Goal: Task Accomplishment & Management: Complete application form

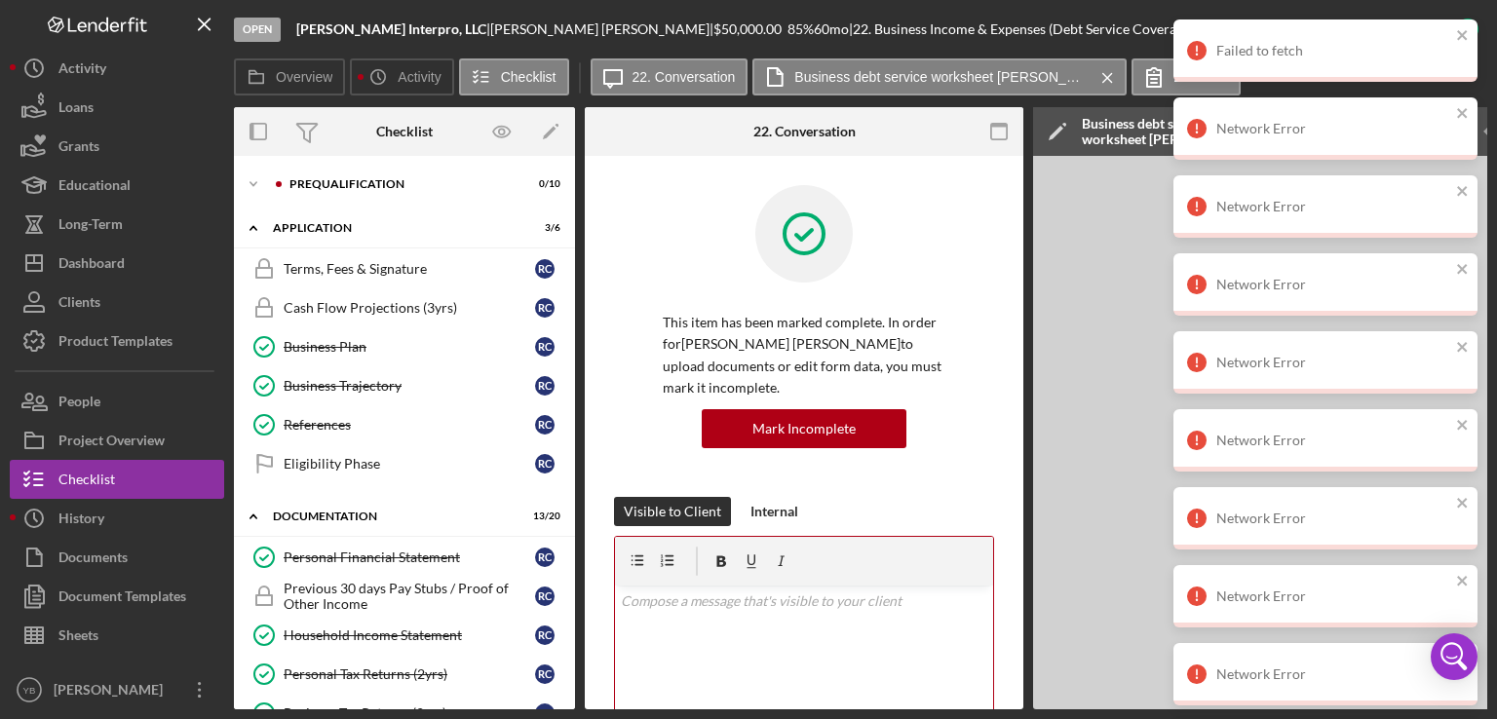
scroll to position [557, 0]
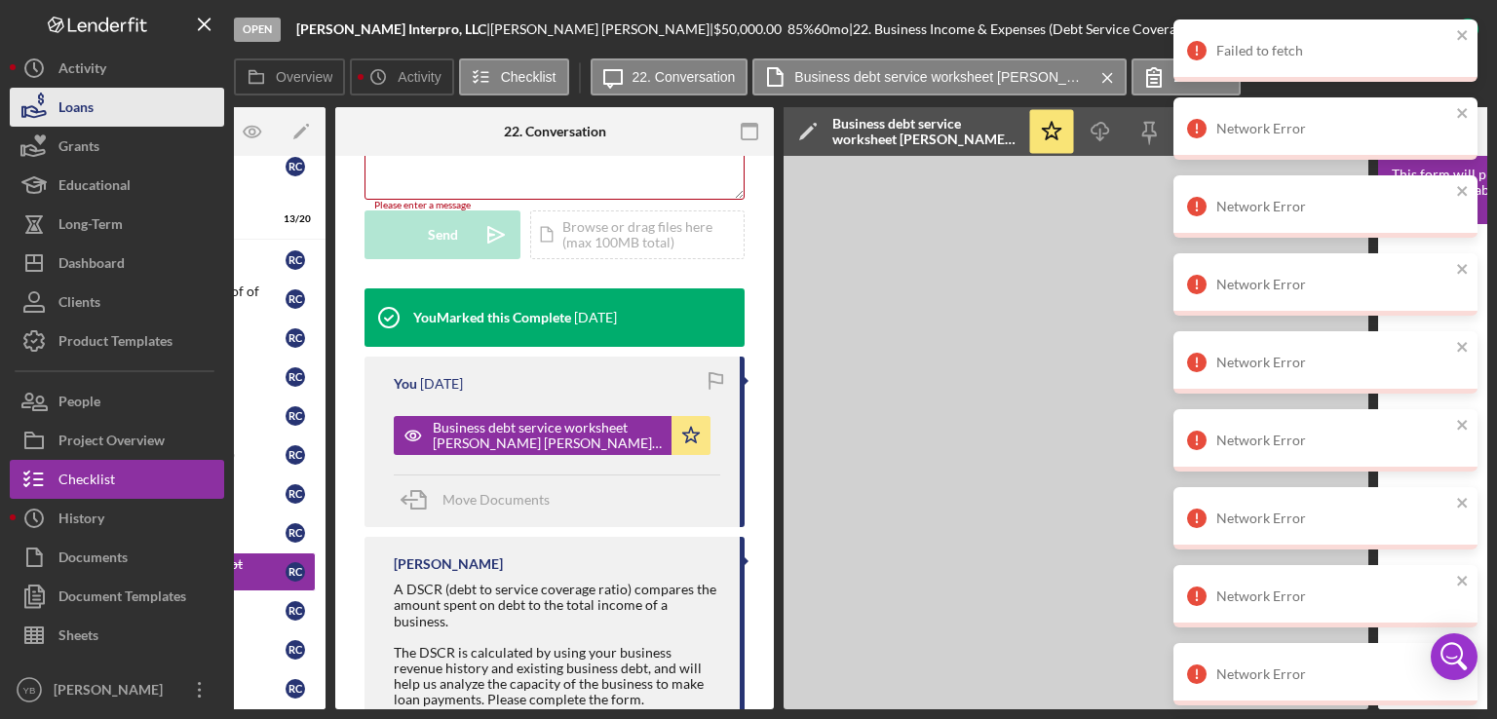
click at [101, 117] on button "Loans" at bounding box center [117, 107] width 214 height 39
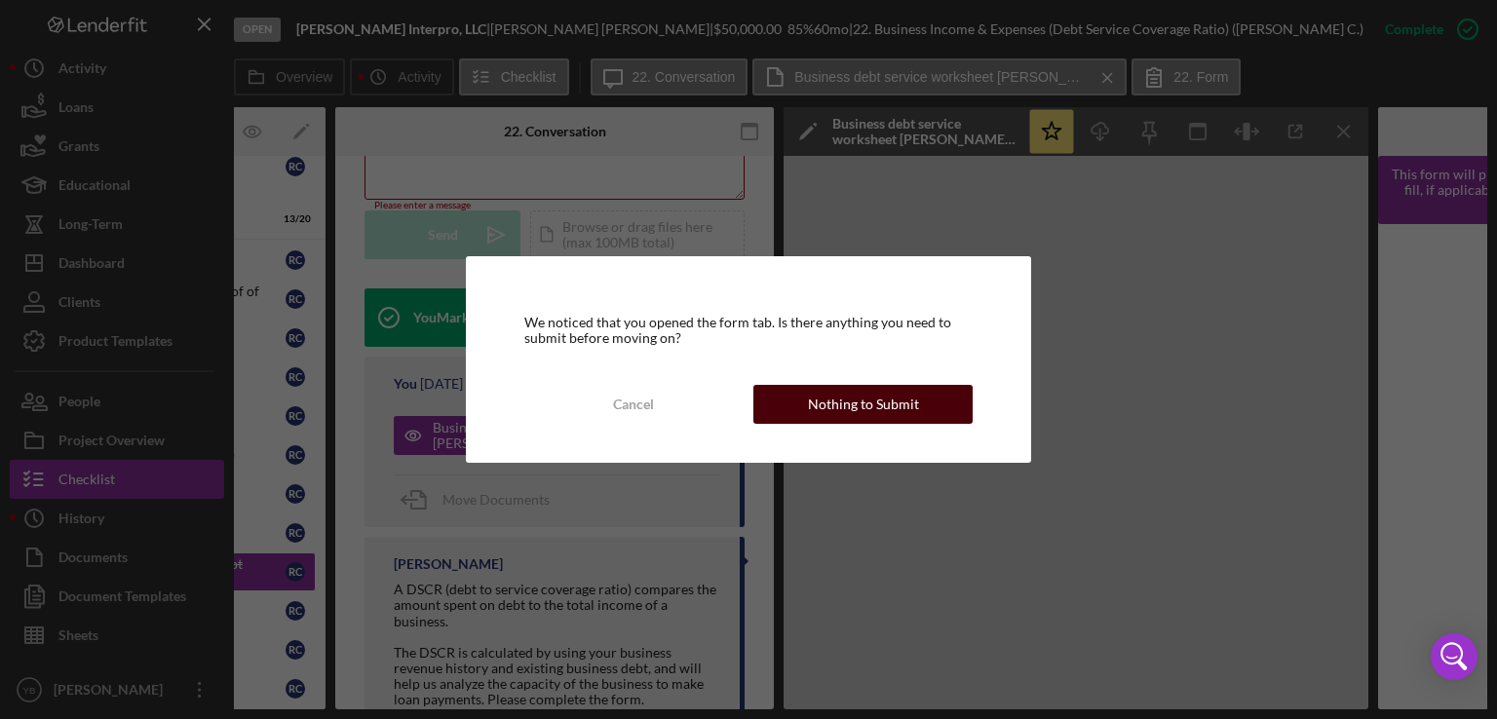
click at [823, 403] on div "Nothing to Submit" at bounding box center [863, 404] width 111 height 39
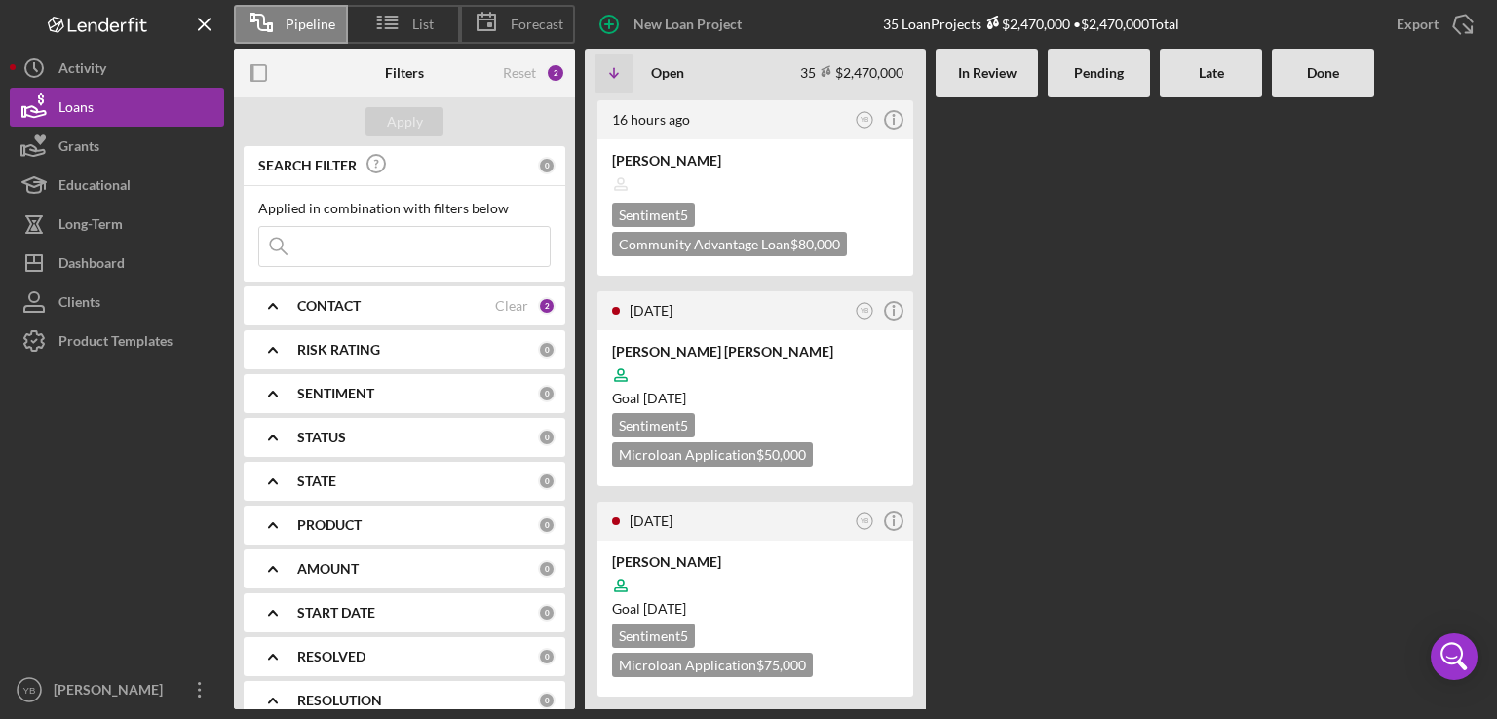
click at [1033, 316] on Review at bounding box center [986, 403] width 102 height 612
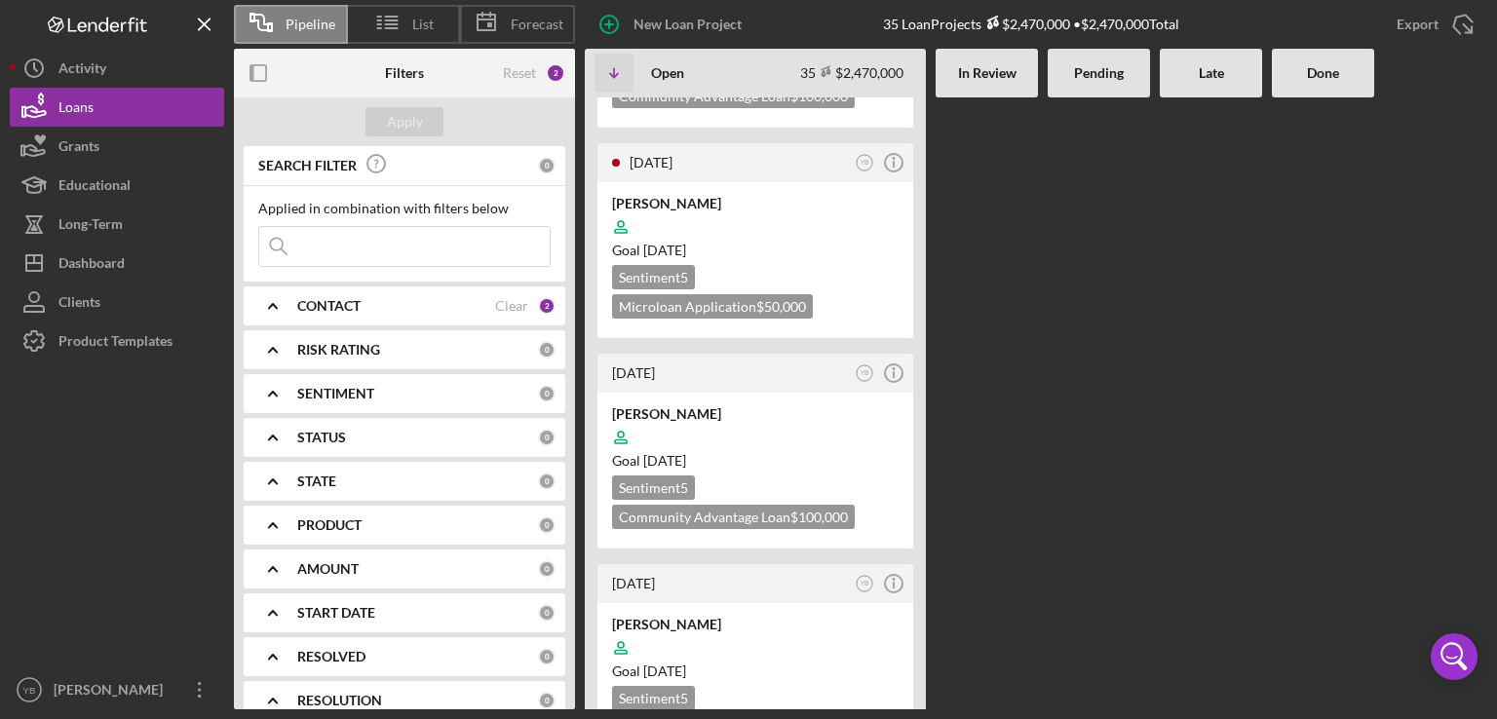
scroll to position [3742, 0]
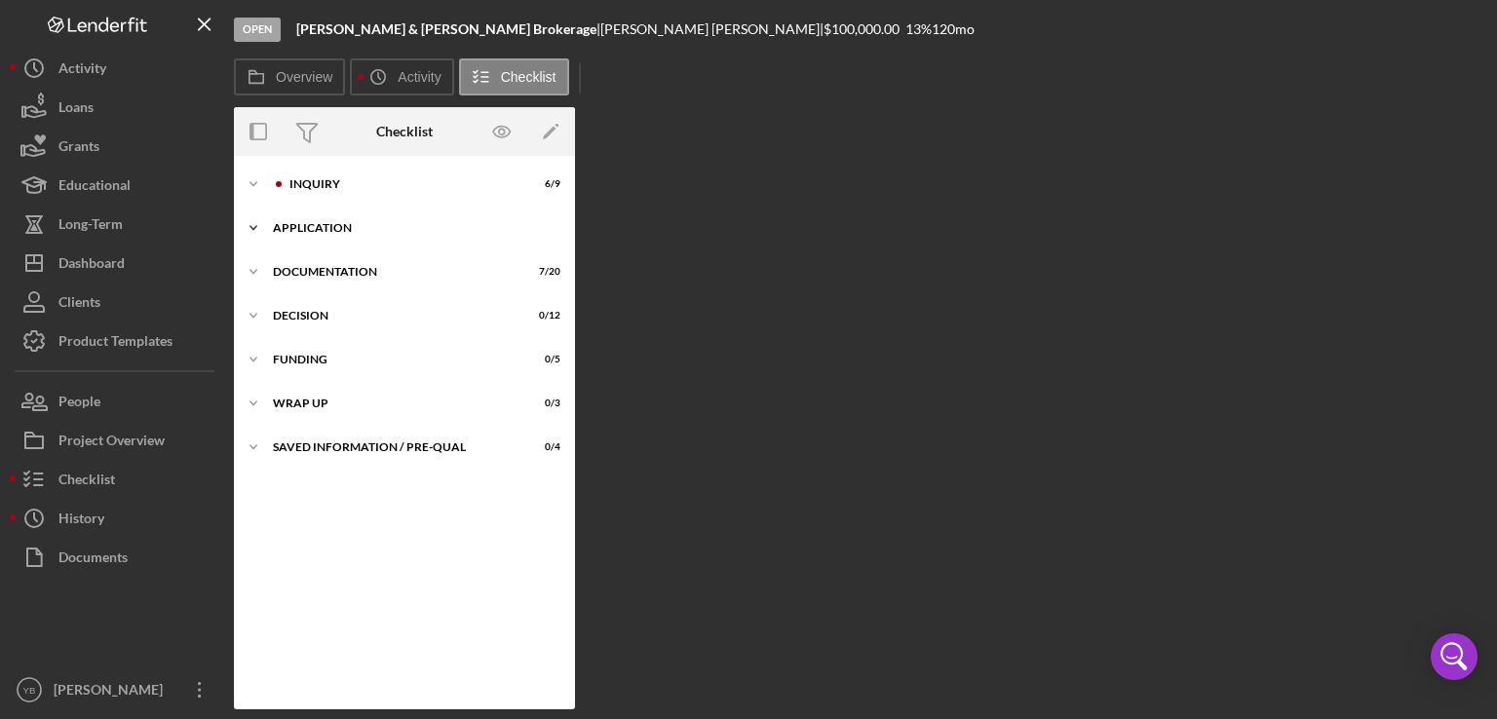
click at [320, 235] on div "Icon/Expander Application 1 / 6" at bounding box center [404, 228] width 341 height 39
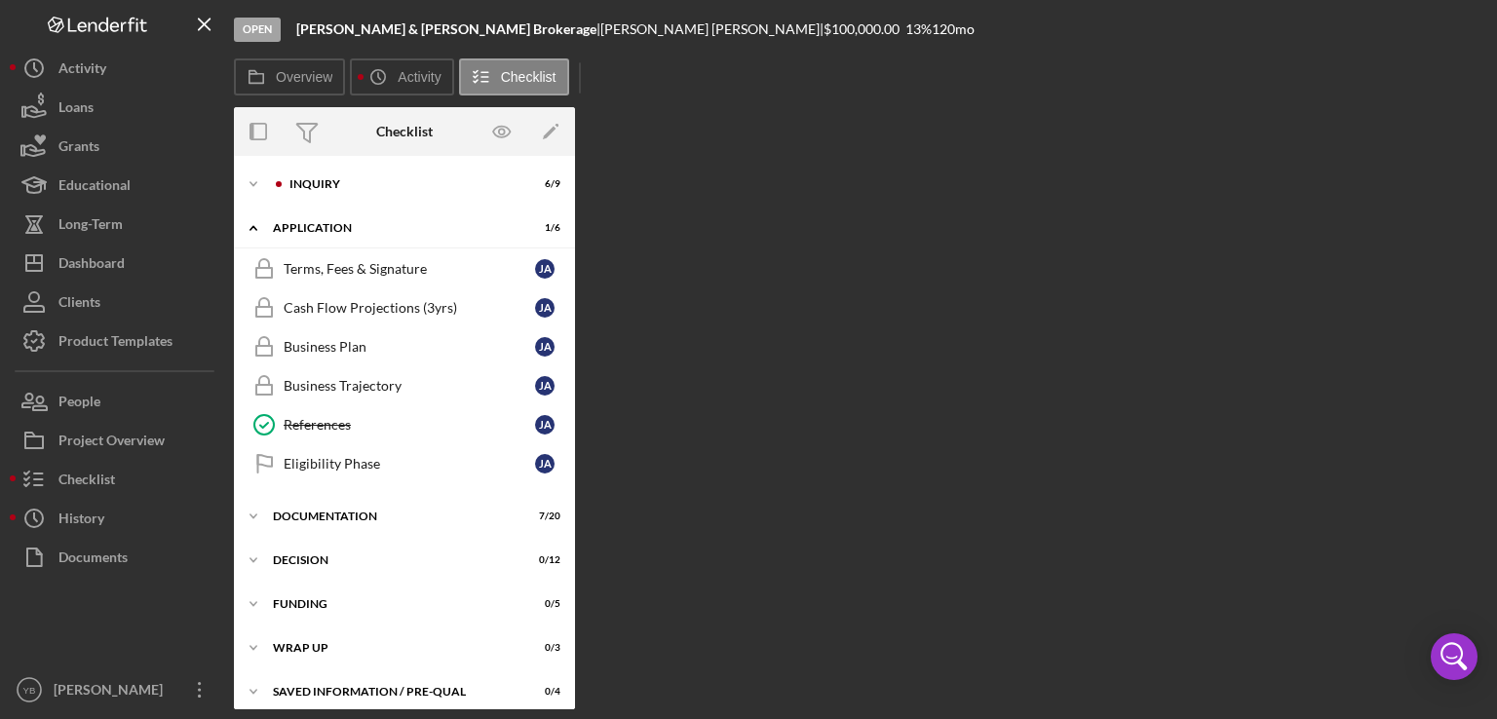
scroll to position [10, 0]
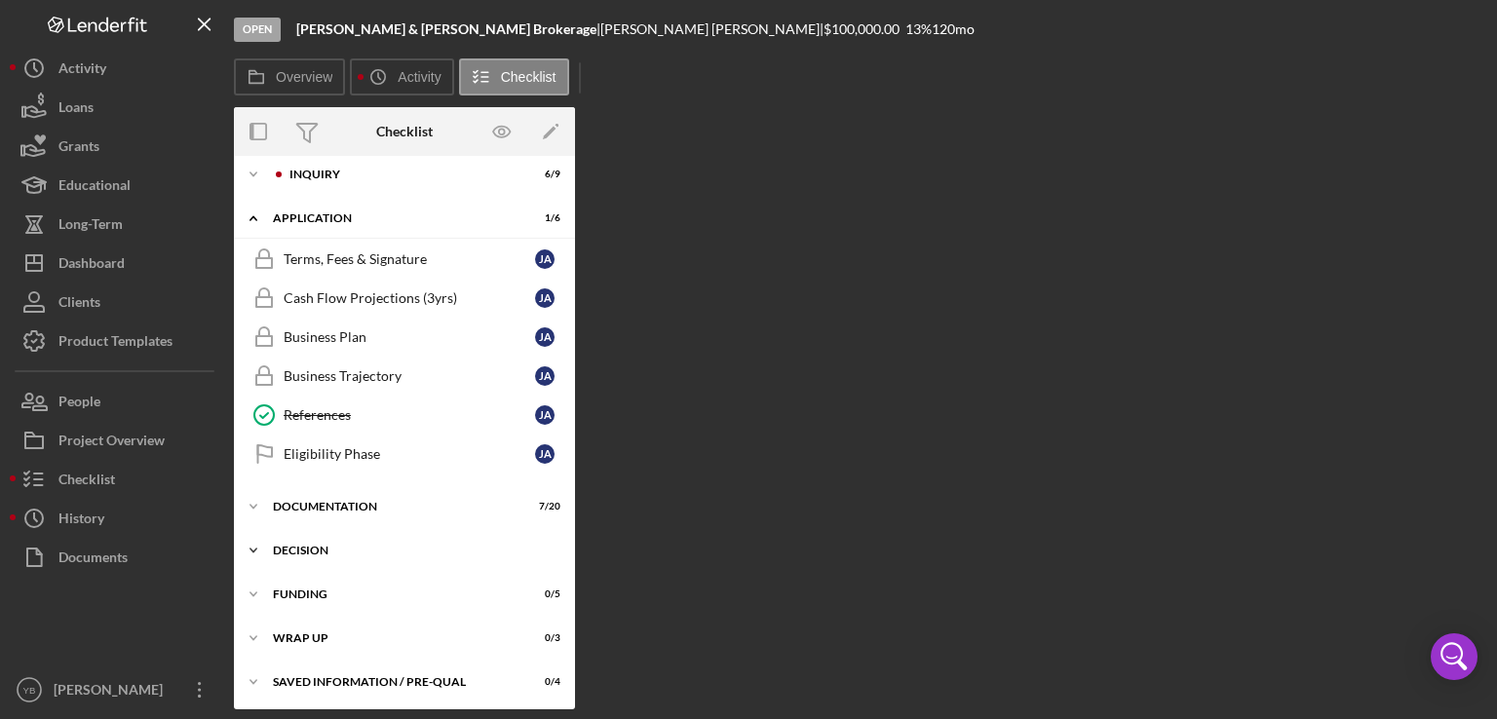
click at [317, 545] on div "Decision" at bounding box center [412, 551] width 278 height 12
drag, startPoint x: 568, startPoint y: 445, endPoint x: 570, endPoint y: 517, distance: 72.1
click at [570, 517] on div "Icon/Expander Inquiry 6 / 9 Icon/Expander Application 1 / 6 Terms, Fees & Signa…" at bounding box center [404, 432] width 341 height 553
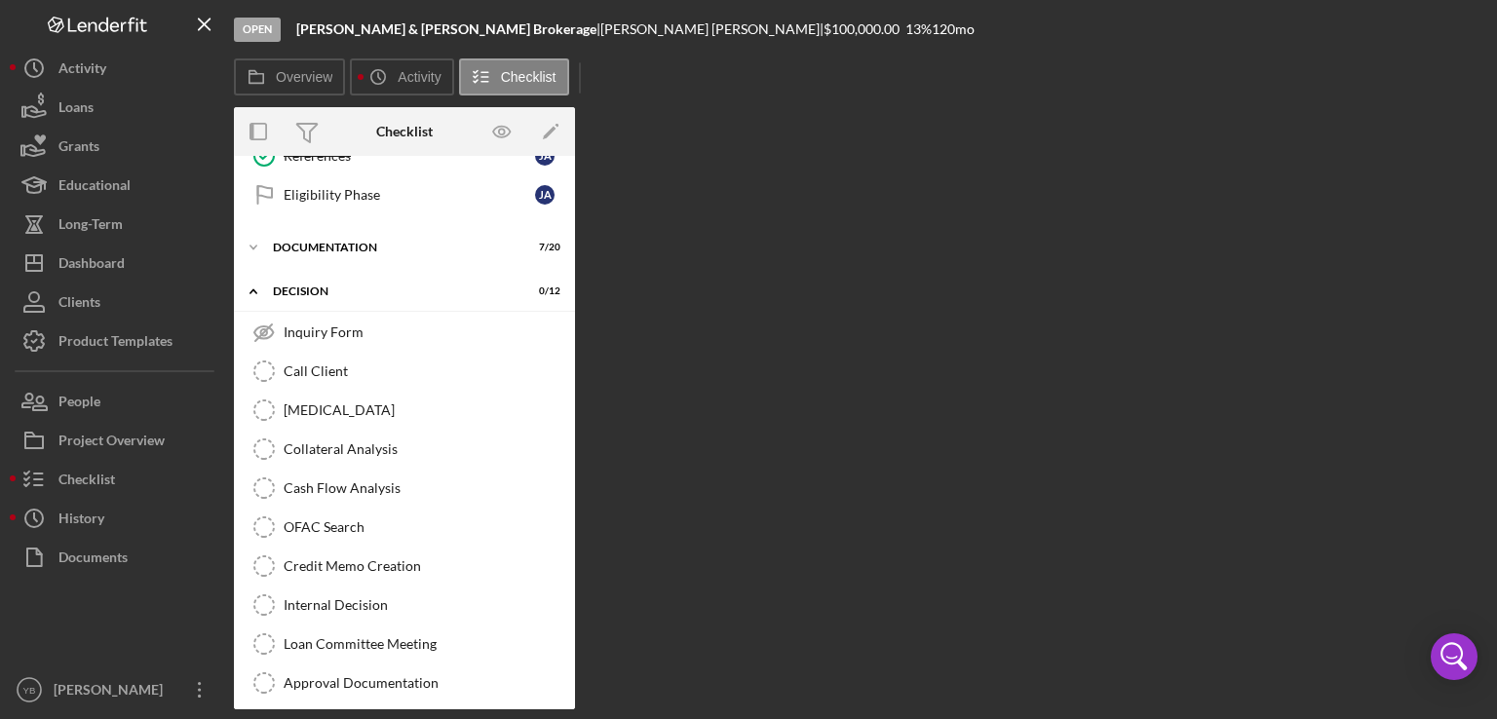
scroll to position [278, 0]
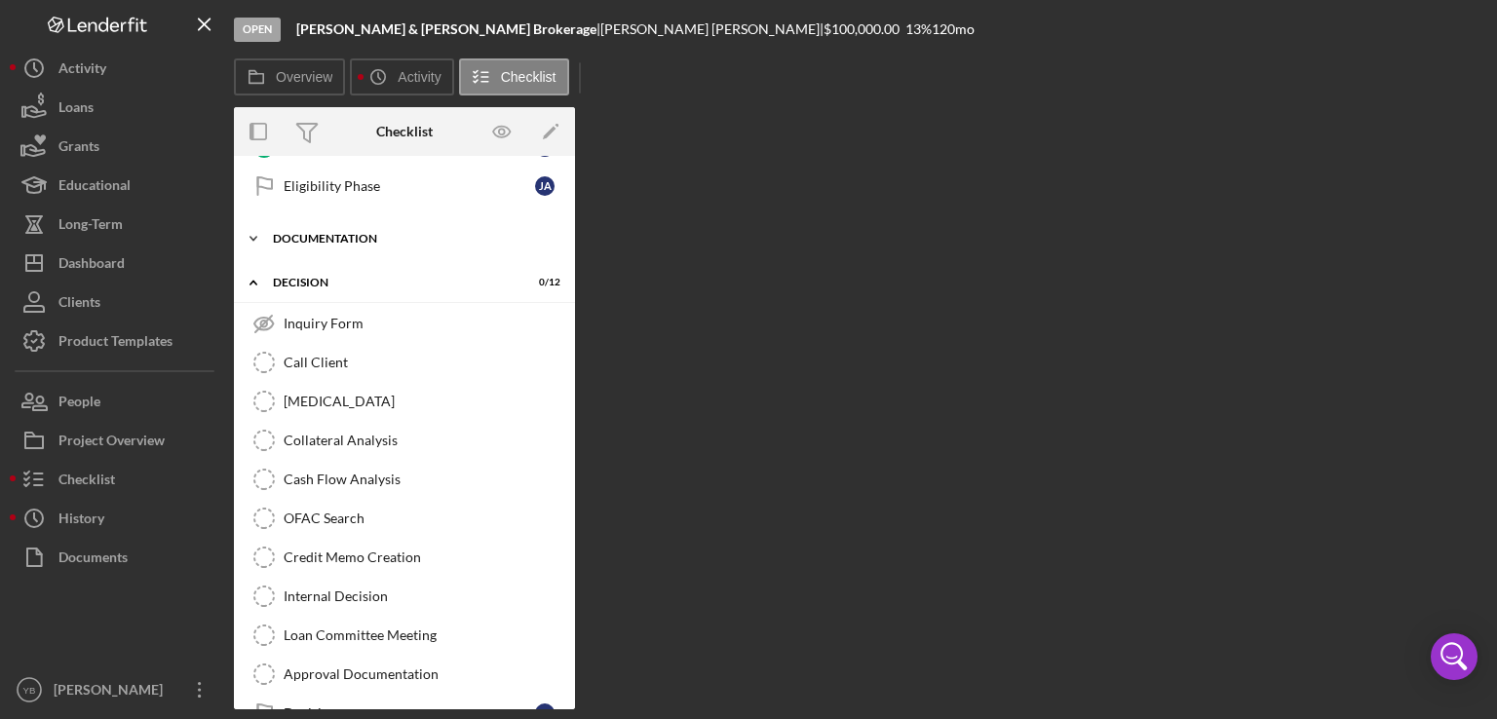
click at [326, 239] on div "Documentation" at bounding box center [412, 239] width 278 height 12
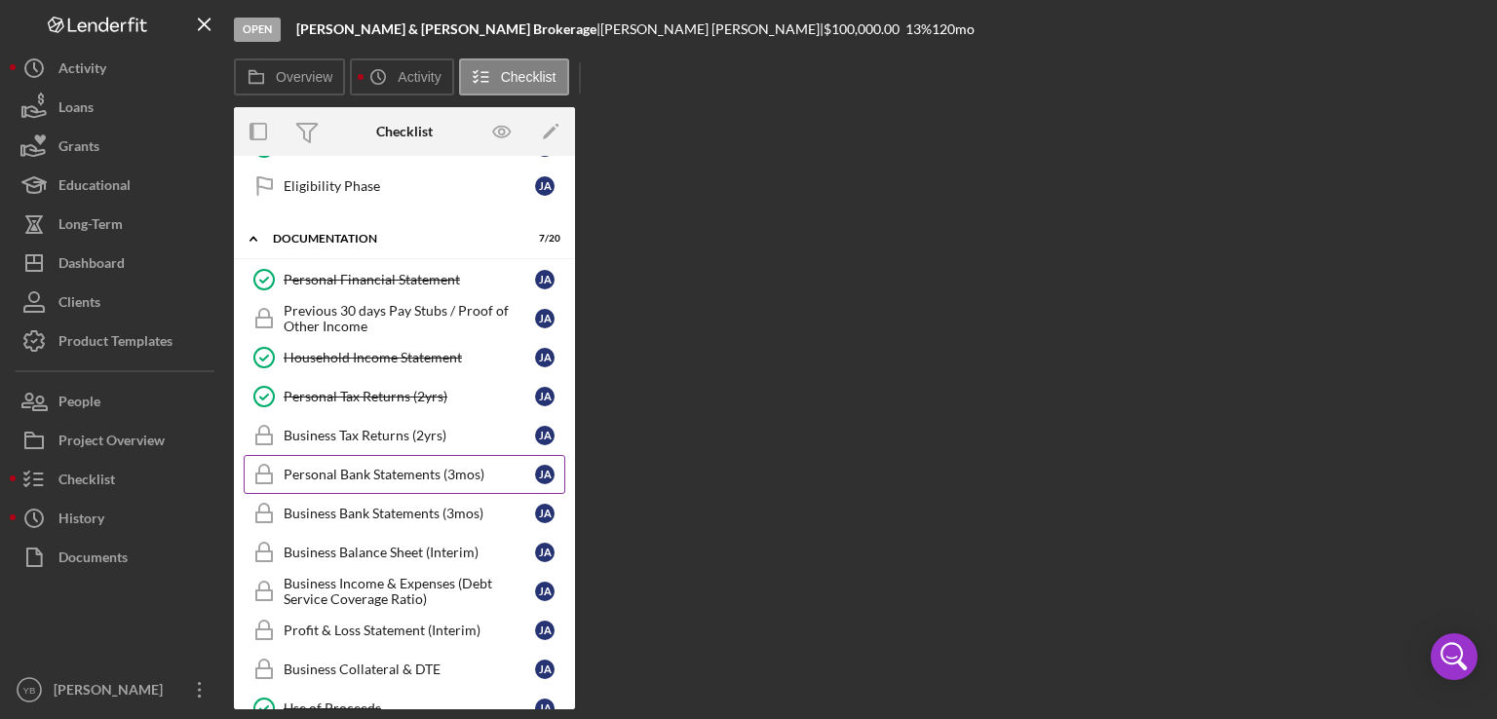
click at [386, 470] on div "Personal Bank Statements (3mos)" at bounding box center [409, 475] width 251 height 16
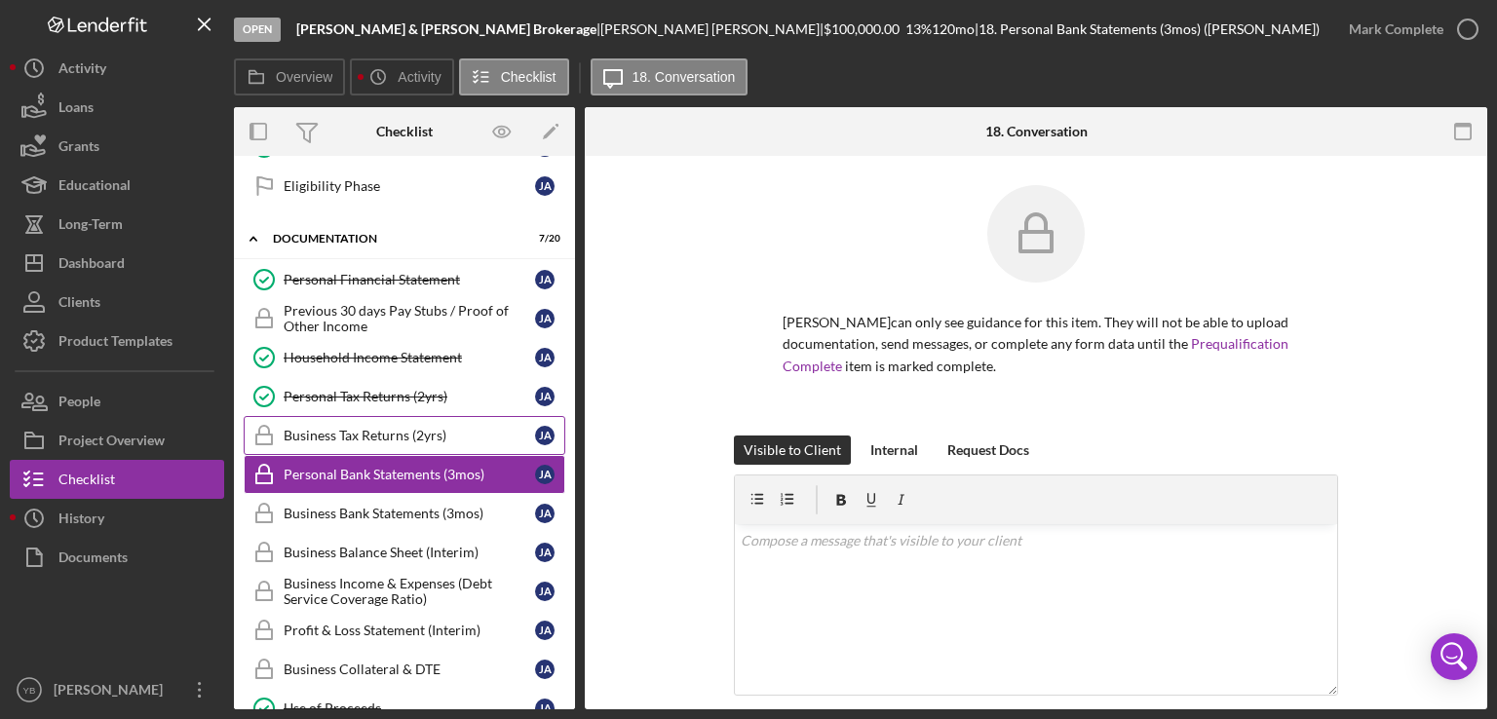
click at [375, 435] on div "Business Tax Returns (2yrs)" at bounding box center [409, 436] width 251 height 16
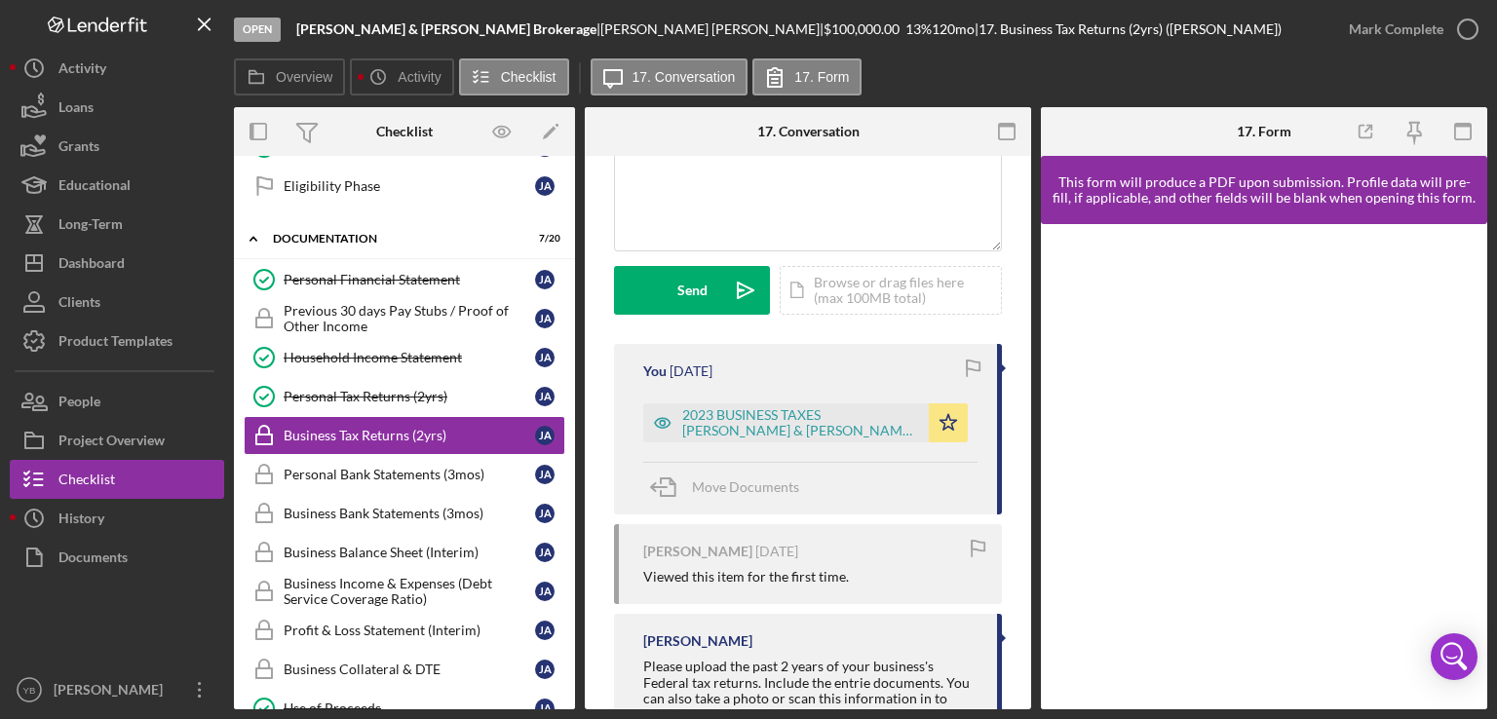
scroll to position [491, 0]
click at [916, 293] on div "Icon/Document Browse or drag files here (max 100MB total) Tap to choose files o…" at bounding box center [890, 287] width 222 height 49
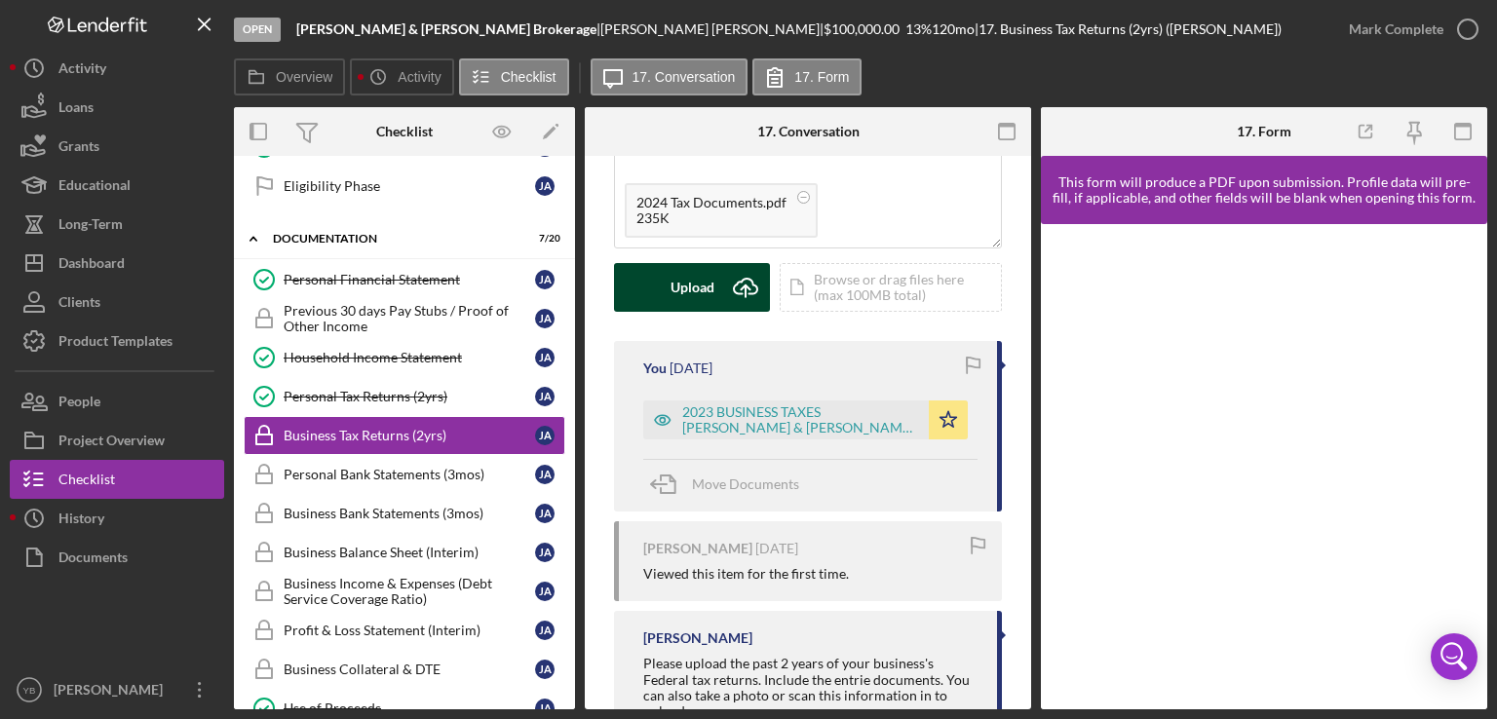
click at [692, 278] on div "Upload" at bounding box center [692, 287] width 44 height 49
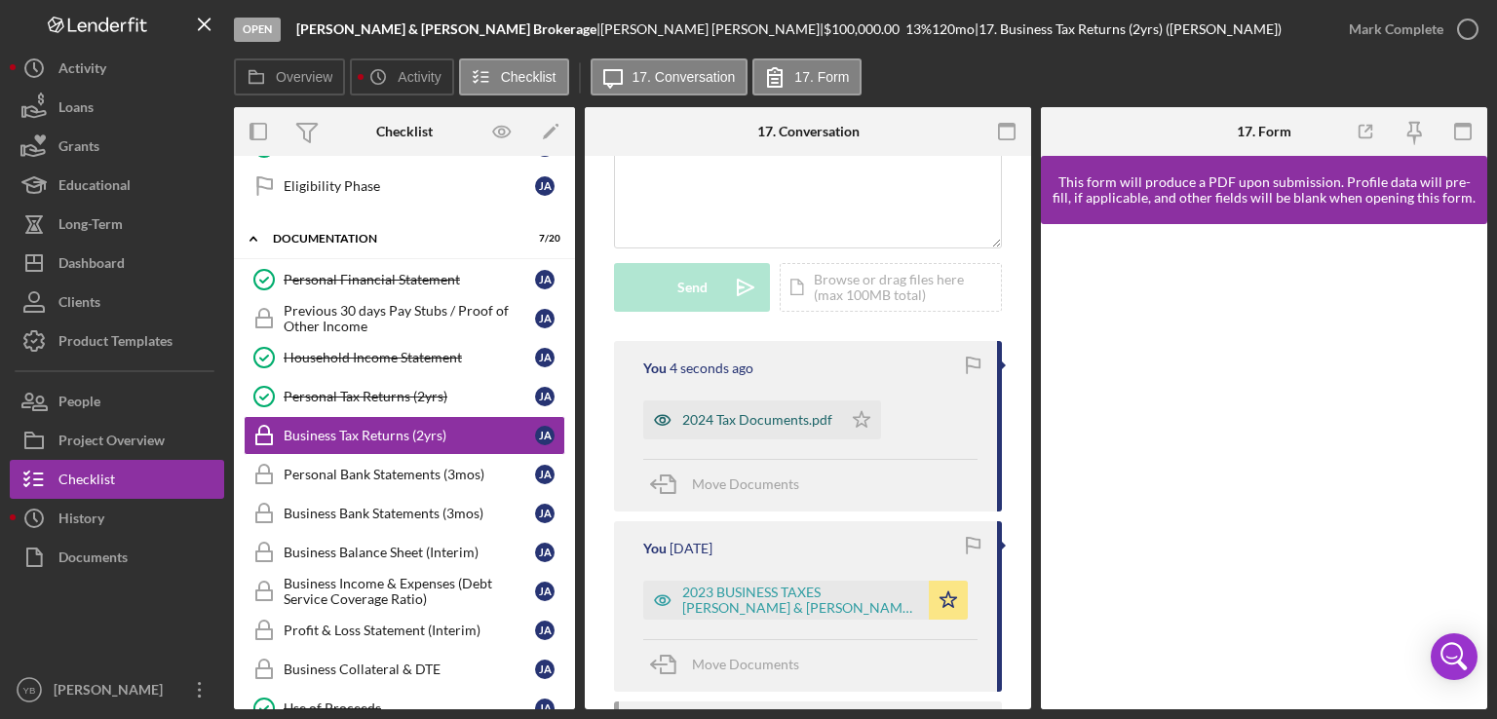
click at [726, 423] on div "2024 Tax Documents.pdf" at bounding box center [757, 420] width 150 height 16
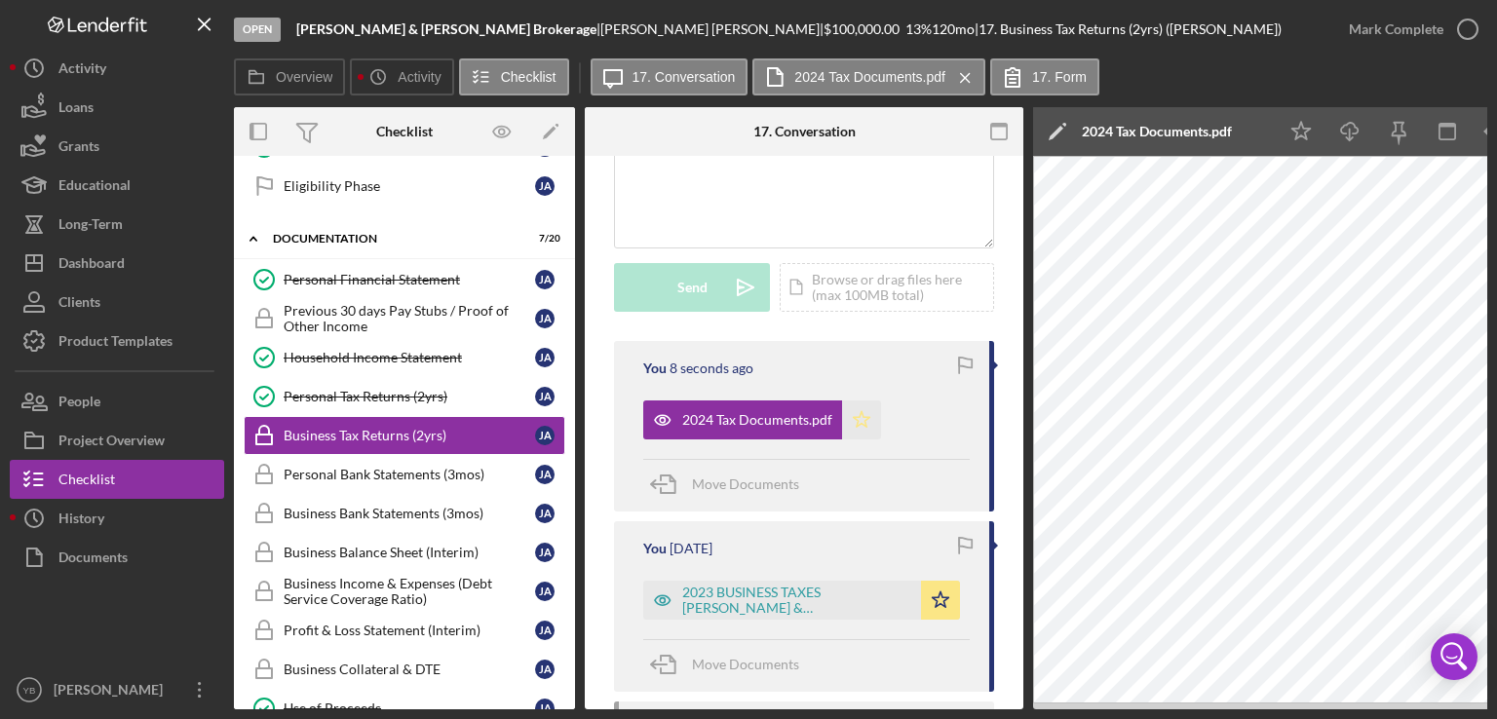
click at [862, 422] on icon "Icon/Star" at bounding box center [861, 419] width 39 height 39
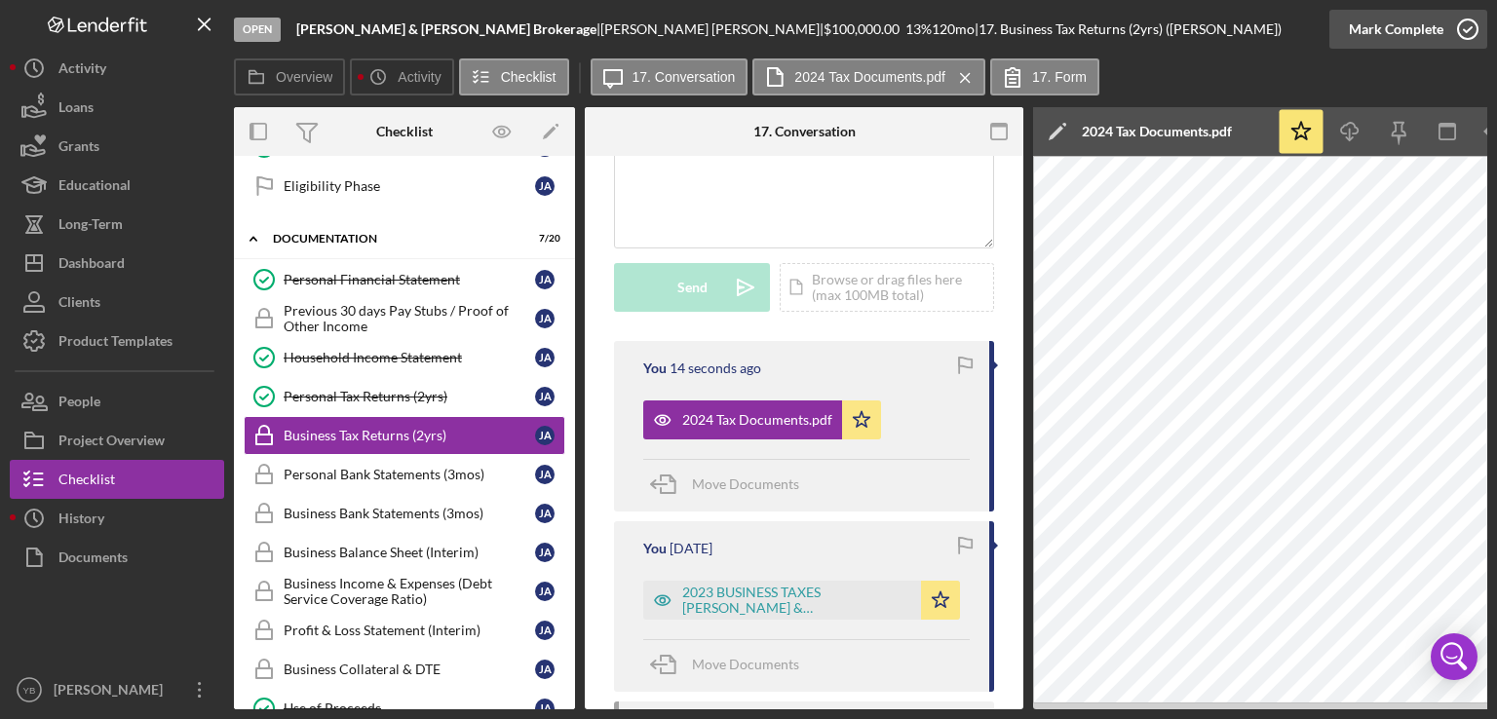
click at [1434, 32] on div "Mark Complete" at bounding box center [1396, 29] width 95 height 39
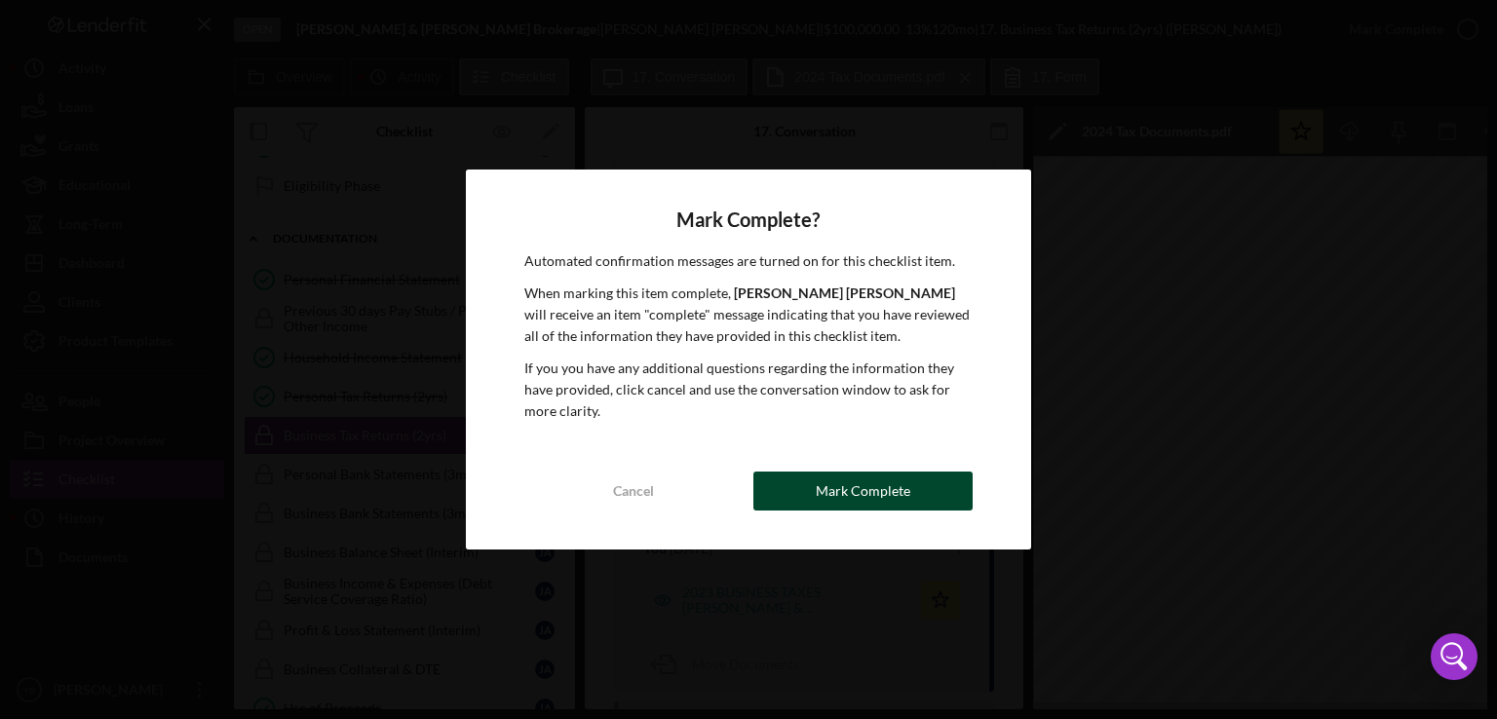
click at [897, 498] on div "Mark Complete" at bounding box center [863, 491] width 95 height 39
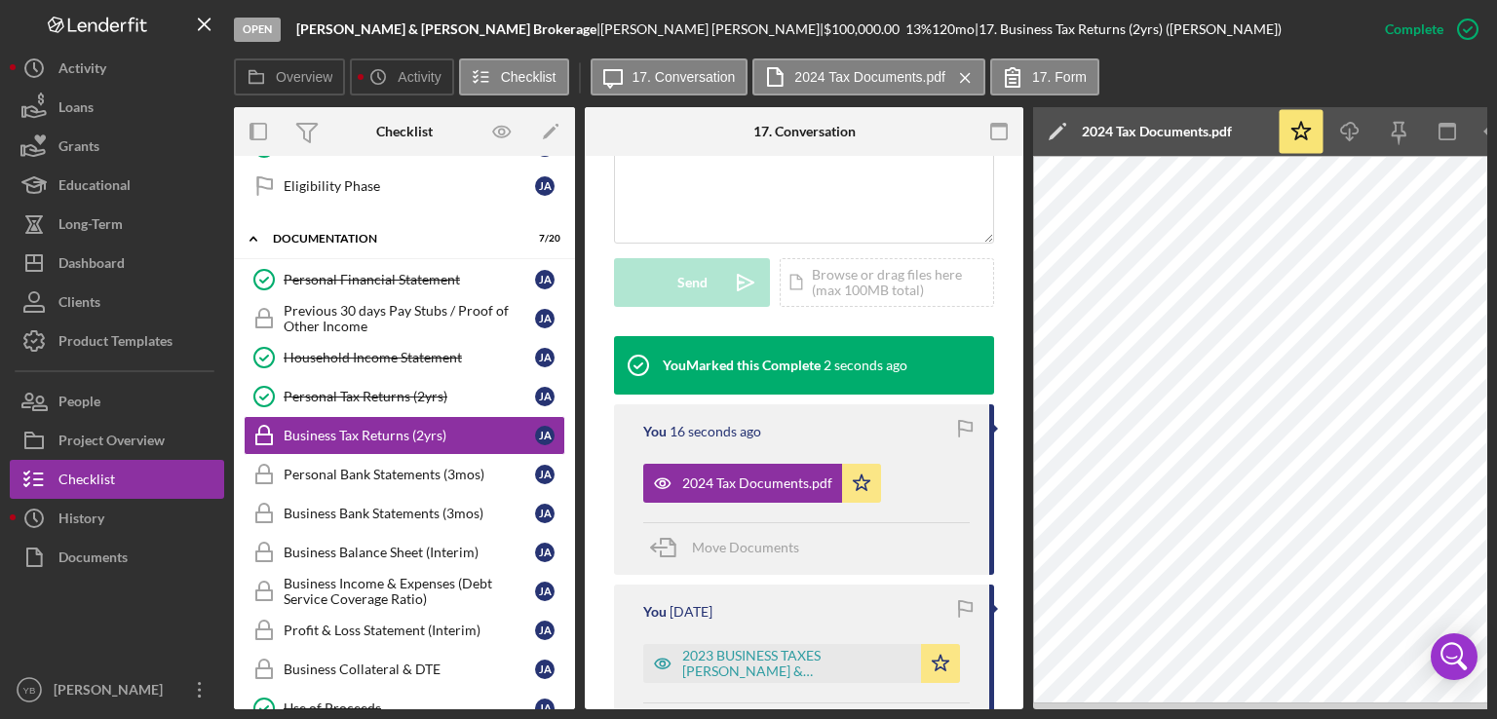
scroll to position [509, 0]
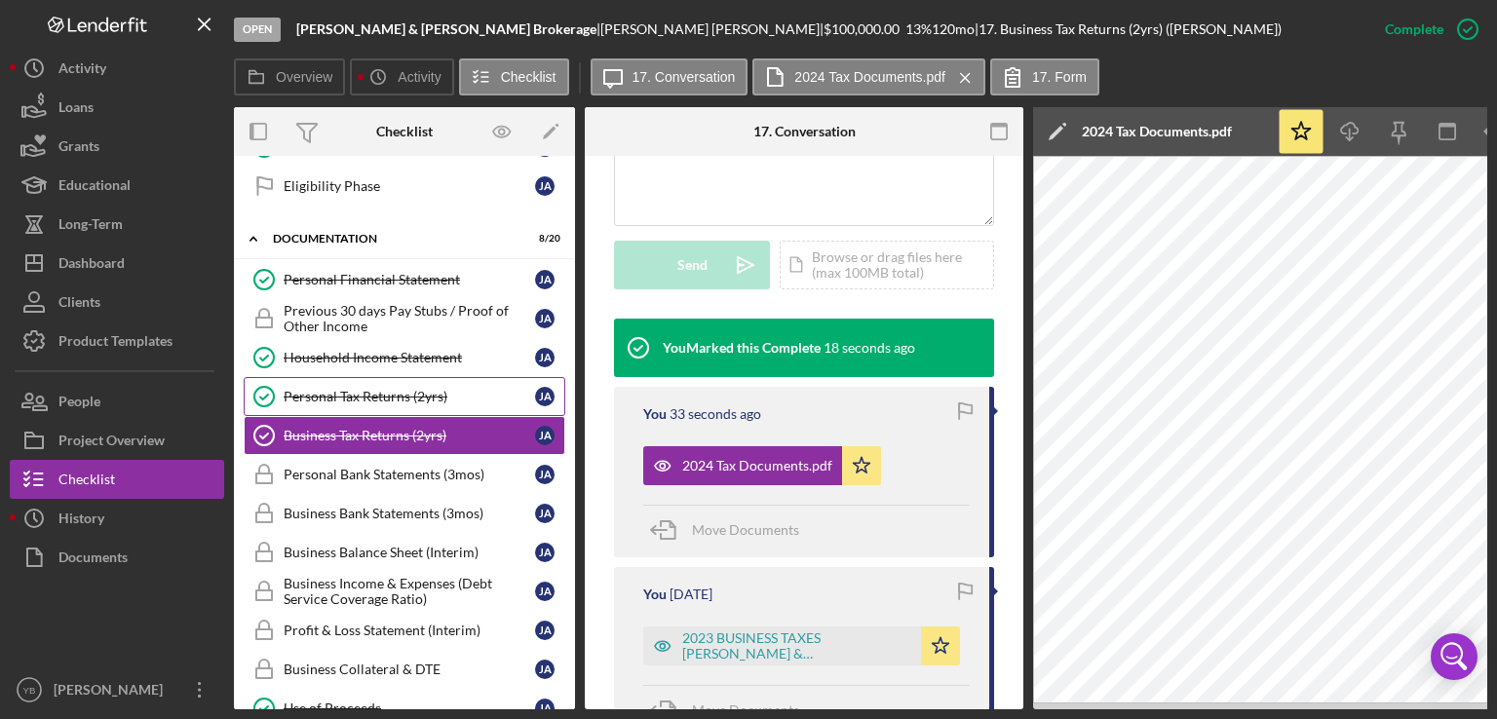
click at [370, 389] on div "Personal Tax Returns (2yrs)" at bounding box center [409, 397] width 251 height 16
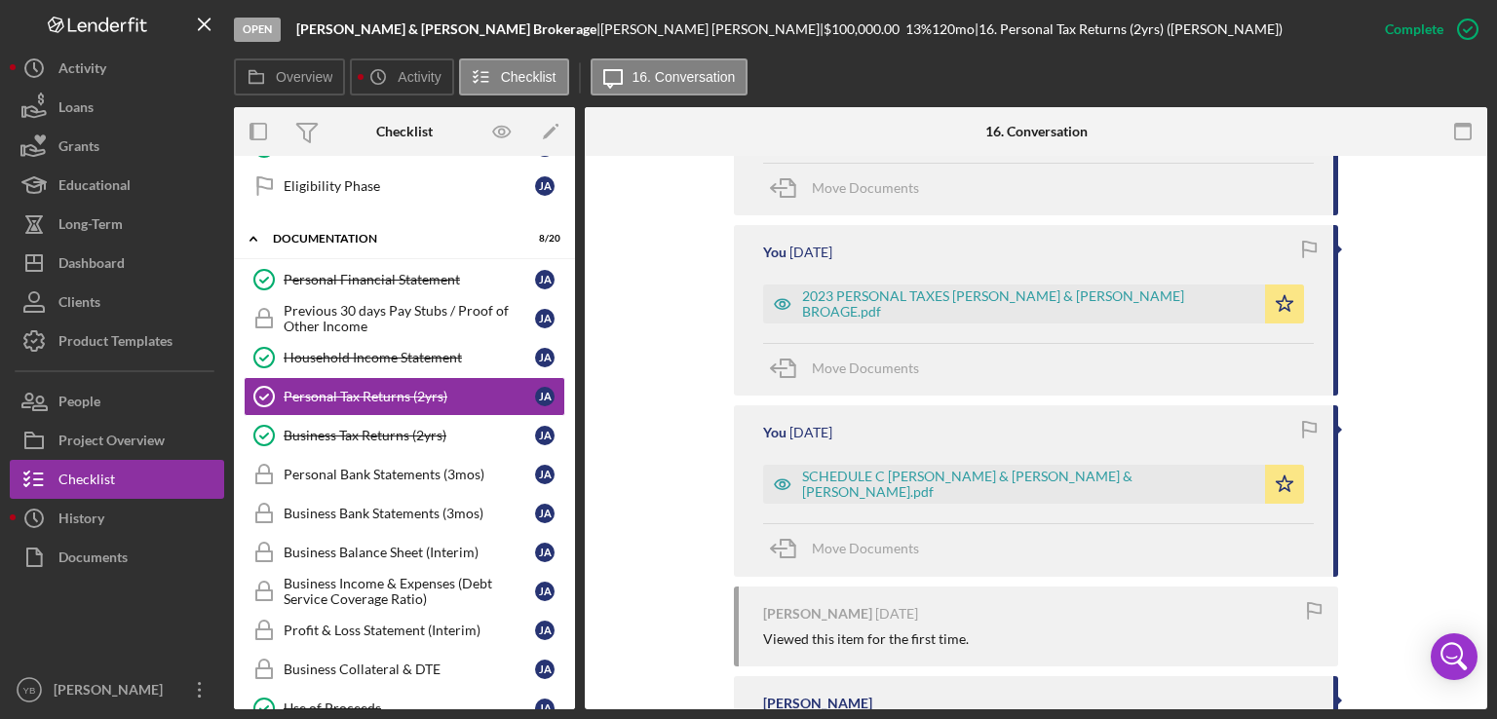
scroll to position [998, 0]
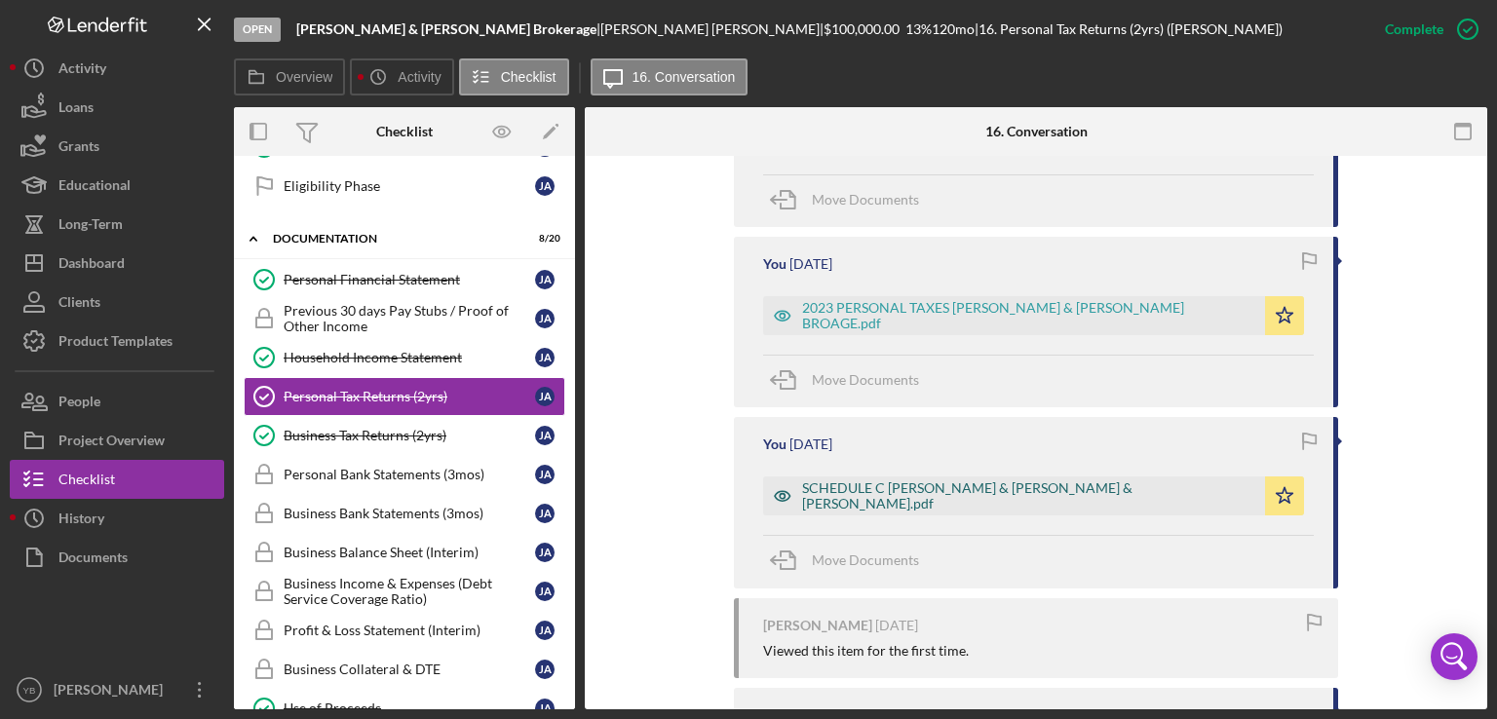
click at [1034, 496] on div "SCHEDULE C [PERSON_NAME] & [PERSON_NAME] & [PERSON_NAME].pdf" at bounding box center [1028, 495] width 453 height 31
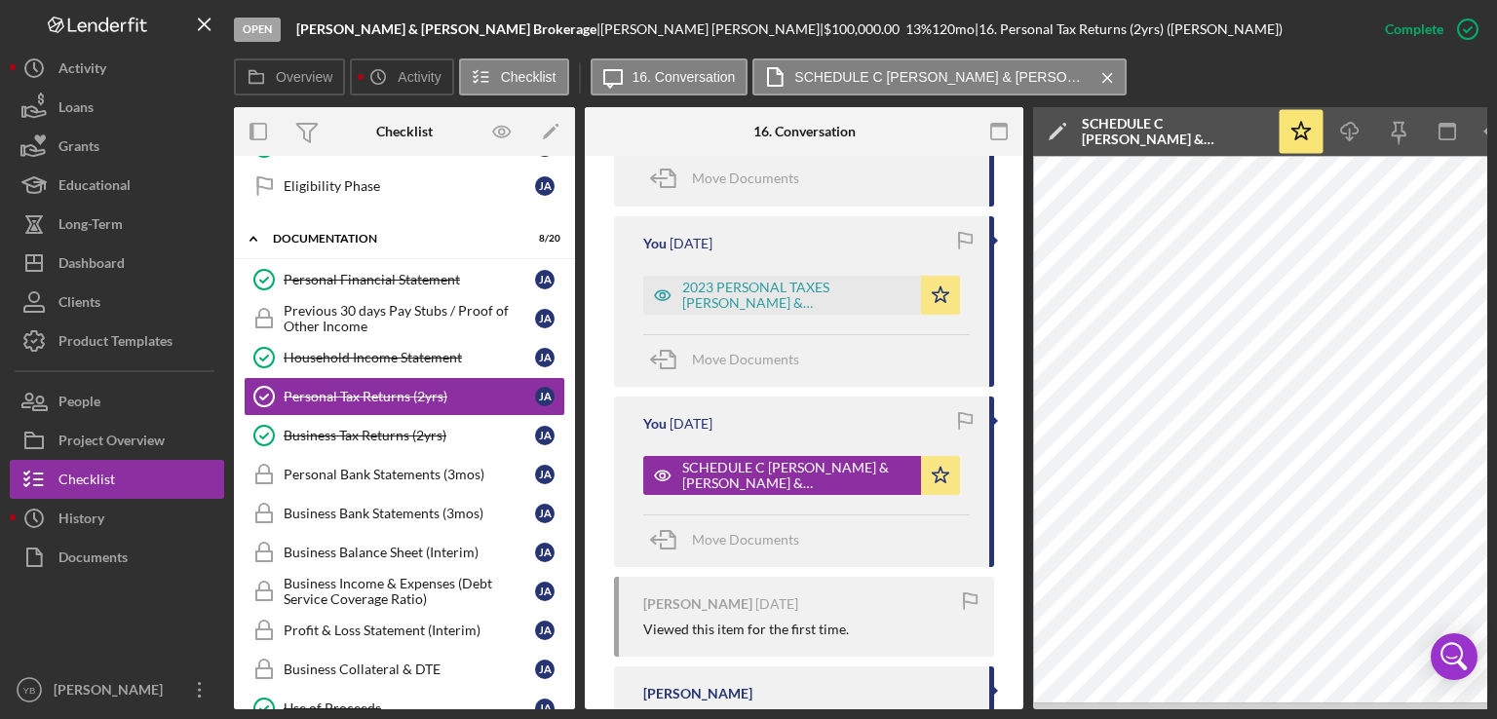
scroll to position [0, 130]
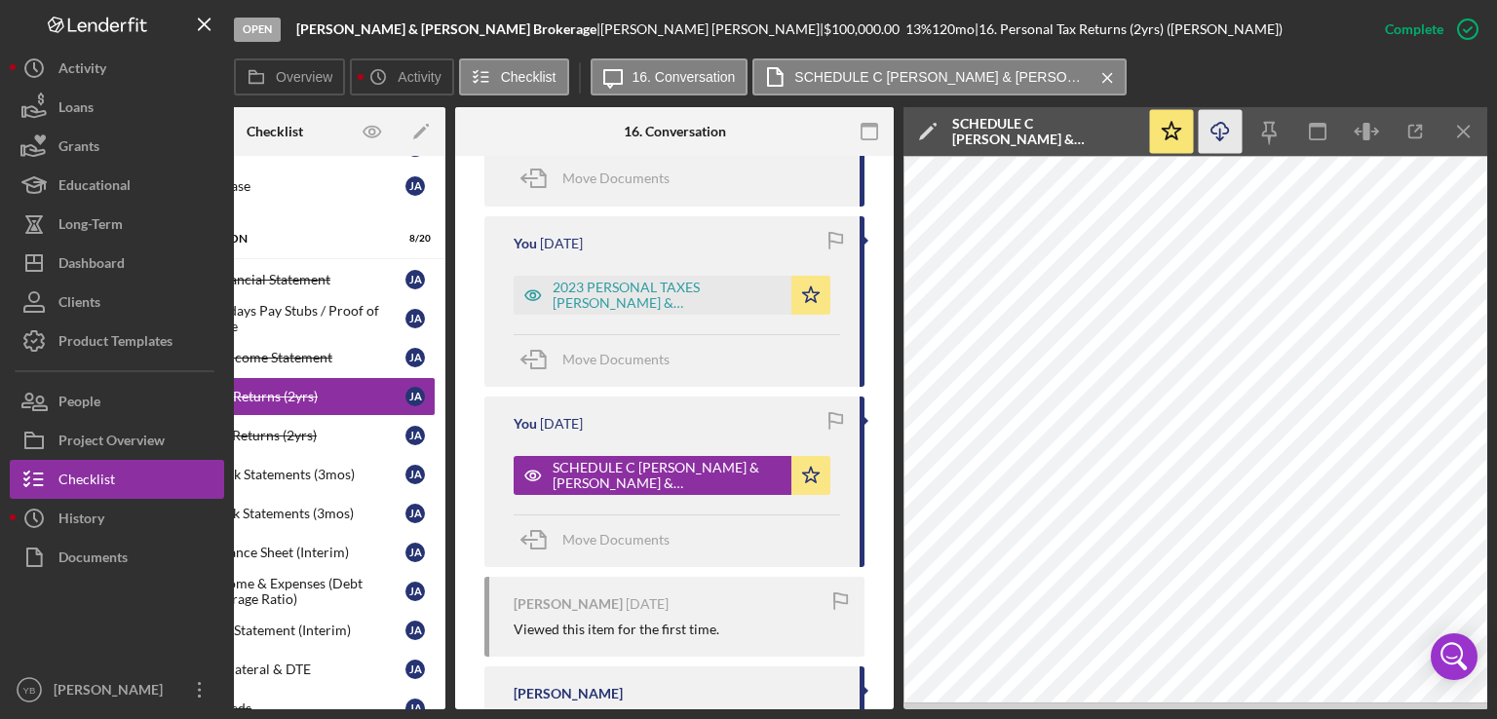
click at [1217, 137] on icon "Icon/Download" at bounding box center [1220, 132] width 44 height 44
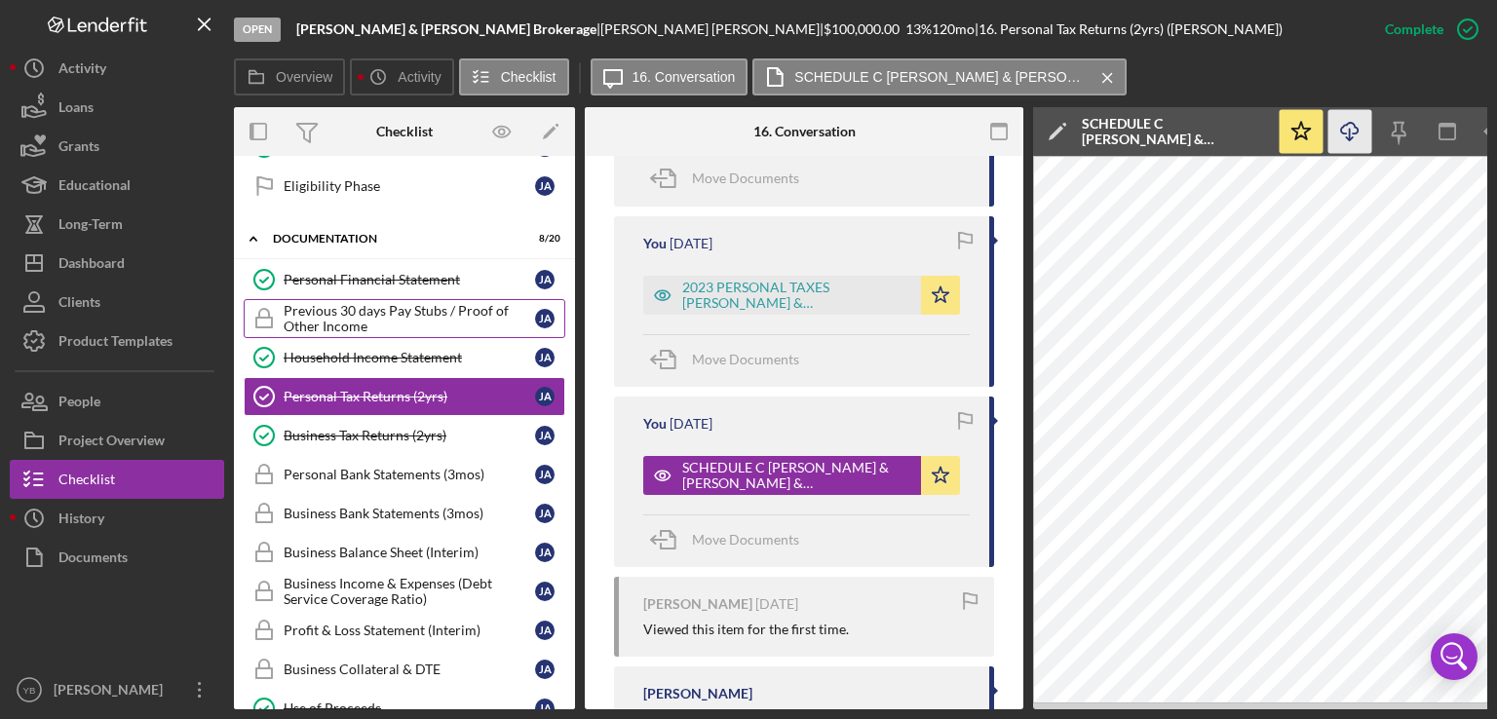
click at [395, 317] on div "Previous 30 days Pay Stubs / Proof of Other Income" at bounding box center [409, 318] width 251 height 31
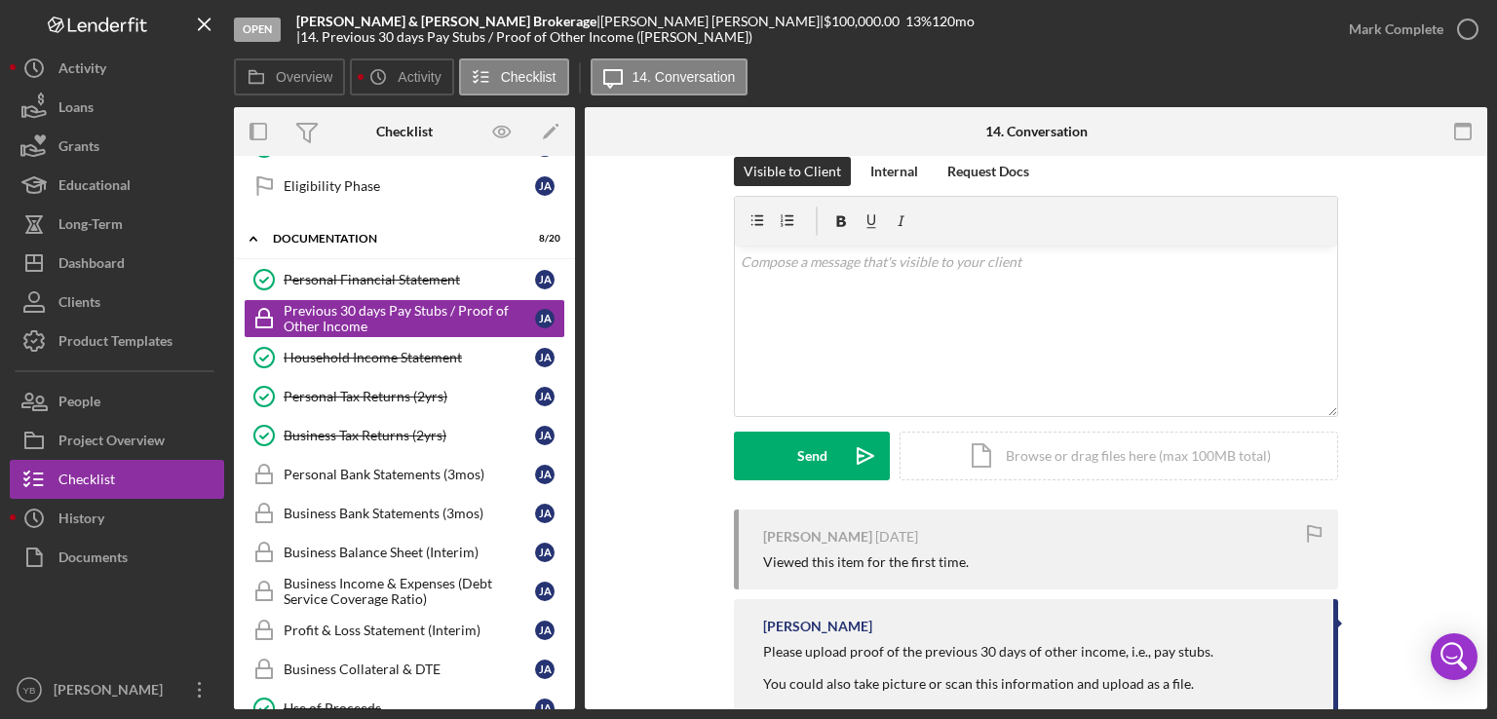
scroll to position [287, 0]
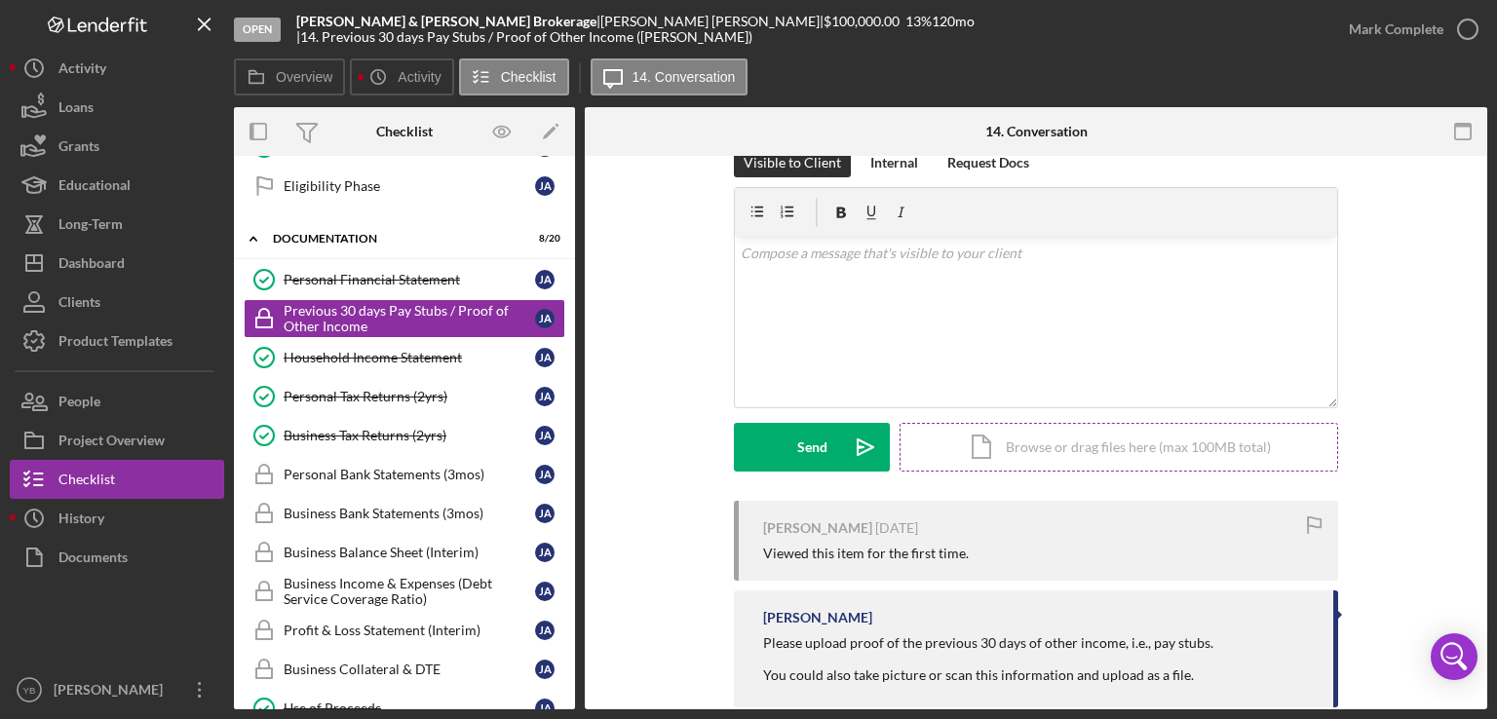
click at [1045, 457] on div "Icon/Document Browse or drag files here (max 100MB total) Tap to choose files o…" at bounding box center [1118, 447] width 438 height 49
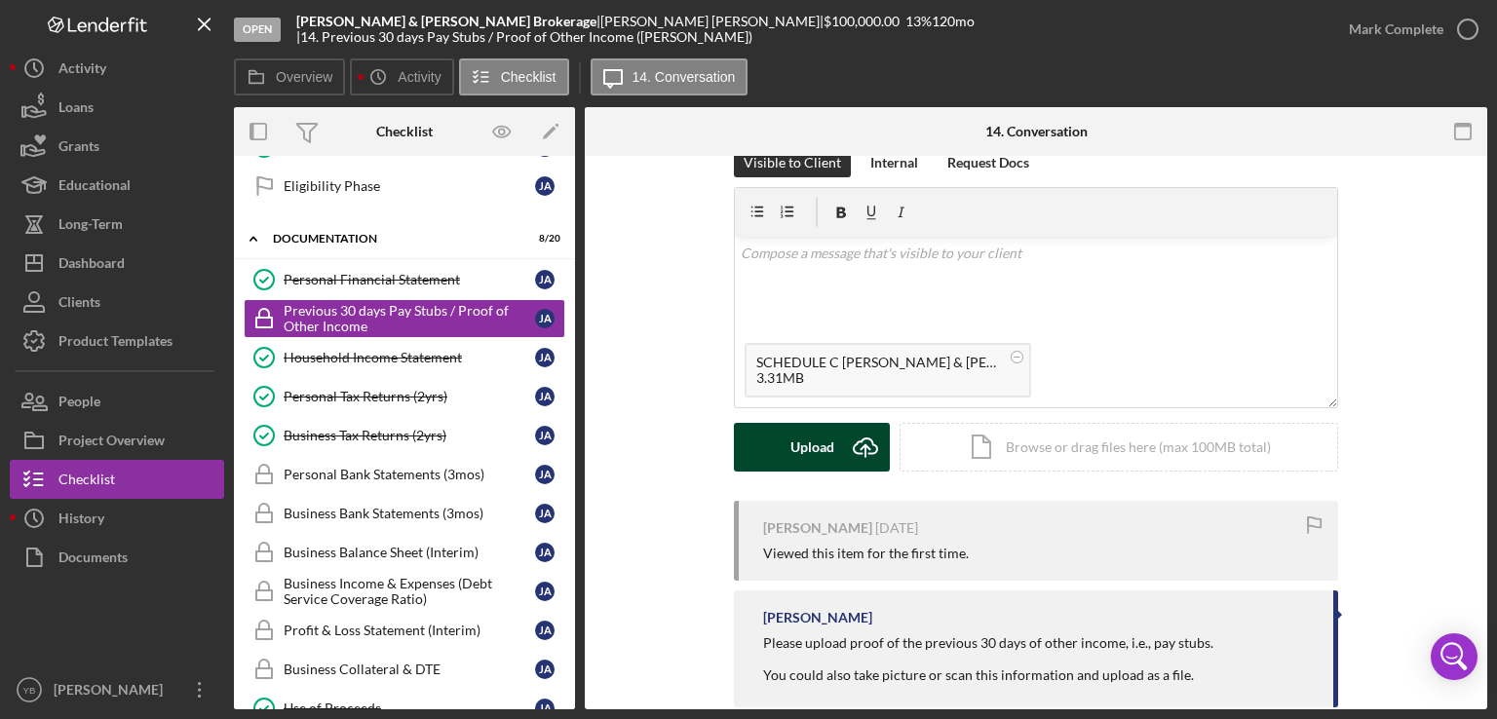
click at [813, 462] on div "Upload" at bounding box center [812, 447] width 44 height 49
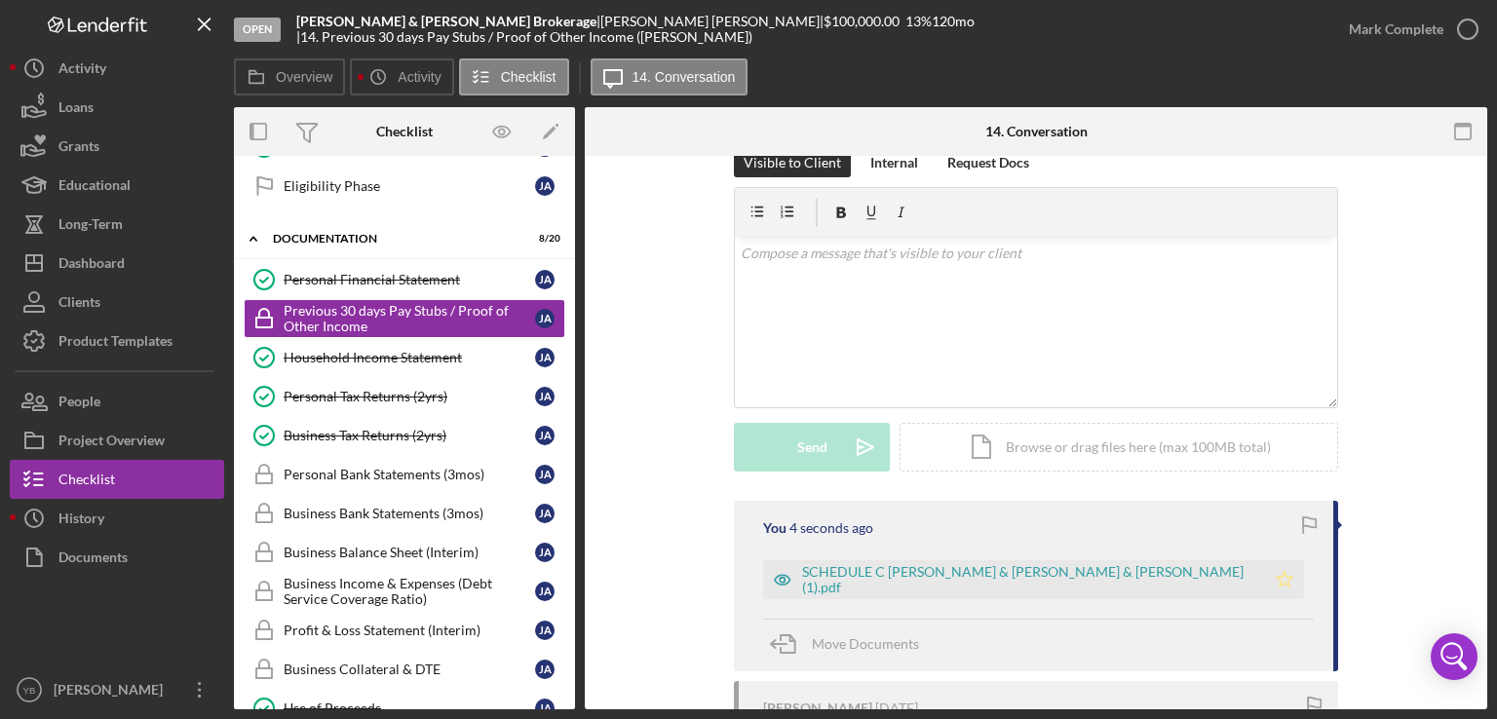
click at [1279, 578] on icon "Icon/Star" at bounding box center [1284, 579] width 39 height 39
click at [361, 395] on div "Personal Tax Returns (2yrs)" at bounding box center [409, 397] width 251 height 16
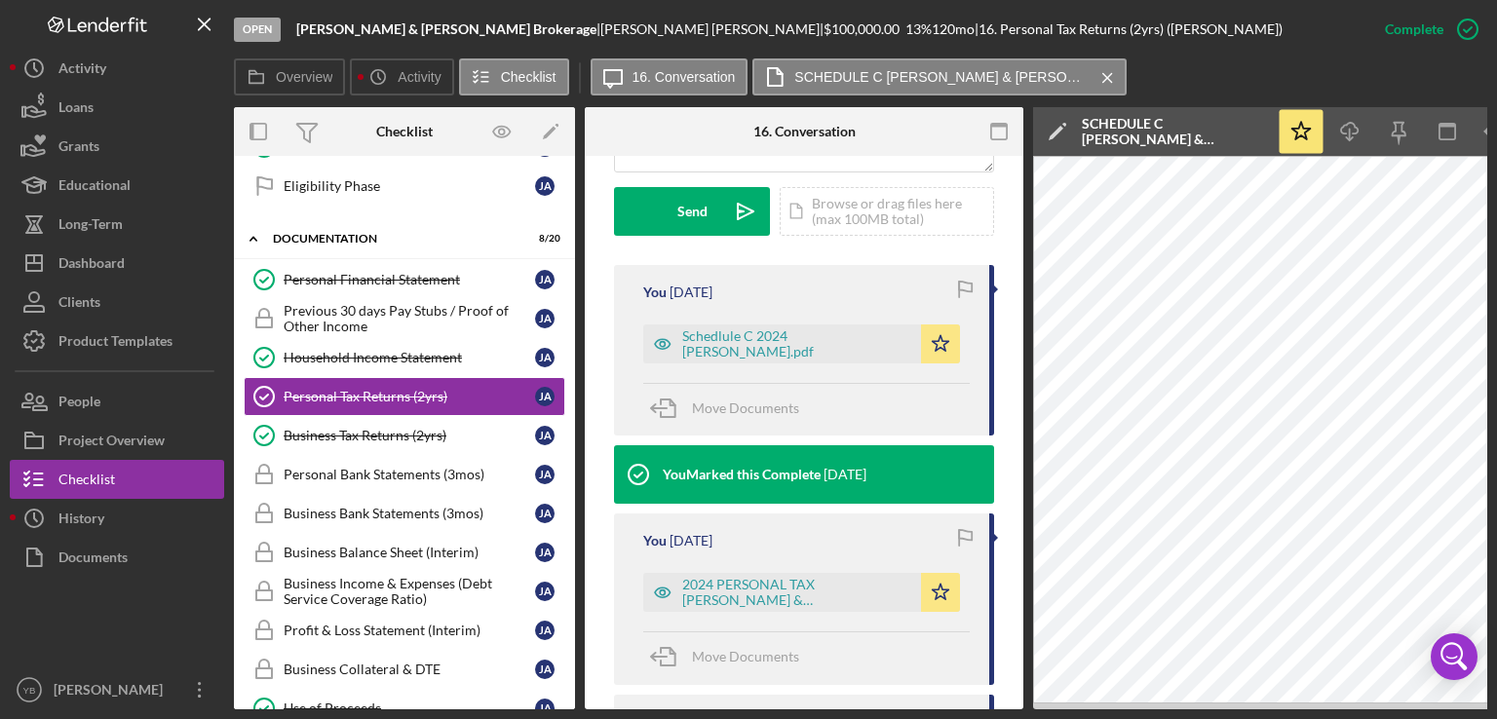
scroll to position [557, 0]
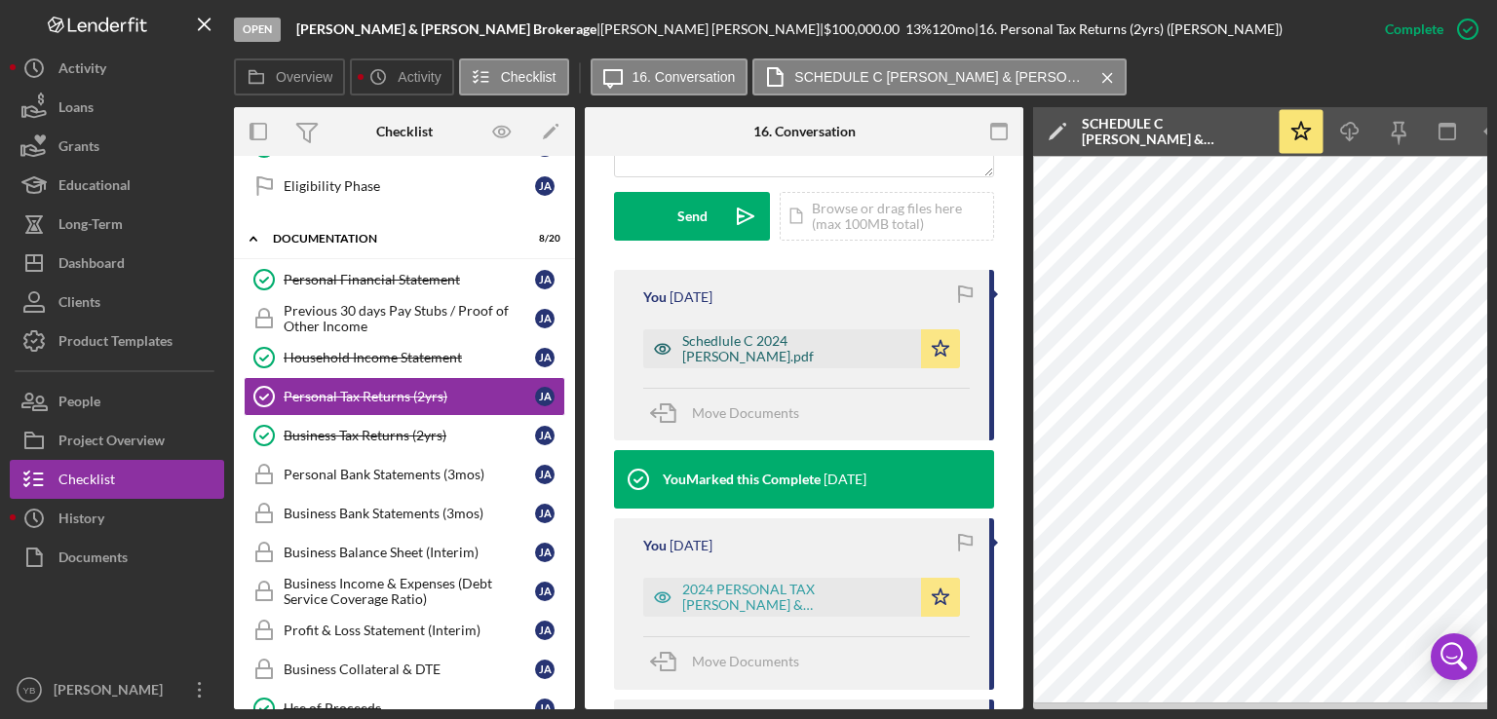
click at [779, 364] on div "Schedlule C 2024 [PERSON_NAME].pdf" at bounding box center [796, 348] width 229 height 31
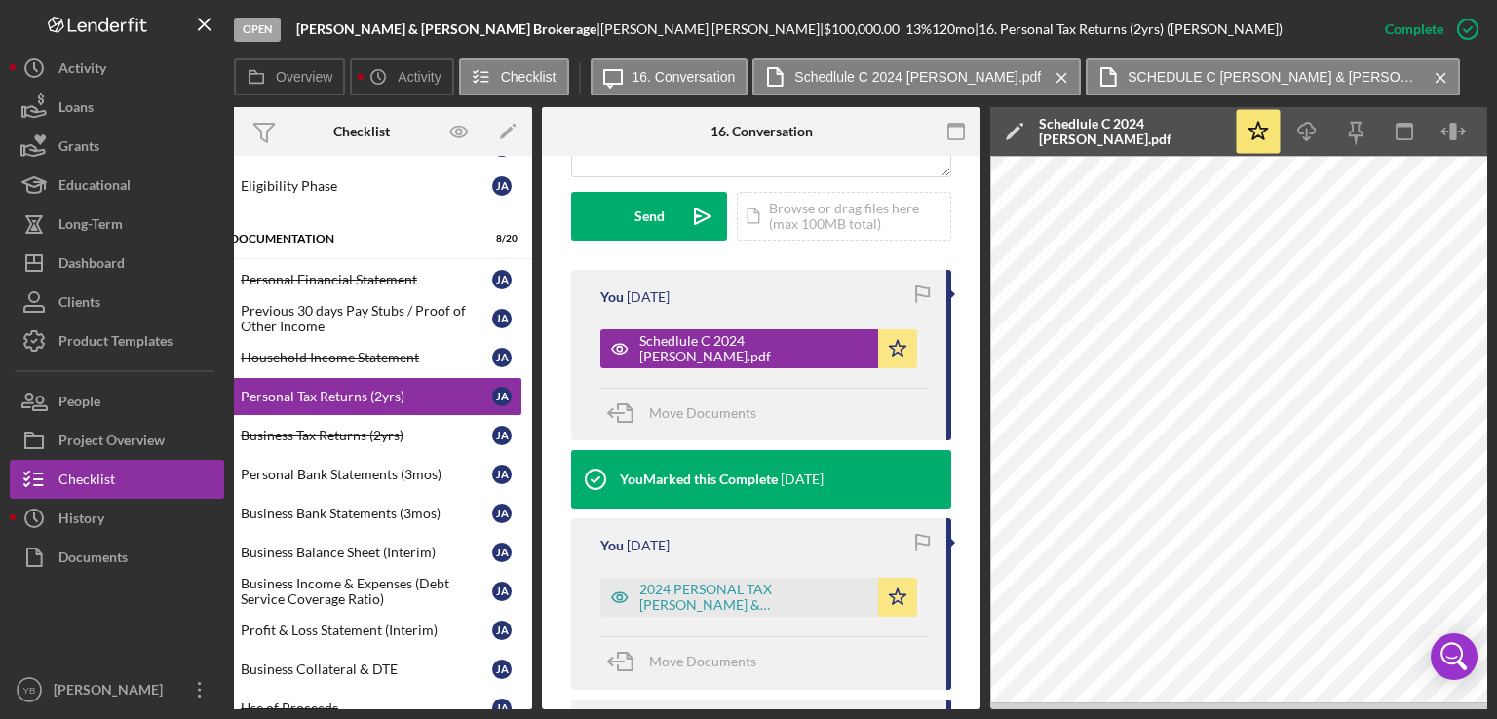
scroll to position [0, 0]
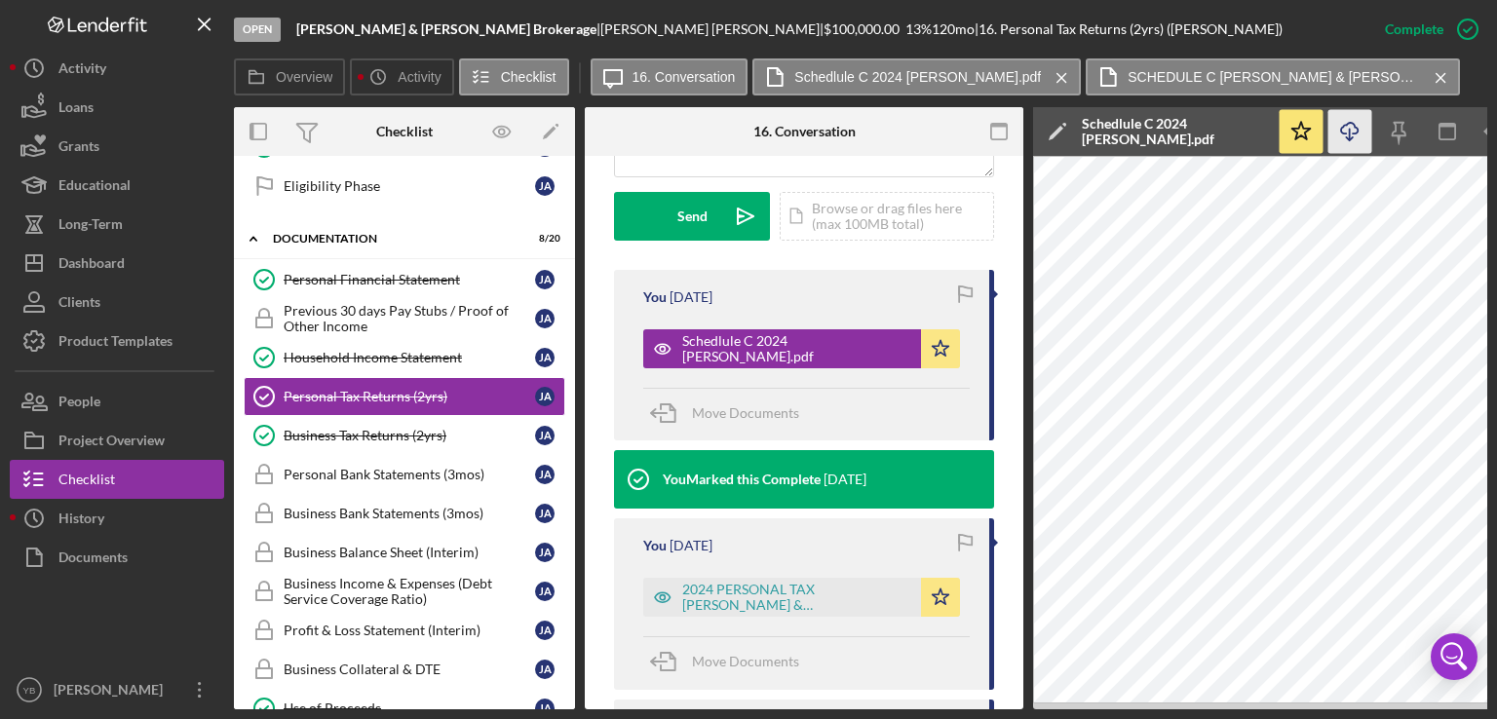
click at [1352, 139] on icon "Icon/Download" at bounding box center [1350, 132] width 44 height 44
click at [423, 305] on div "Previous 30 days Pay Stubs / Proof of Other Income" at bounding box center [409, 318] width 251 height 31
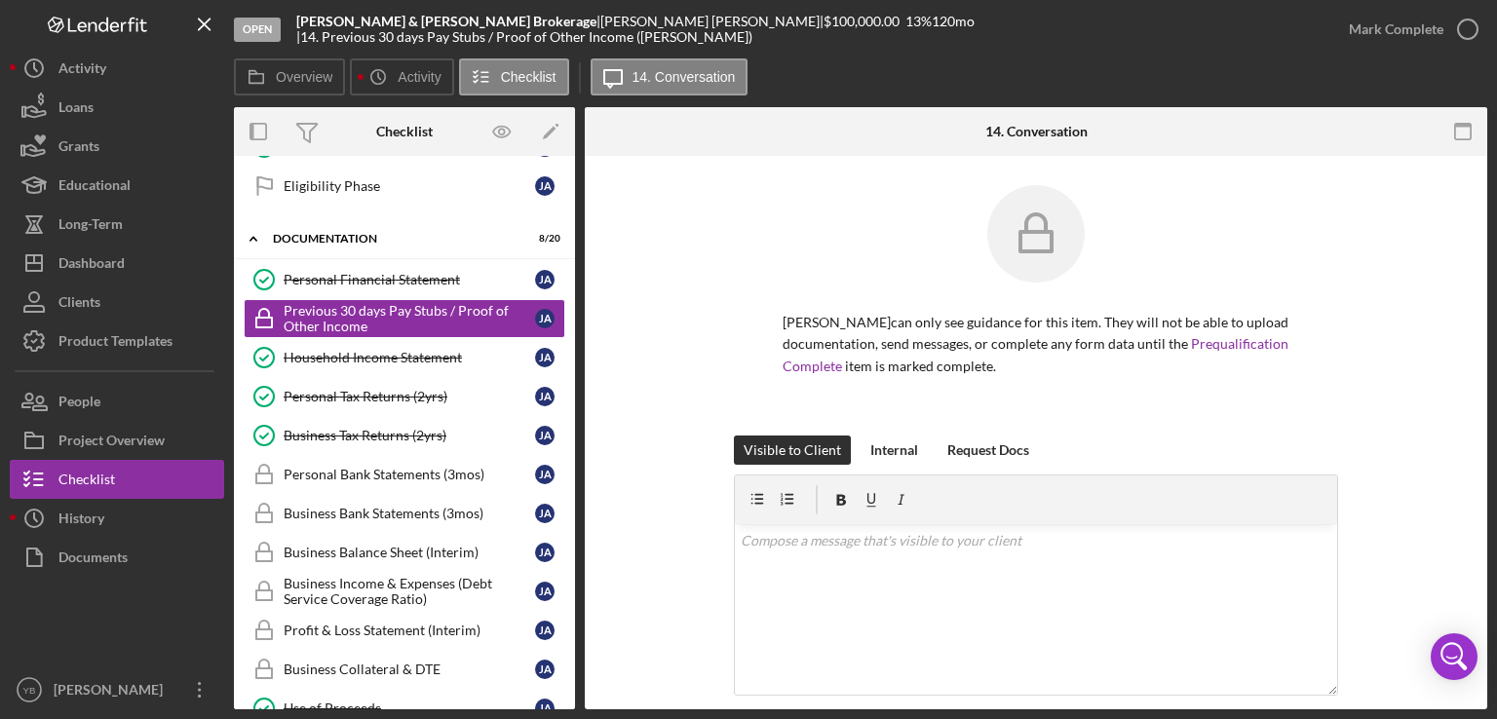
drag, startPoint x: 1491, startPoint y: 400, endPoint x: 1370, endPoint y: 425, distance: 123.3
click at [1370, 425] on div "Open [PERSON_NAME] & [PERSON_NAME] | [PERSON_NAME] | $100,000.00 13 % 120 mo | …" at bounding box center [748, 359] width 1497 height 719
click at [1370, 425] on div "[PERSON_NAME] can only see guidance for this item. They will not be able to upl…" at bounding box center [1036, 310] width 844 height 250
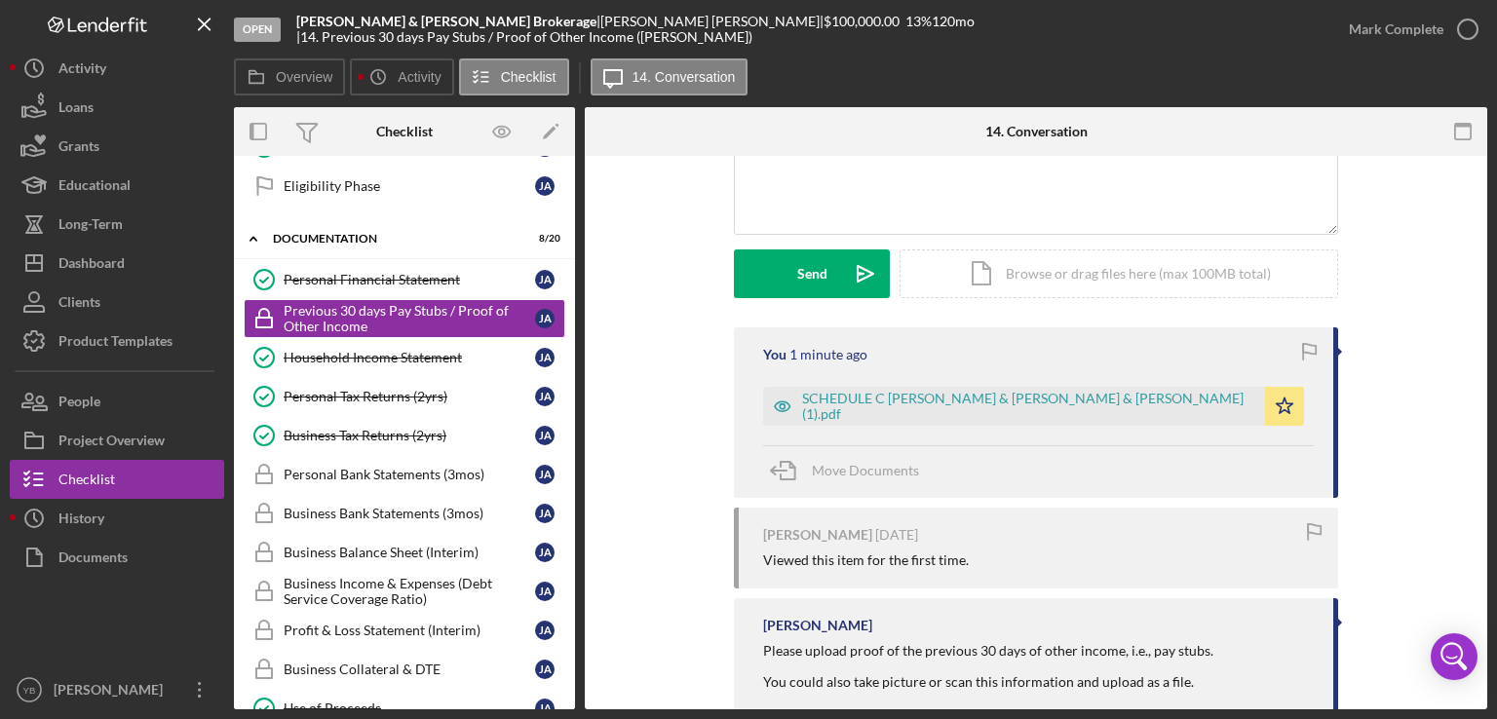
scroll to position [468, 0]
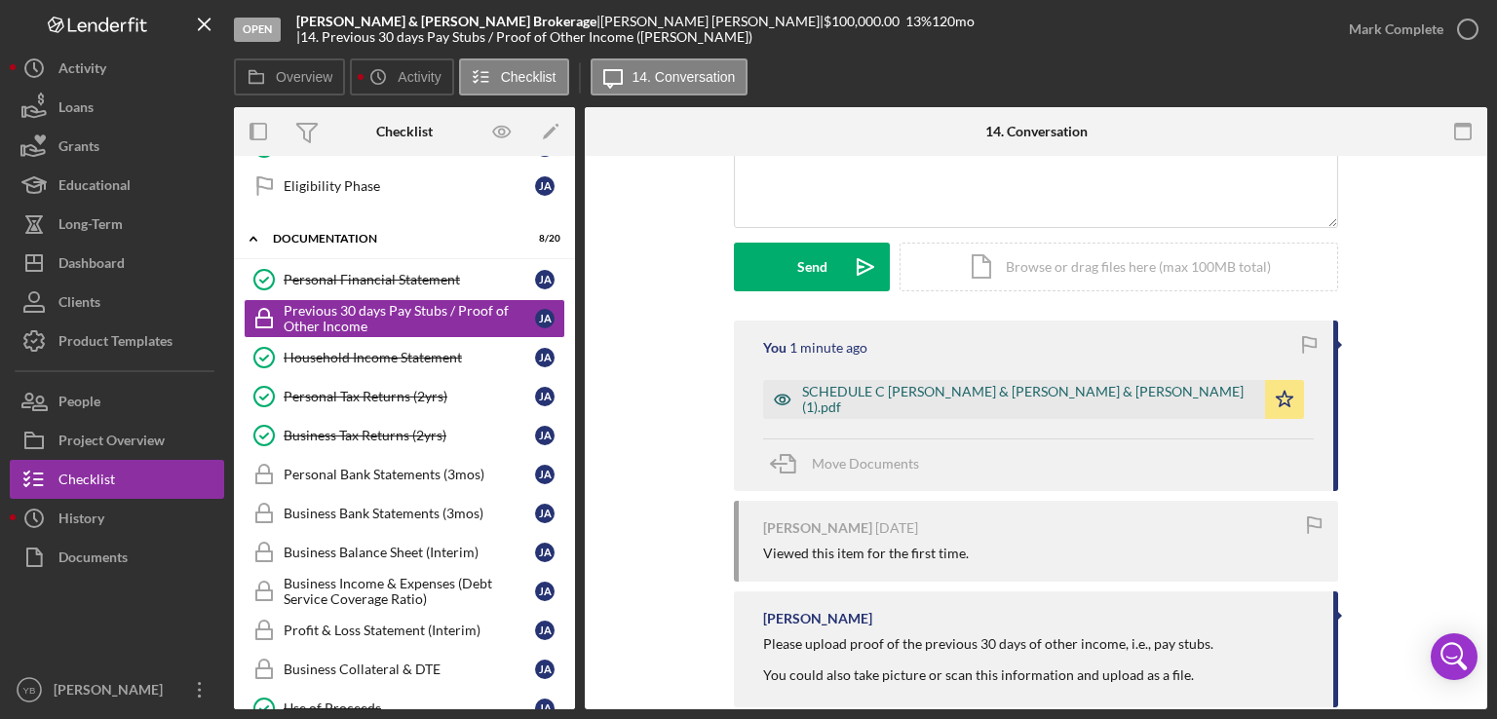
click at [870, 403] on div "SCHEDULE C [PERSON_NAME] & [PERSON_NAME] & [PERSON_NAME] (1).pdf" at bounding box center [1028, 399] width 453 height 31
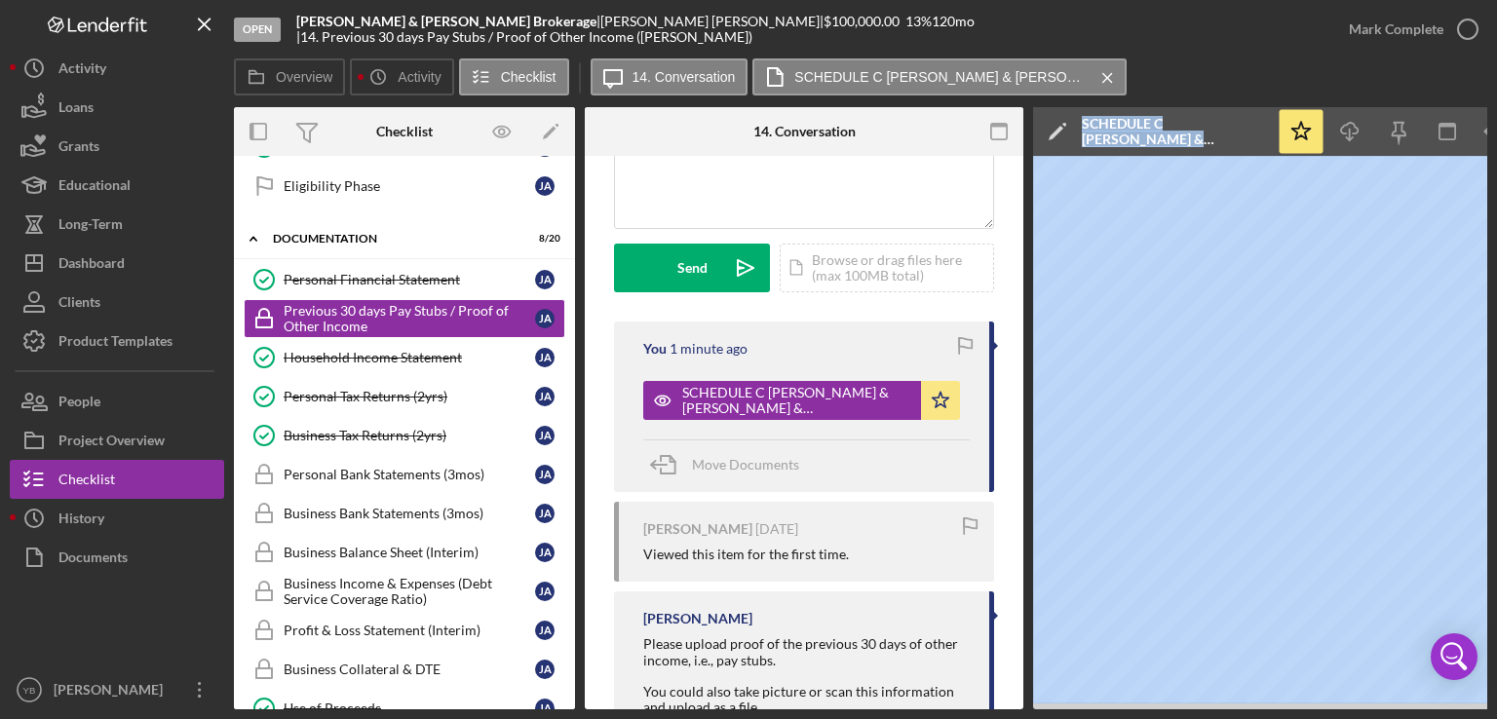
drag, startPoint x: 963, startPoint y: 709, endPoint x: 1106, endPoint y: 704, distance: 143.3
click at [1106, 704] on div "Open [PERSON_NAME] & [PERSON_NAME] | [PERSON_NAME] | $100,000.00 13 % 120 mo | …" at bounding box center [748, 359] width 1497 height 719
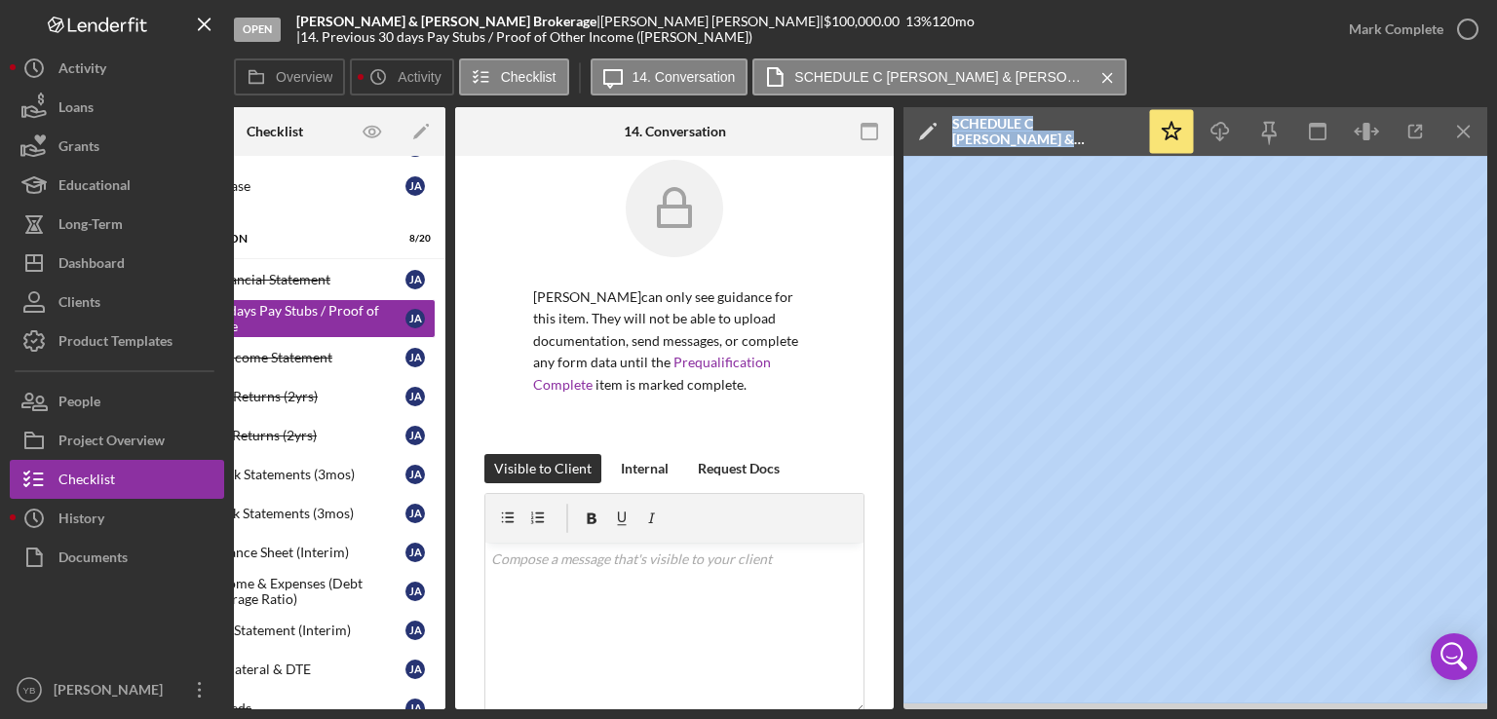
scroll to position [0, 0]
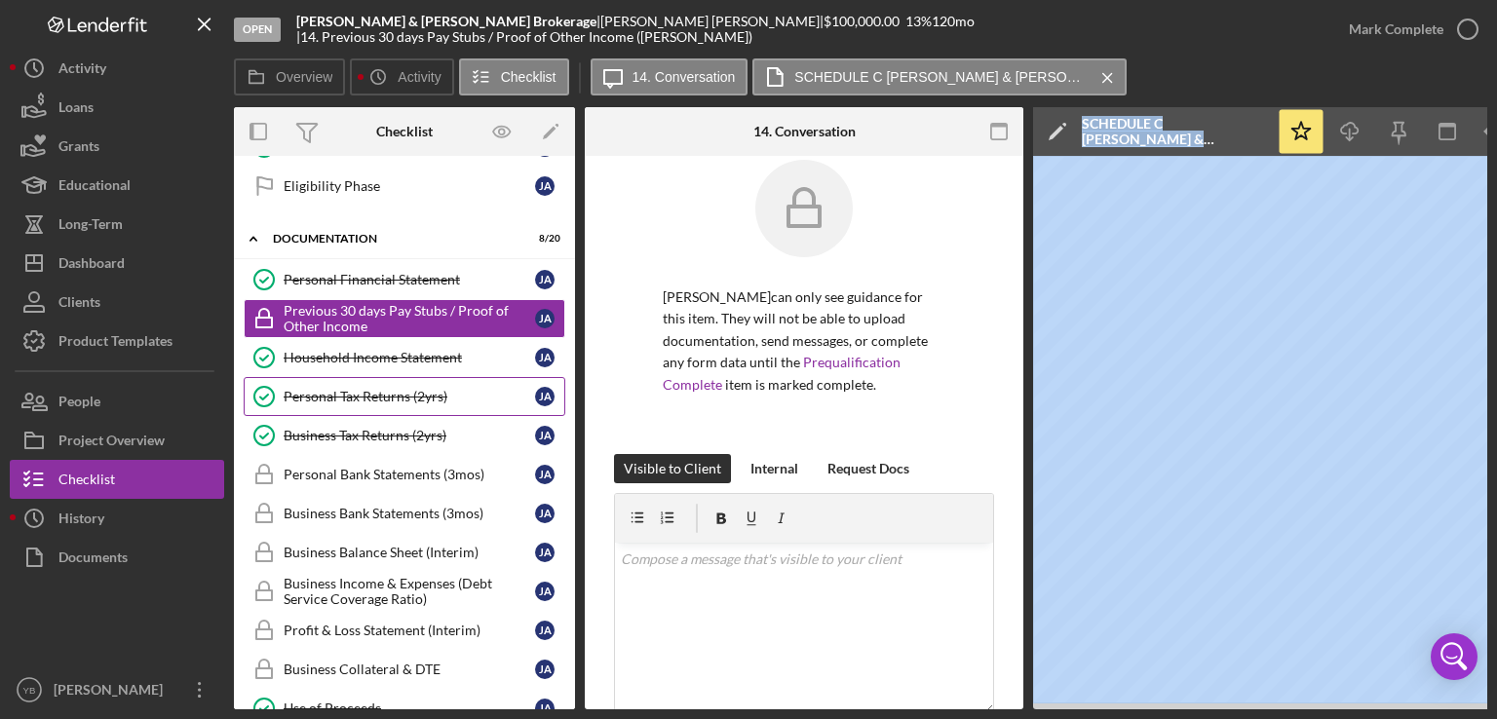
click at [405, 389] on div "Personal Tax Returns (2yrs)" at bounding box center [409, 397] width 251 height 16
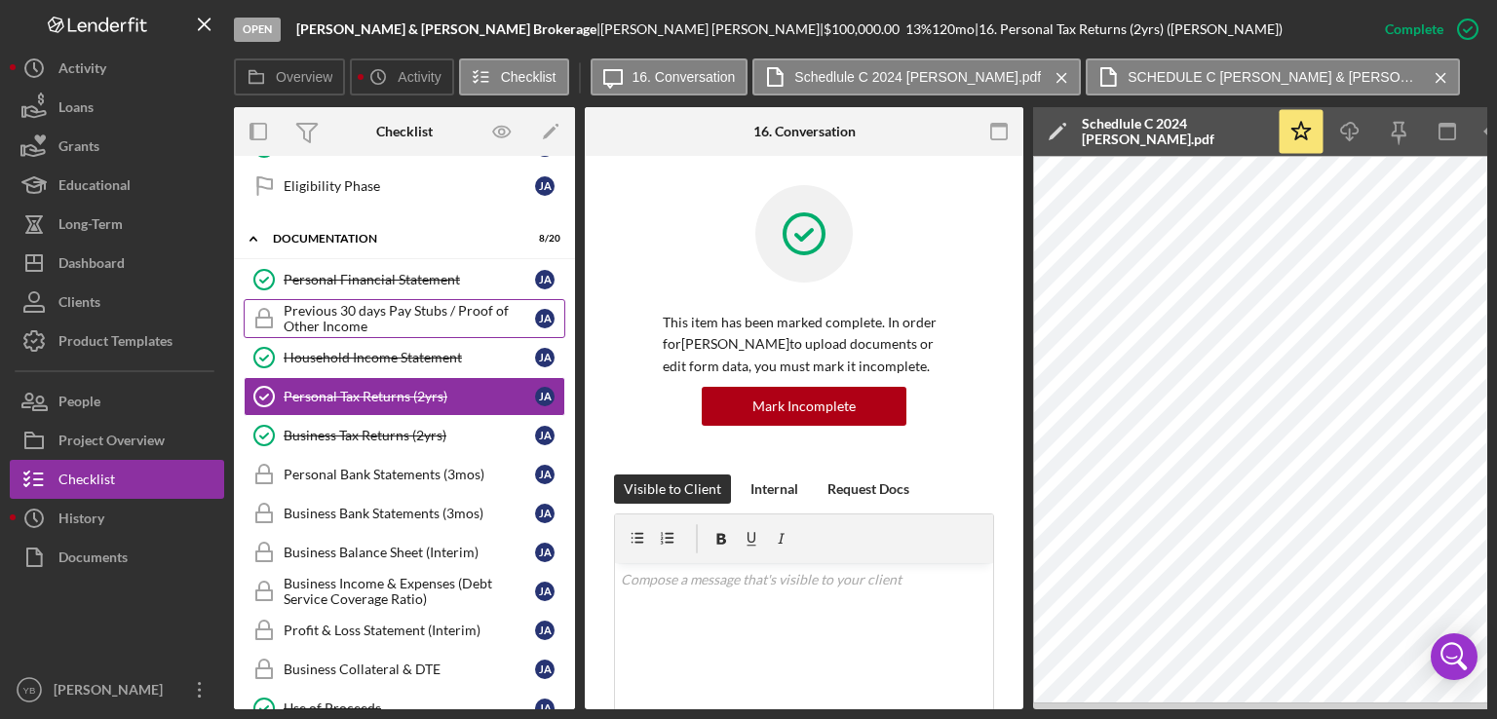
click at [434, 317] on div "Previous 30 days Pay Stubs / Proof of Other Income" at bounding box center [409, 318] width 251 height 31
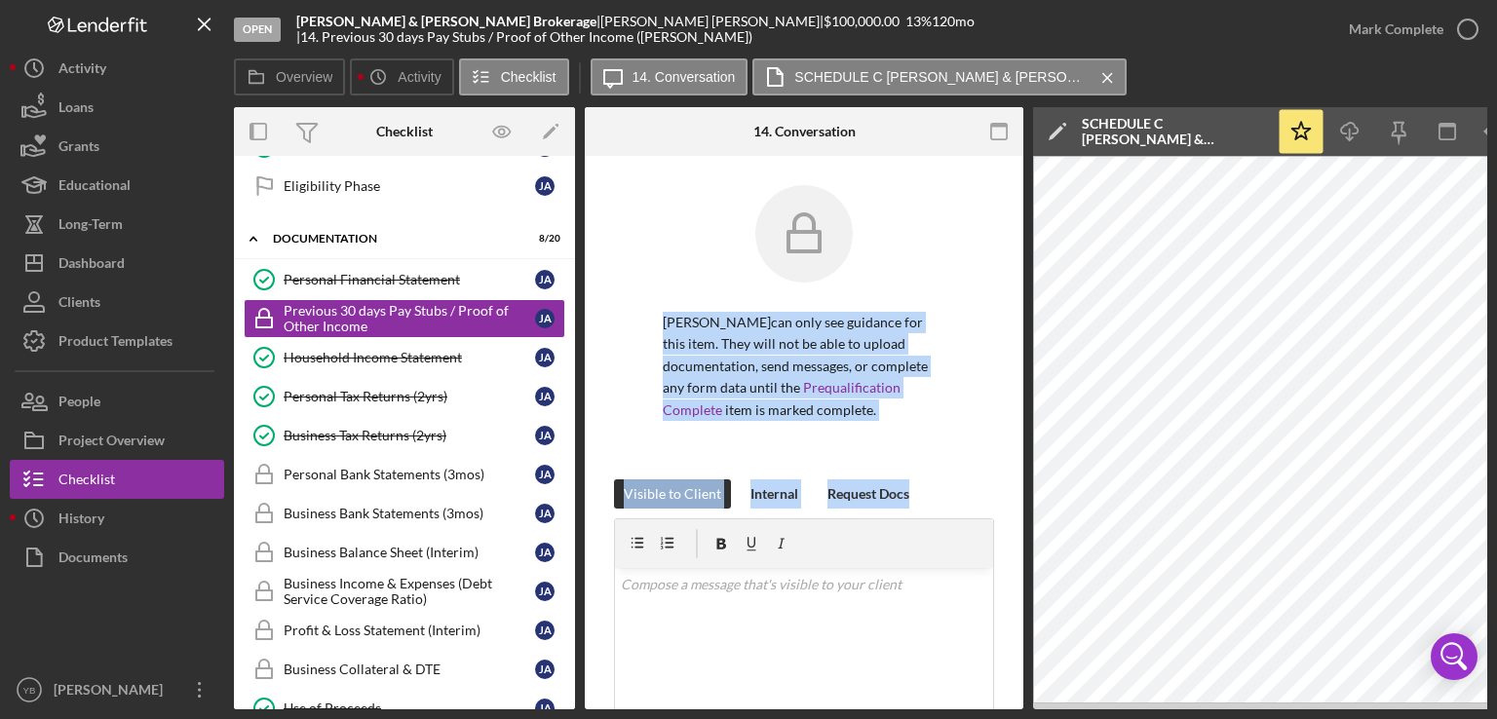
drag, startPoint x: 1017, startPoint y: 284, endPoint x: 1027, endPoint y: 537, distance: 253.5
click at [1027, 537] on div "Overview Internal Workflow Stage Open Icon/Dropdown Arrow Archive (can unarchiv…" at bounding box center [860, 408] width 1253 height 602
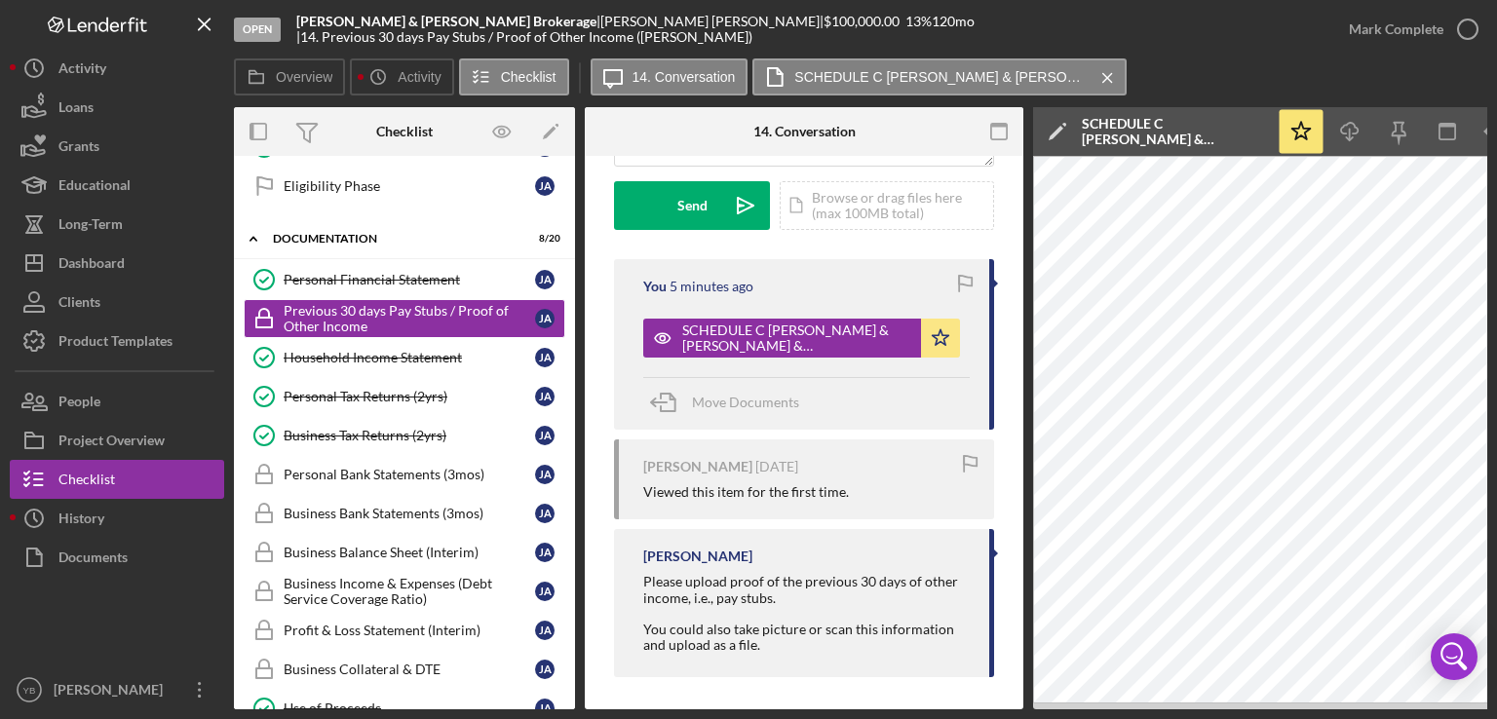
scroll to position [585, 0]
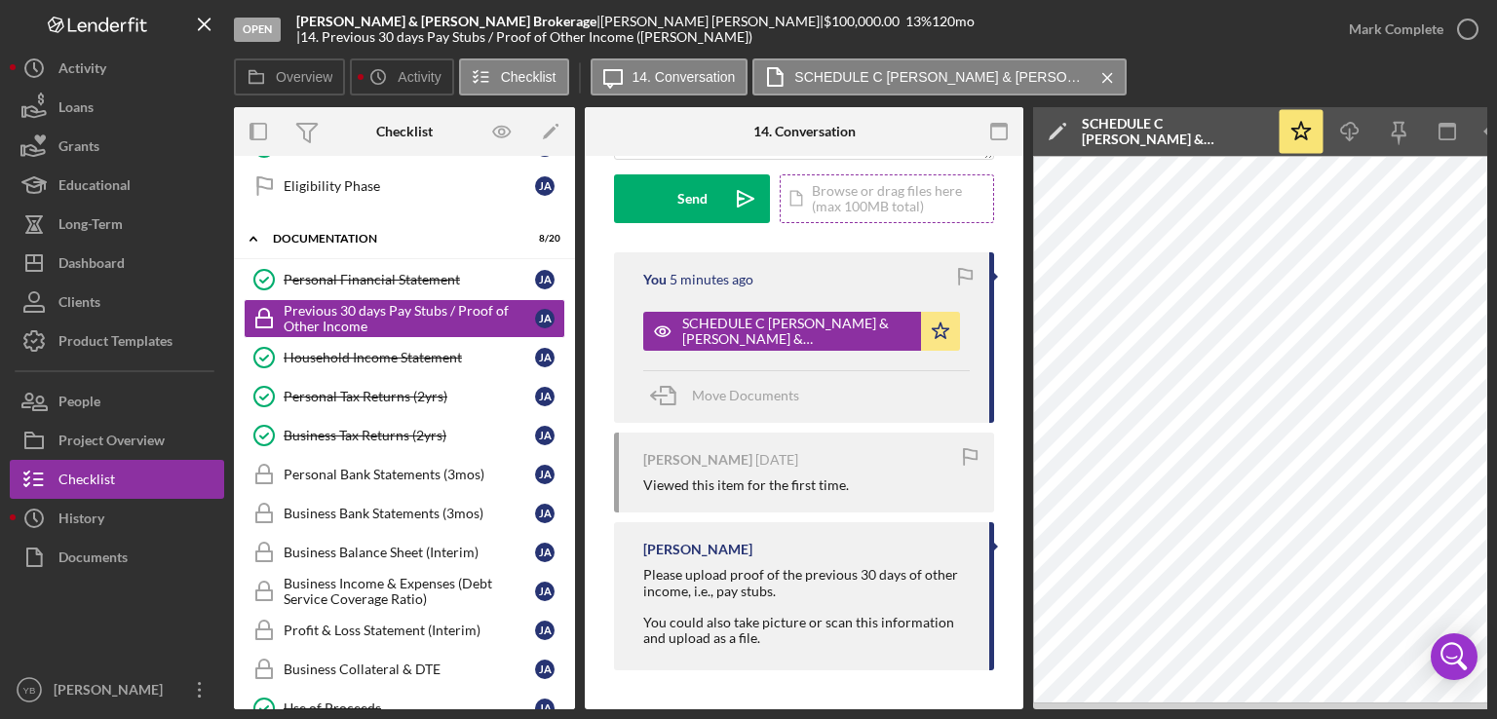
click at [846, 192] on div "Icon/Document Browse or drag files here (max 100MB total) Tap to choose files o…" at bounding box center [886, 198] width 214 height 49
drag, startPoint x: 1017, startPoint y: 491, endPoint x: 1021, endPoint y: 441, distance: 49.8
click at [1021, 441] on div "Previous 30 days Pay Stubs / Proof of Other Income Previous 30 days Pay Stubs /…" at bounding box center [804, 432] width 438 height 553
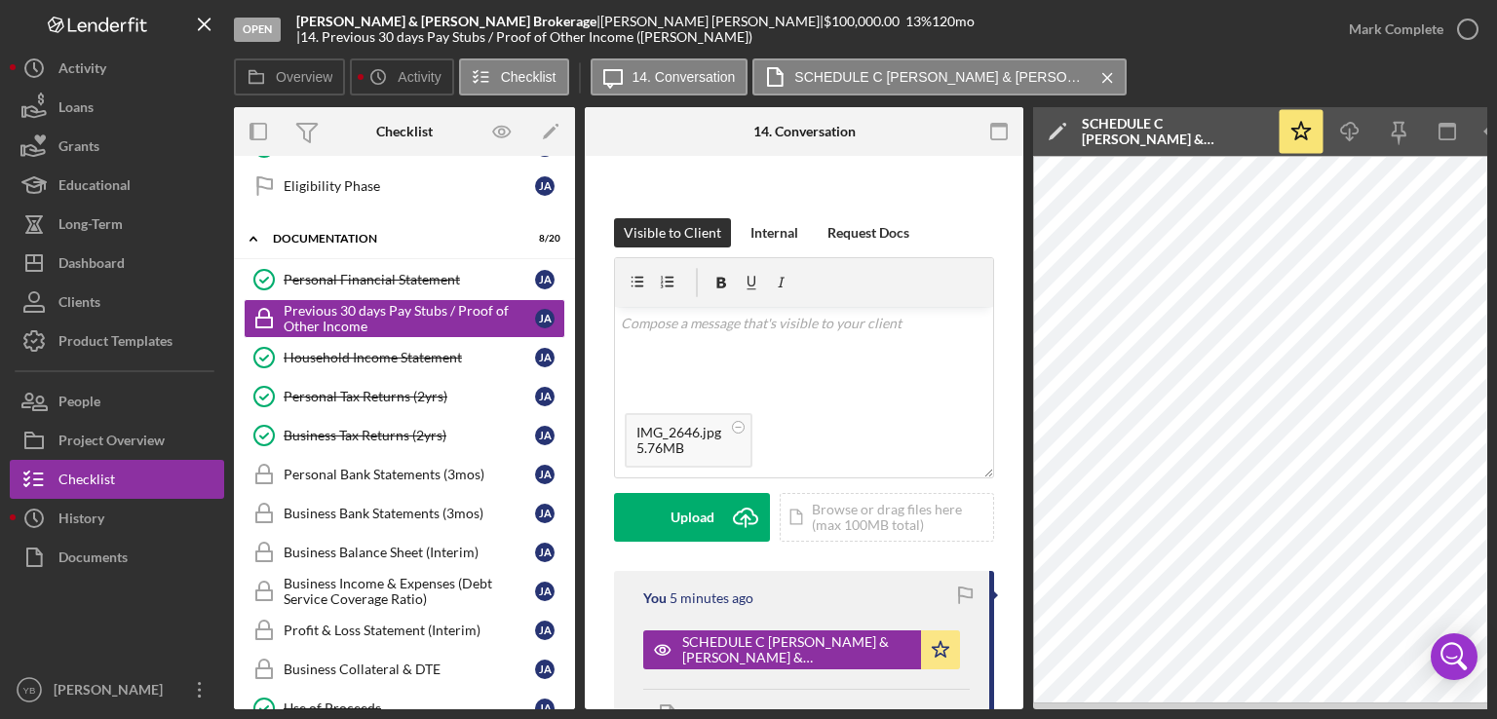
scroll to position [269, 0]
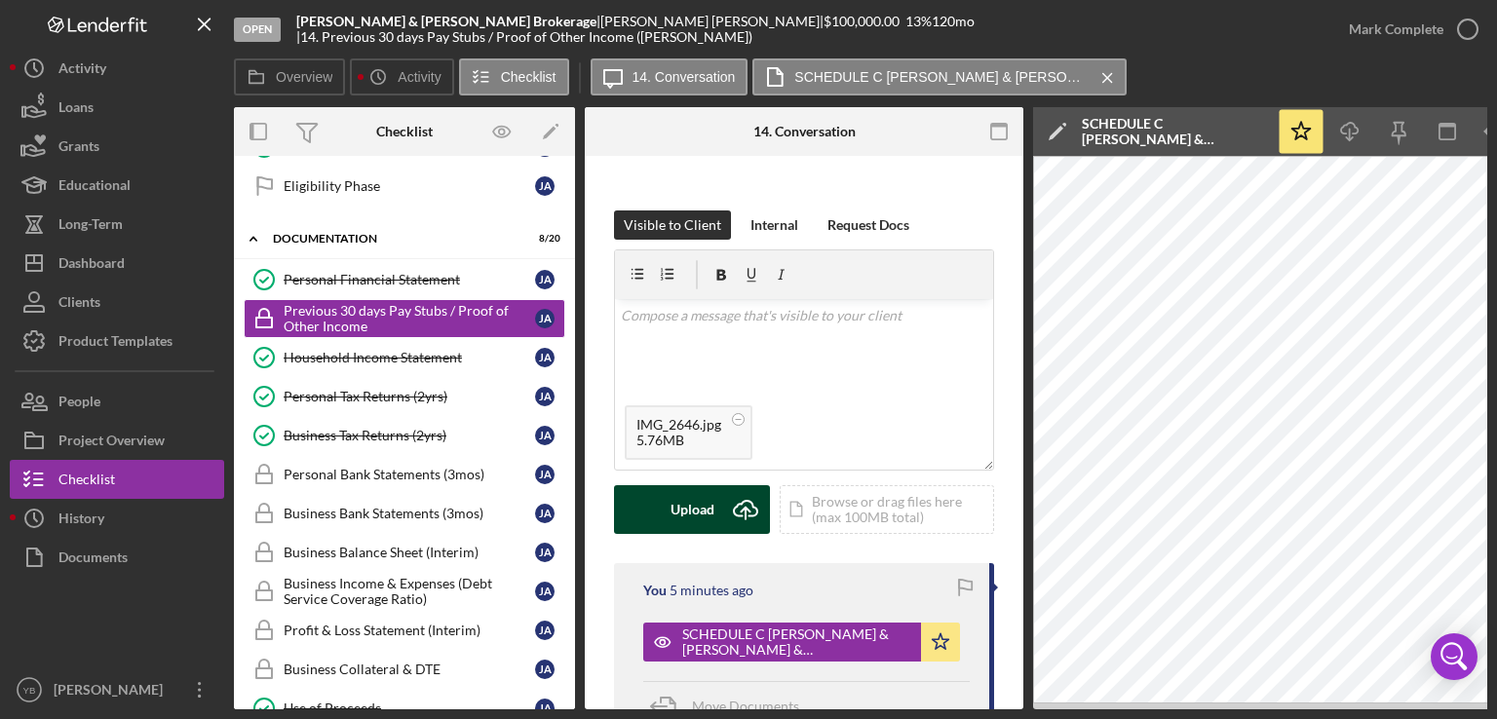
click at [686, 507] on div "Upload" at bounding box center [692, 509] width 44 height 49
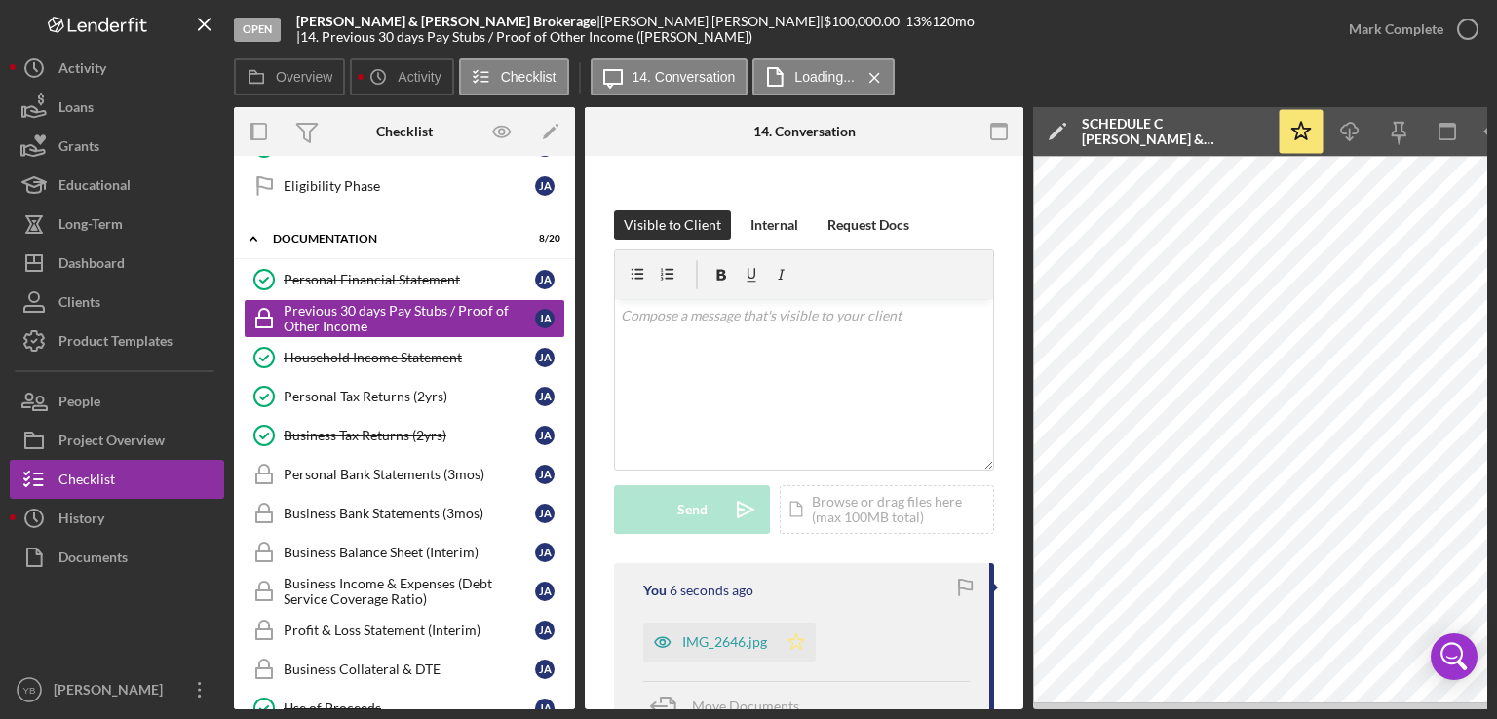
click at [801, 640] on icon "Icon/Star" at bounding box center [796, 642] width 39 height 39
click at [1387, 40] on div "Mark Complete" at bounding box center [1396, 29] width 95 height 39
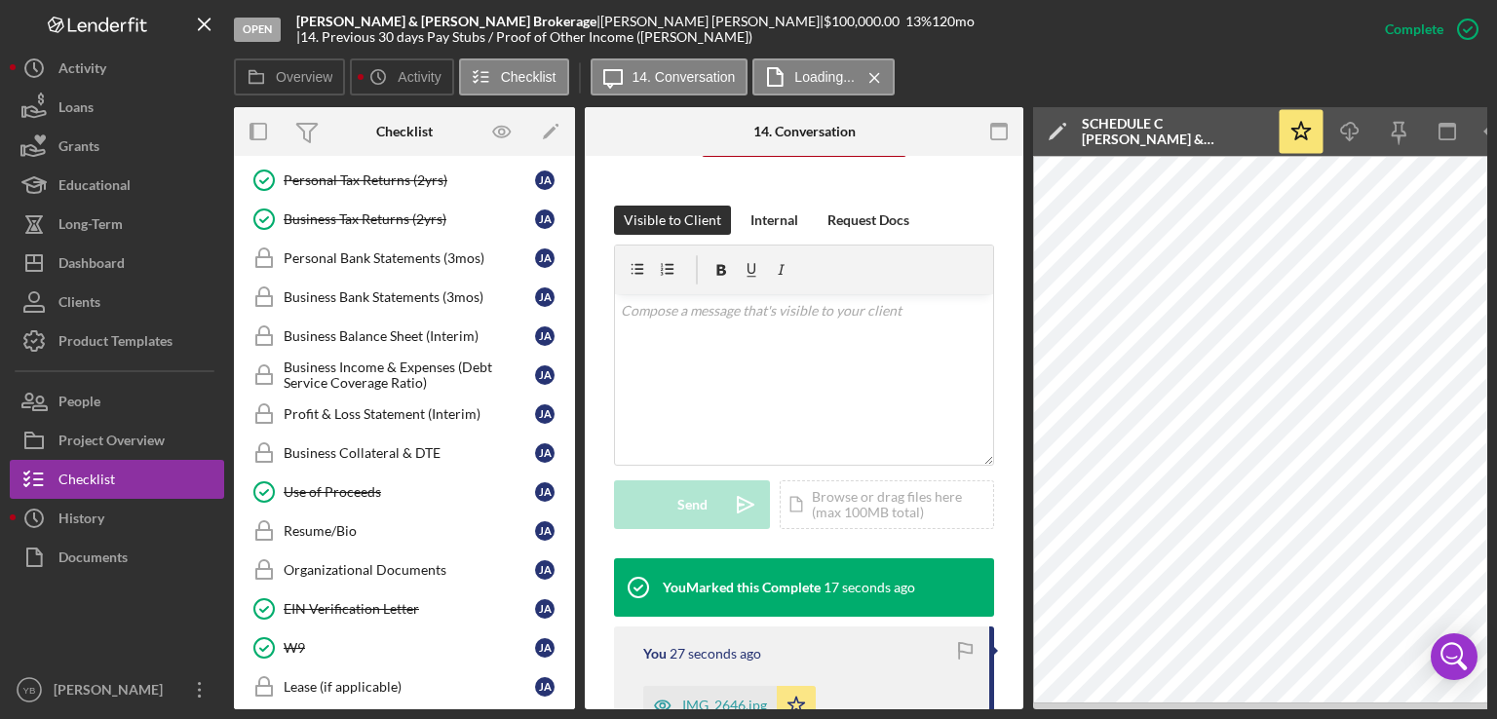
scroll to position [486, 0]
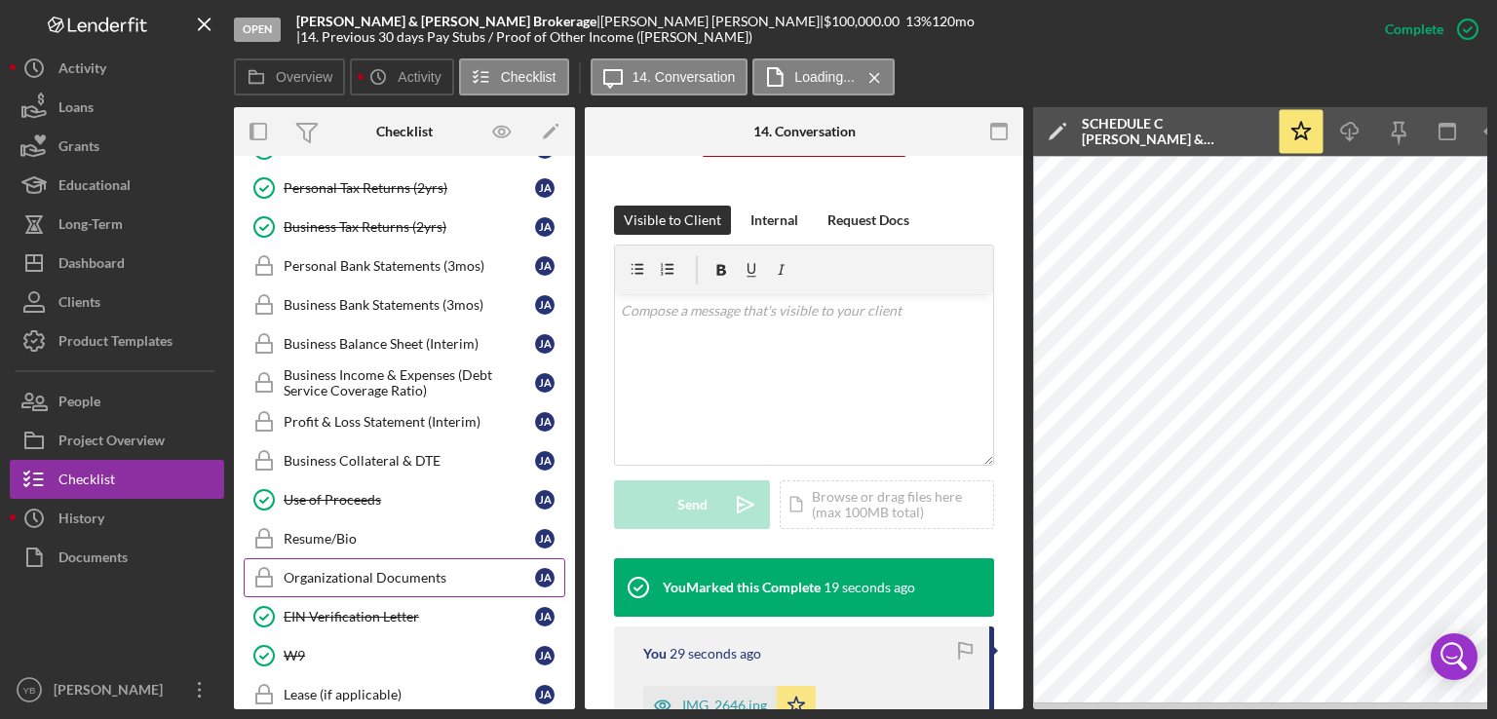
click at [433, 579] on link "Organizational Documents Organizational Documents [PERSON_NAME]" at bounding box center [405, 577] width 322 height 39
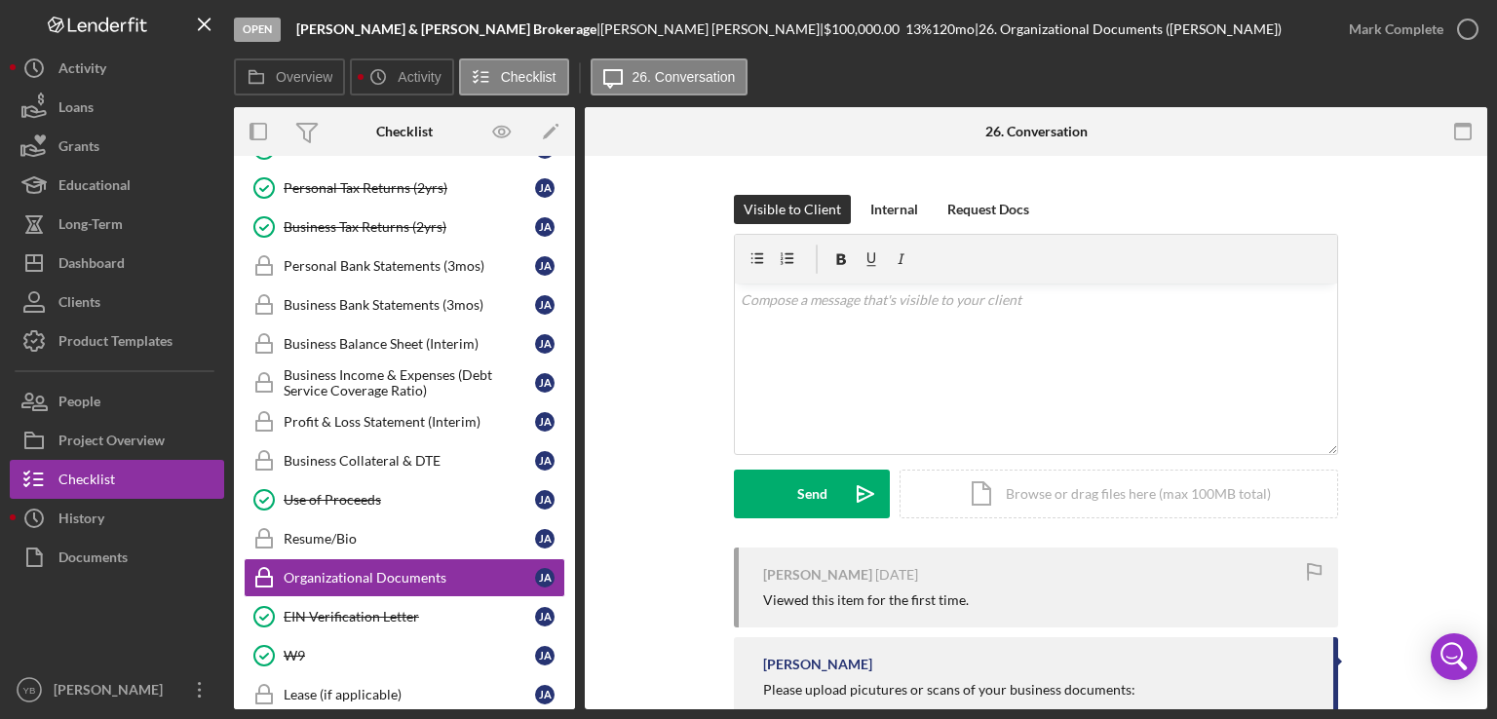
scroll to position [298, 0]
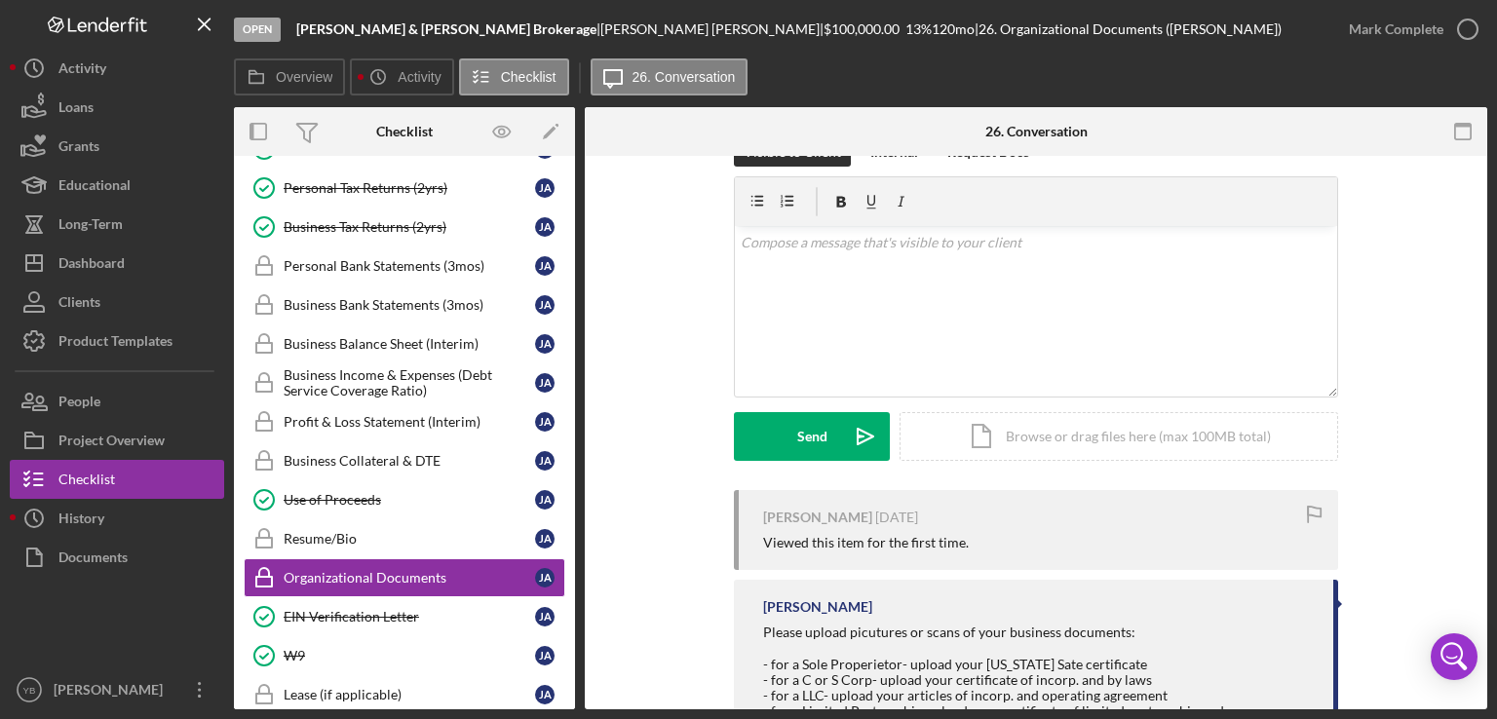
drag, startPoint x: 577, startPoint y: 451, endPoint x: 569, endPoint y: 429, distance: 23.7
click at [569, 429] on div "Overview Internal Workflow Stage Open Icon/Dropdown Arrow Archive (can unarchiv…" at bounding box center [860, 408] width 1253 height 602
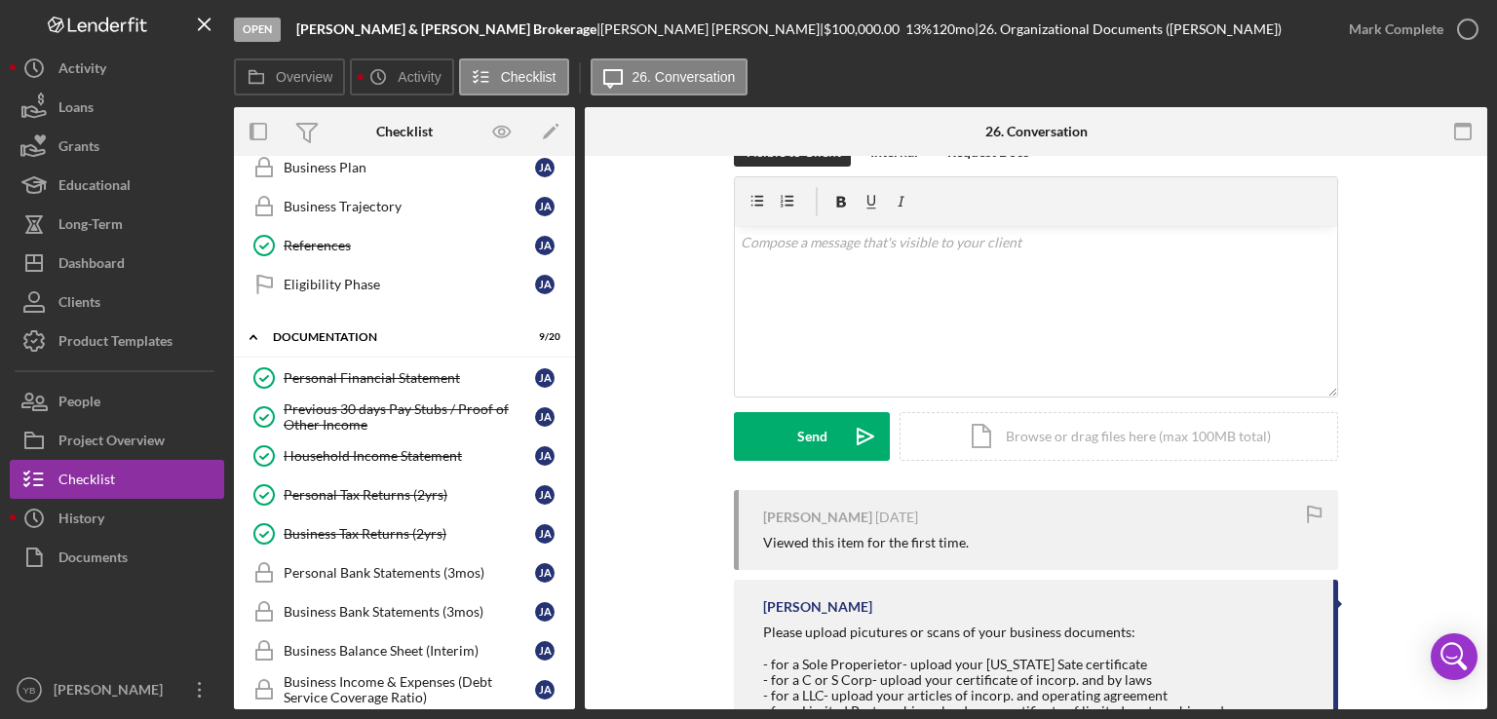
scroll to position [145, 0]
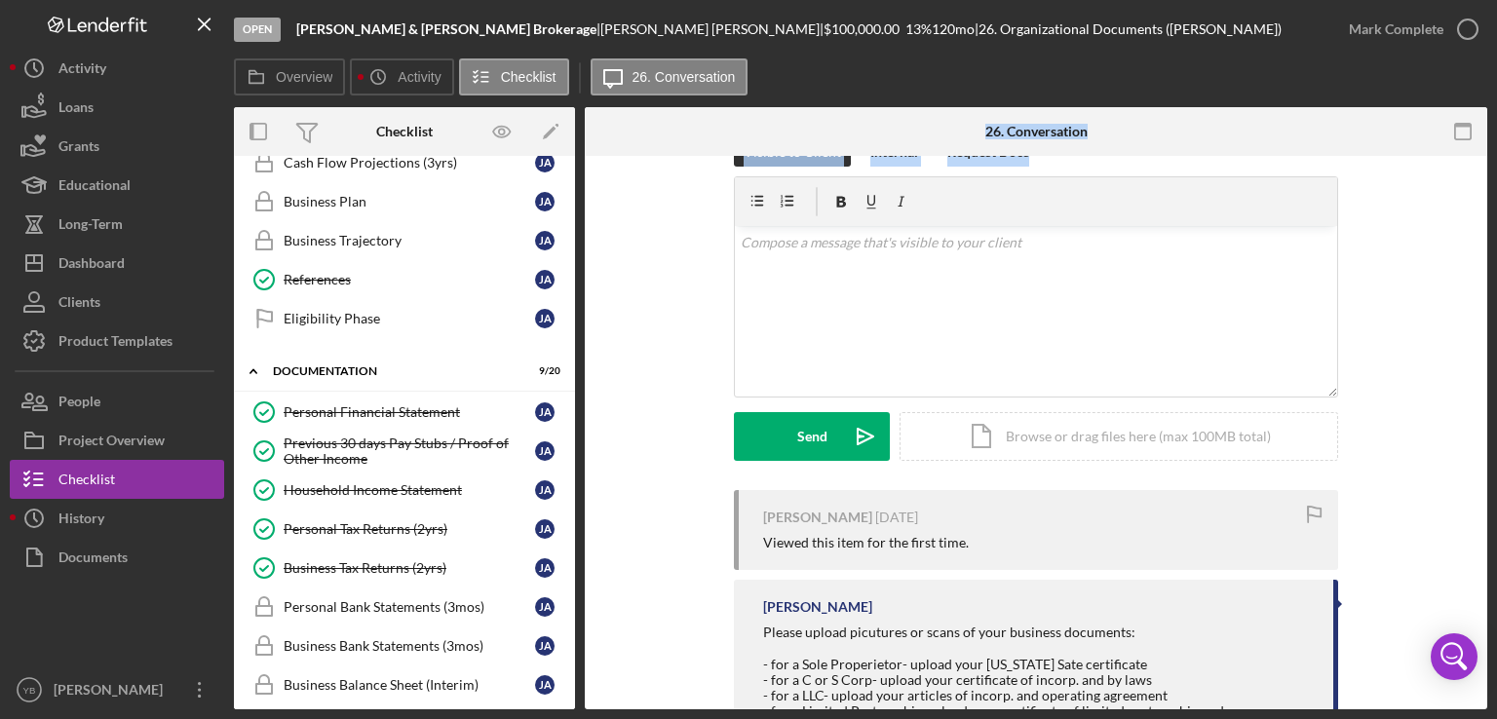
drag, startPoint x: 576, startPoint y: 303, endPoint x: 581, endPoint y: 363, distance: 60.6
click at [581, 363] on div "Overview Internal Workflow Stage Open Icon/Dropdown Arrow Archive (can unarchiv…" at bounding box center [860, 408] width 1253 height 602
drag, startPoint x: 576, startPoint y: 273, endPoint x: 570, endPoint y: 249, distance: 24.1
click at [570, 249] on div "Overview Internal Workflow Stage Open Icon/Dropdown Arrow Archive (can unarchiv…" at bounding box center [860, 408] width 1253 height 602
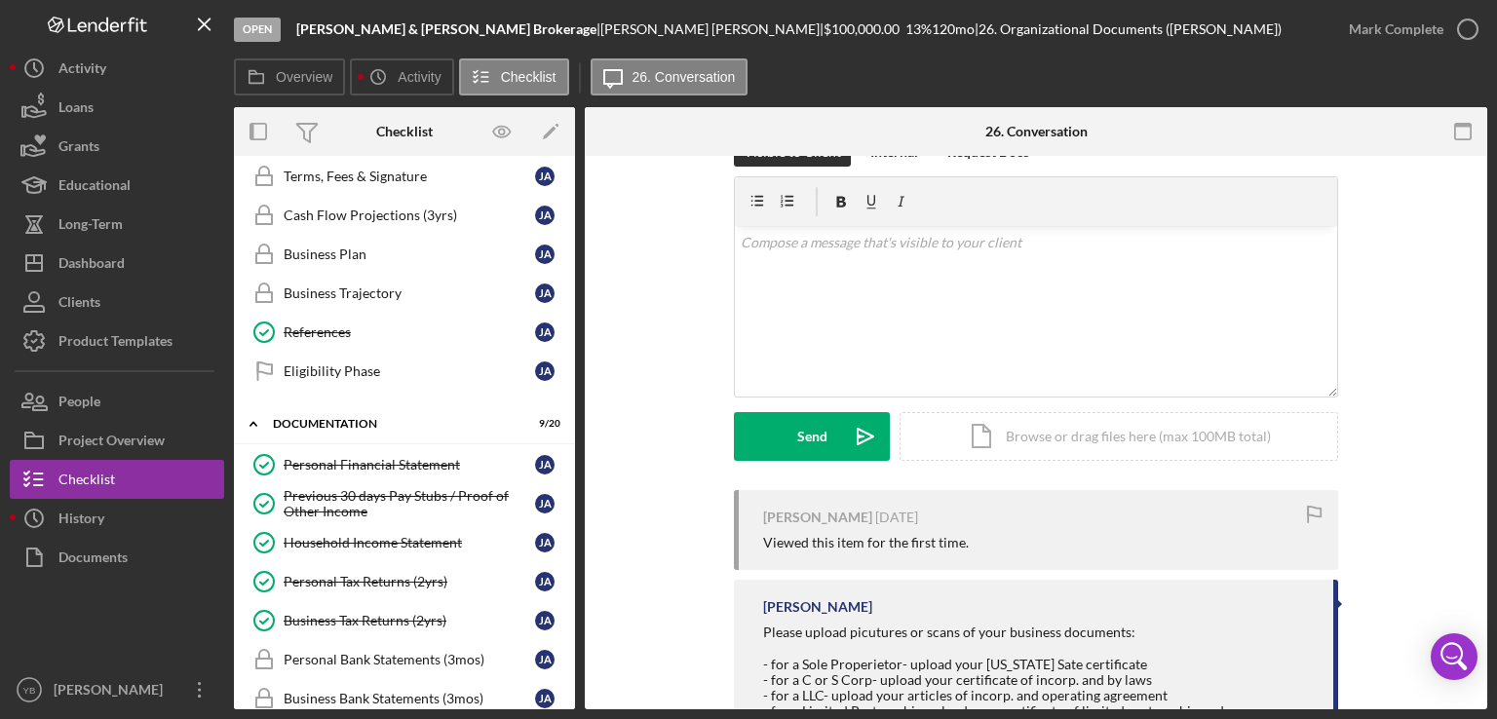
scroll to position [0, 0]
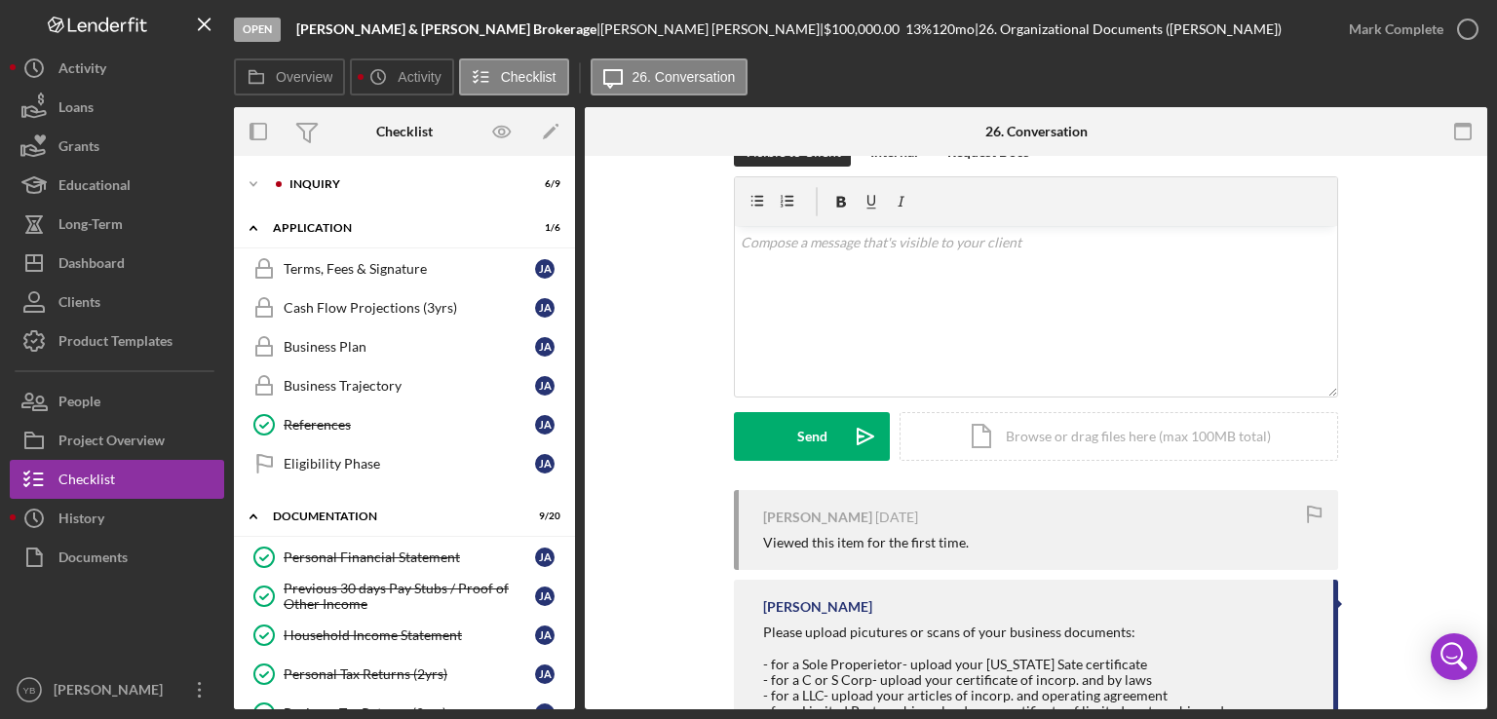
click at [1437, 313] on div "Visible to Client Internal Request Docs v Color teal Color pink Remove color Ad…" at bounding box center [1036, 313] width 844 height 353
click at [341, 384] on div "Business Trajectory" at bounding box center [409, 386] width 251 height 16
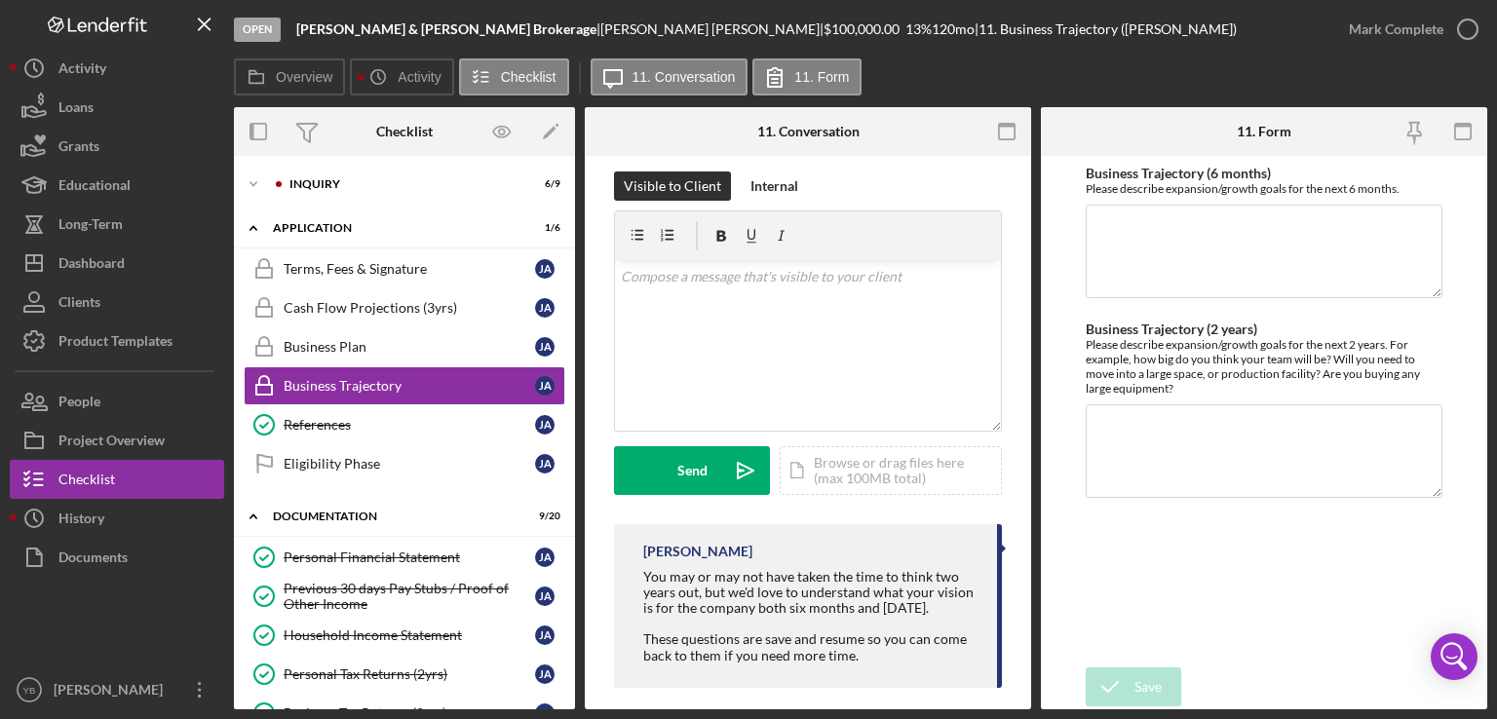
scroll to position [310, 0]
click at [900, 469] on div "Icon/Document Browse or drag files here (max 100MB total) Tap to choose files o…" at bounding box center [890, 468] width 222 height 49
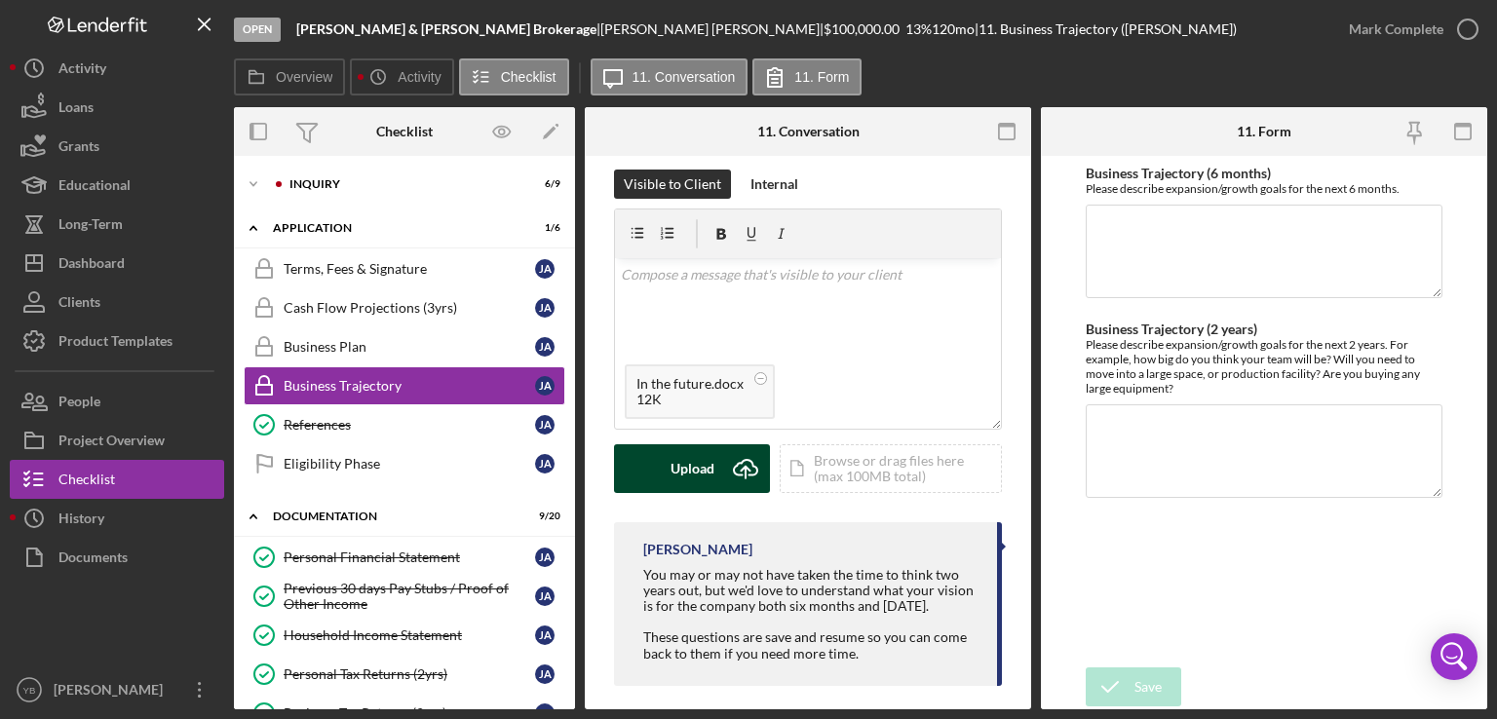
click at [686, 470] on div "Upload" at bounding box center [692, 468] width 44 height 49
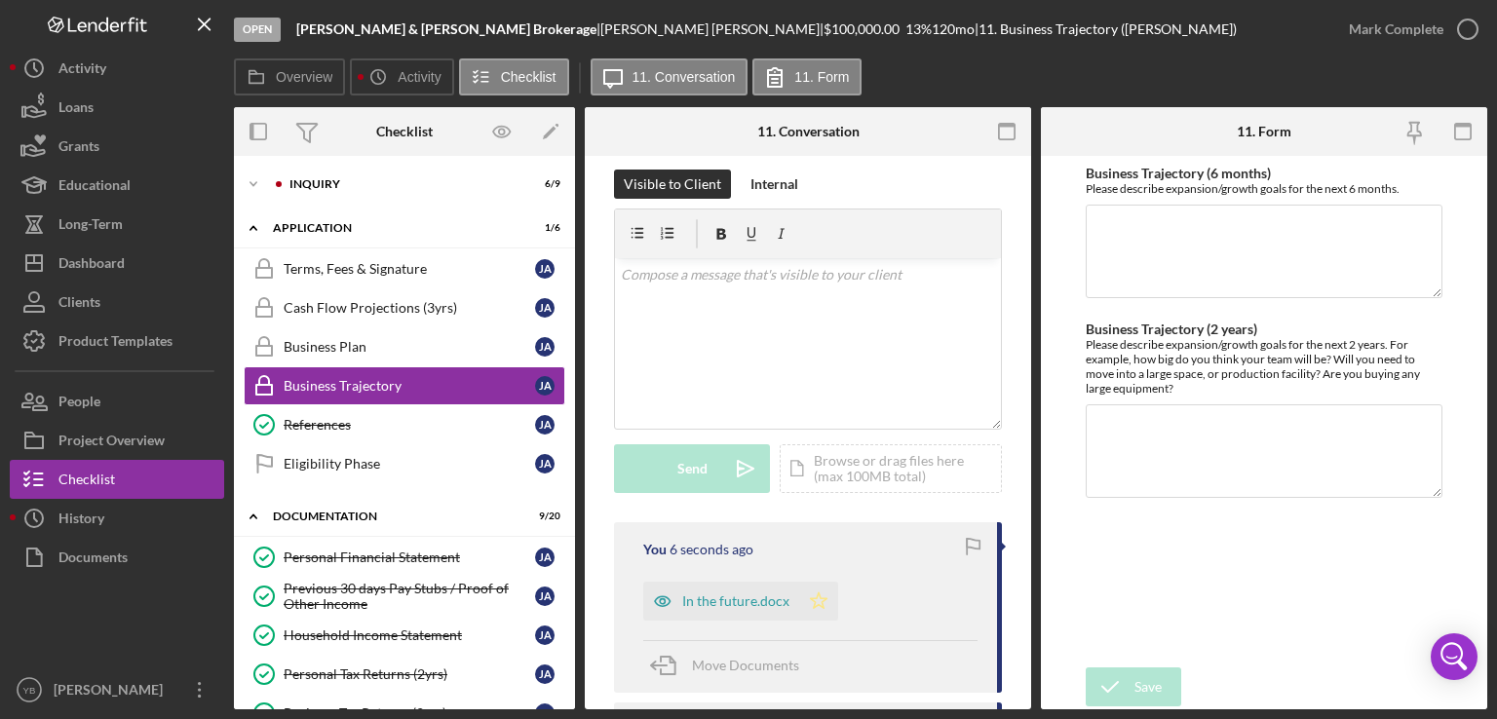
click at [821, 601] on polygon "button" at bounding box center [819, 600] width 17 height 16
click at [745, 599] on div "In the future.docx" at bounding box center [735, 601] width 107 height 16
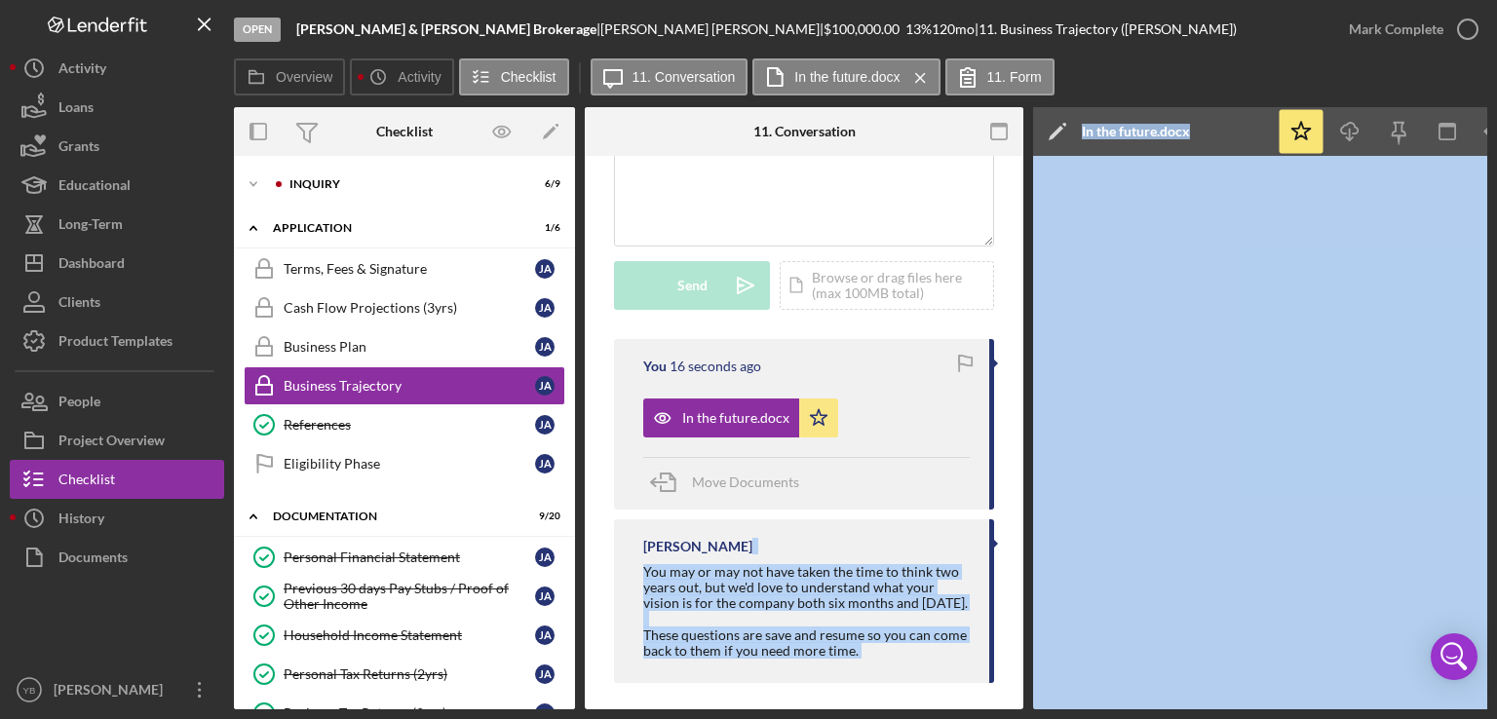
scroll to position [526, 0]
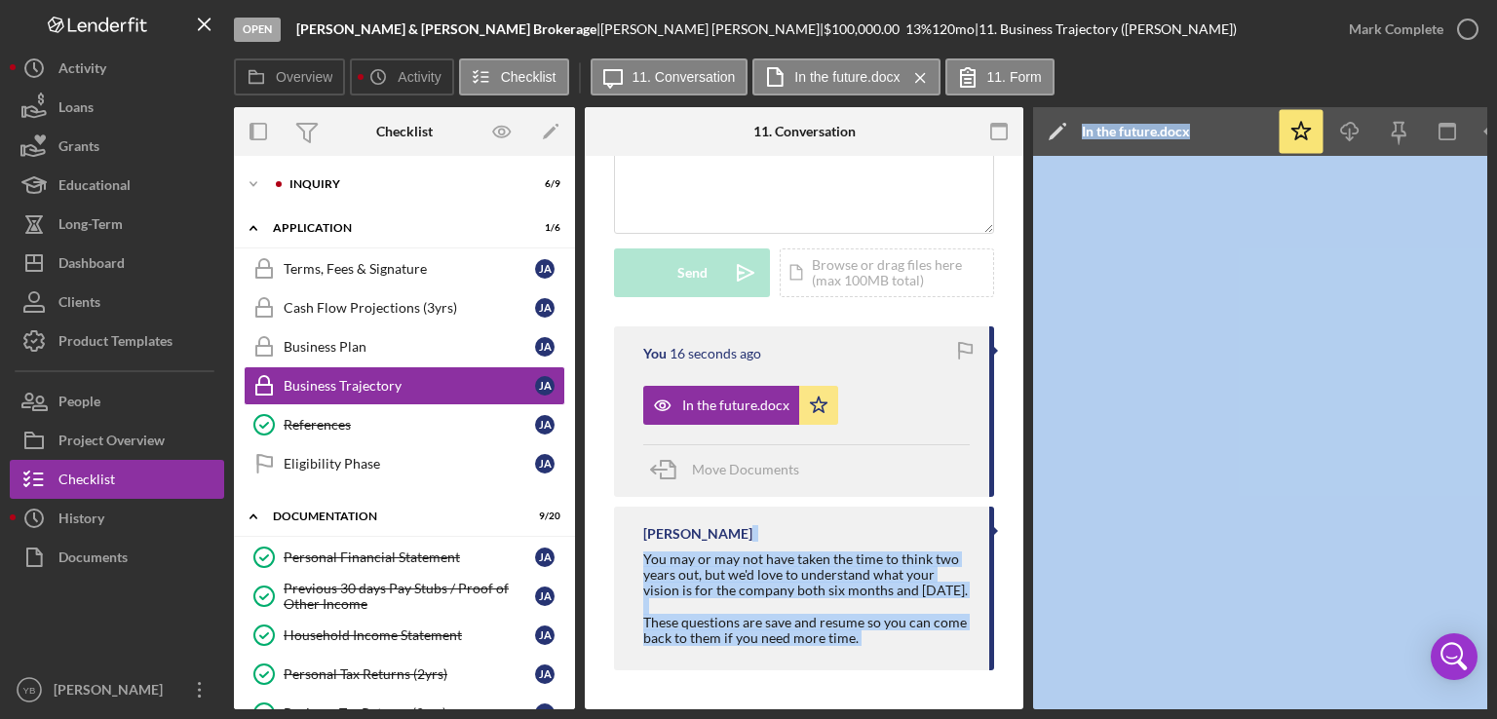
drag, startPoint x: 958, startPoint y: 703, endPoint x: 1040, endPoint y: 709, distance: 82.1
click at [1040, 709] on div "Open [PERSON_NAME] & [PERSON_NAME] | [PERSON_NAME] | $100,000.00 13 % 120 mo | …" at bounding box center [748, 359] width 1497 height 719
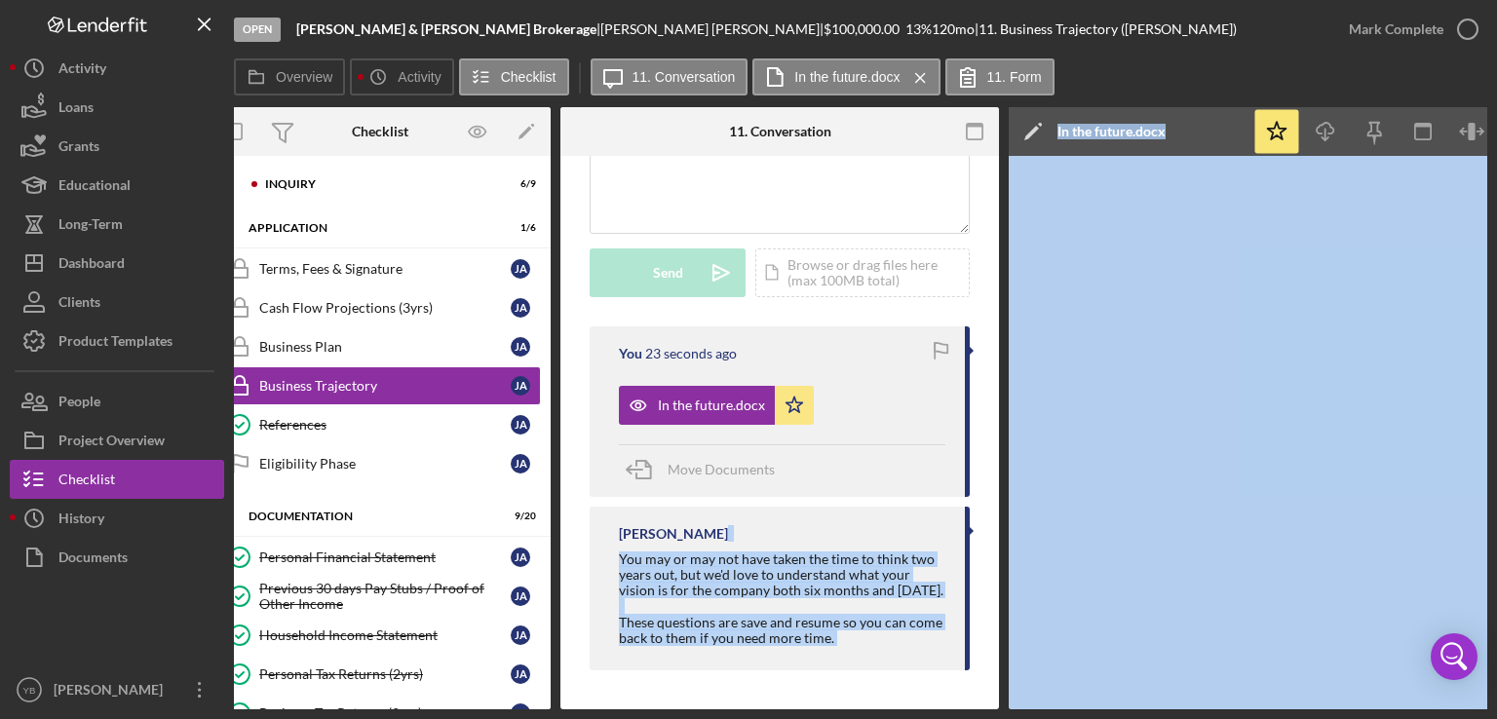
scroll to position [0, 0]
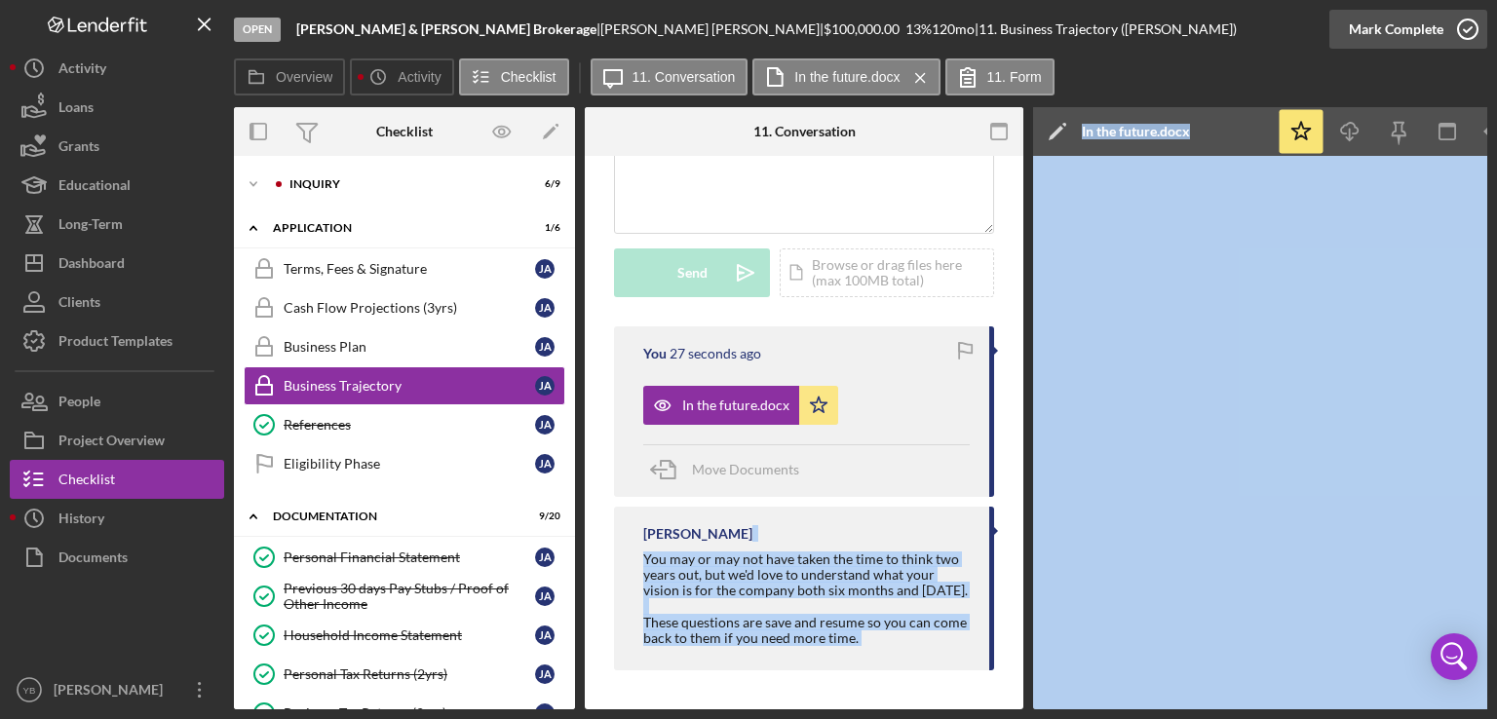
click at [1371, 32] on div "Mark Complete" at bounding box center [1396, 29] width 95 height 39
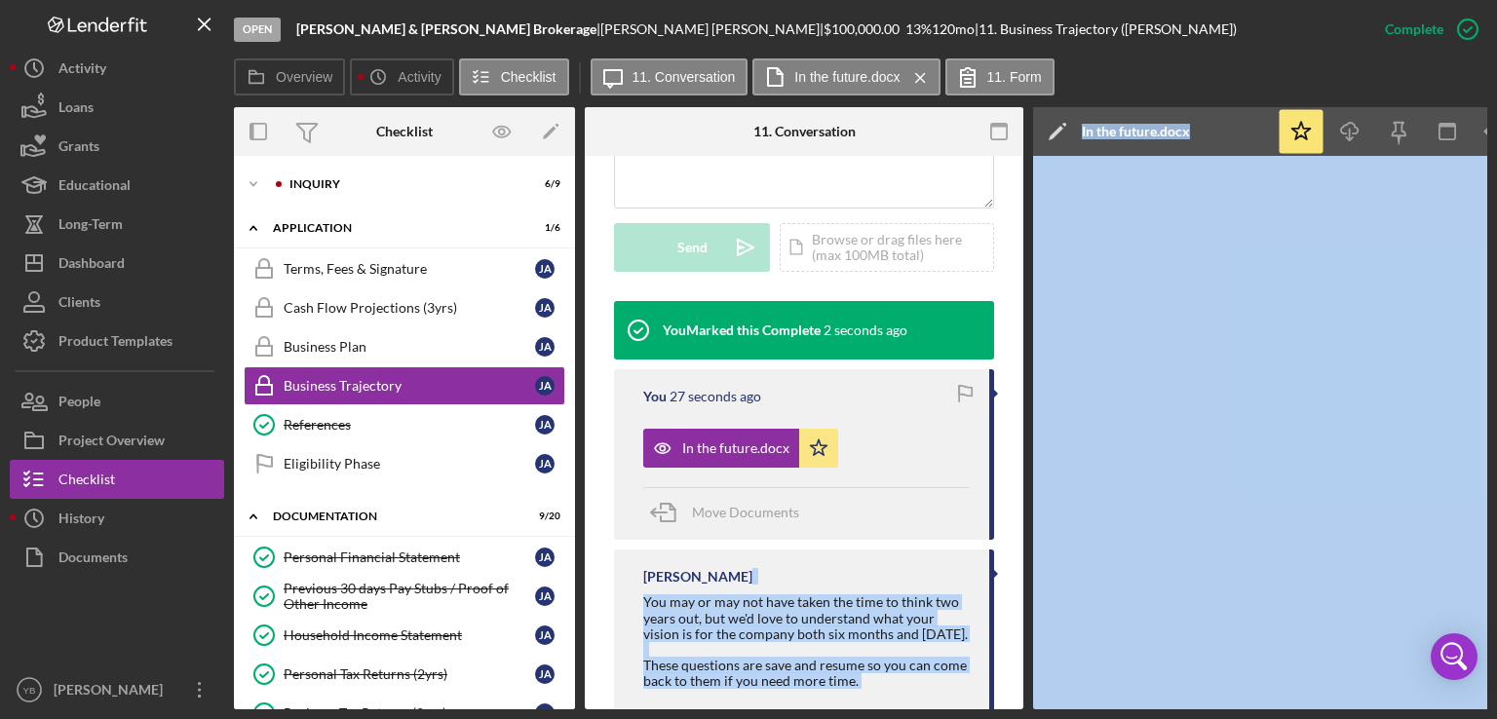
scroll to position [543, 0]
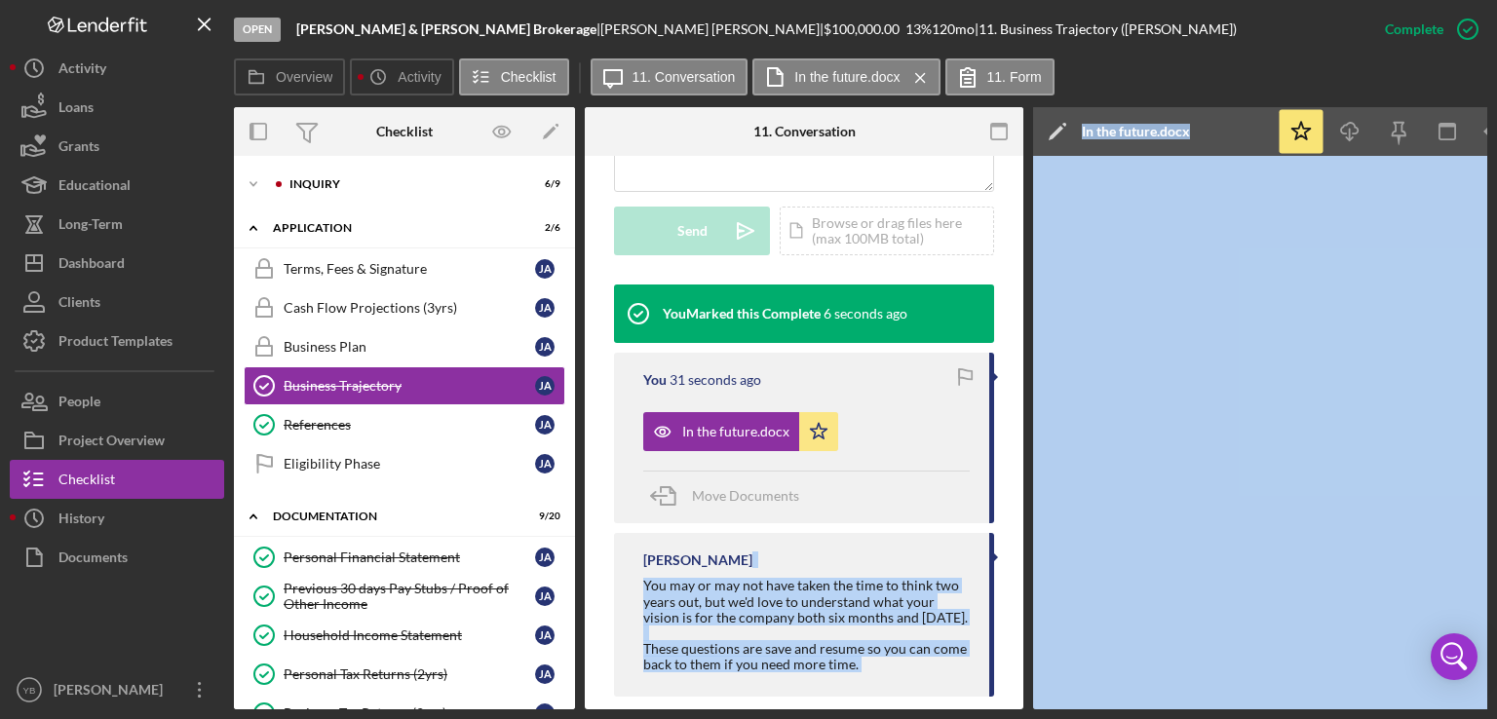
click at [569, 313] on div "Icon/Expander Inquiry 6 / 9 Icon/Expander Application 2 / 6 Terms, Fees & Signa…" at bounding box center [404, 432] width 341 height 553
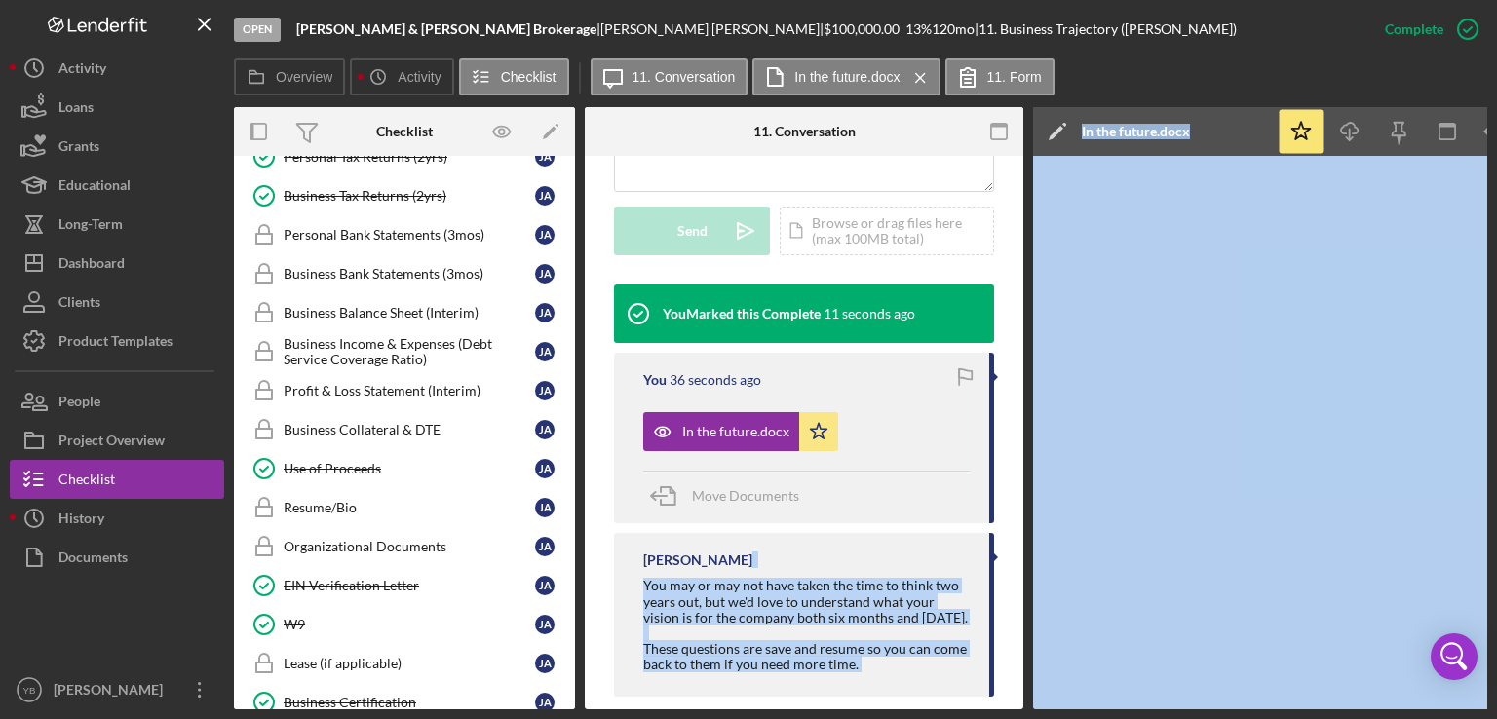
scroll to position [518, 0]
click at [311, 502] on div "Resume/Bio" at bounding box center [409, 507] width 251 height 16
